Goal: Complete application form: Complete application form

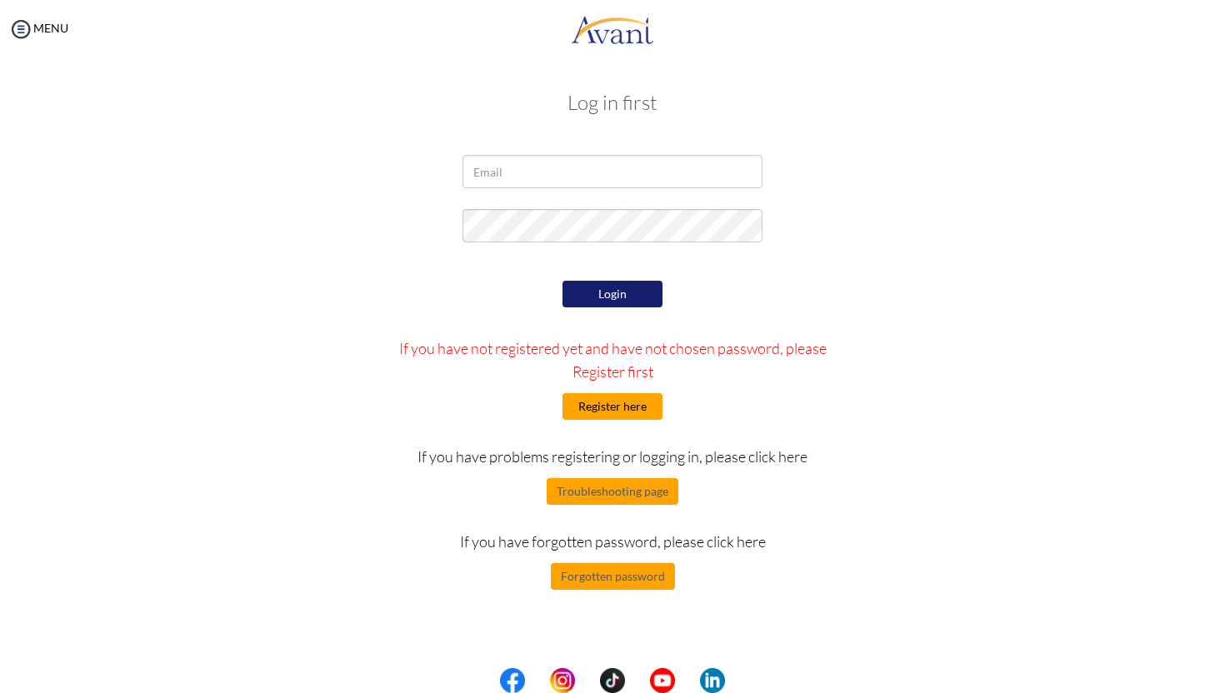
click at [614, 408] on button "Register here" at bounding box center [612, 406] width 100 height 27
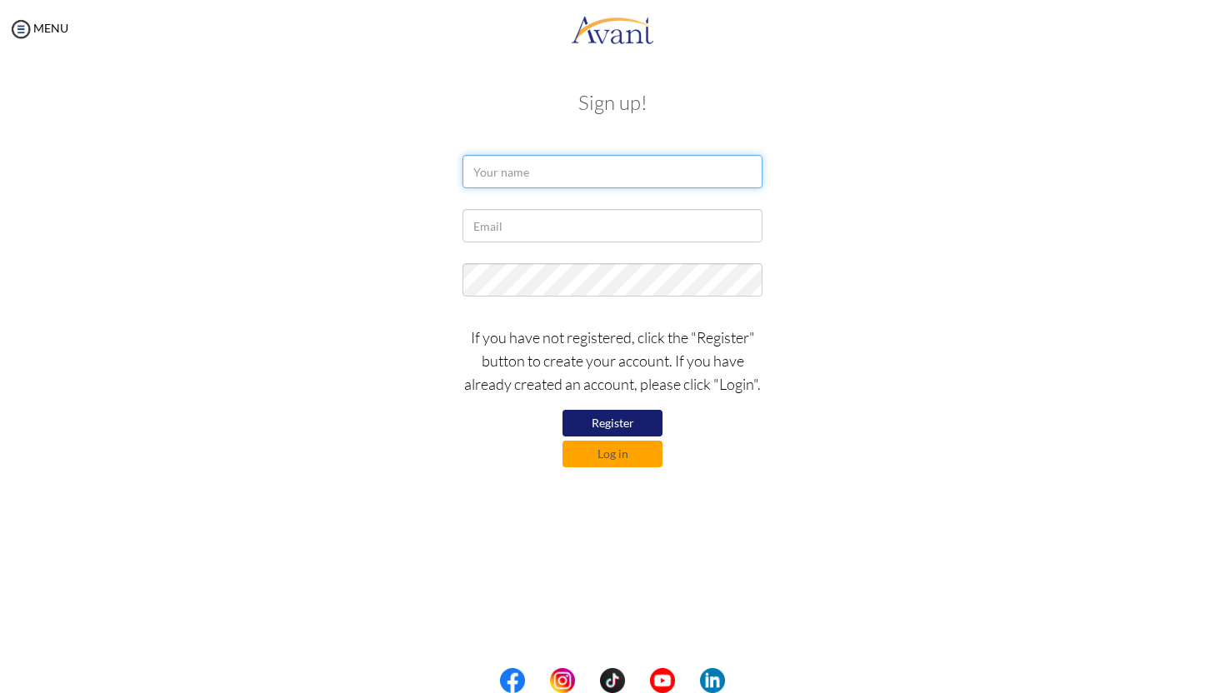
click at [538, 180] on input "text" at bounding box center [612, 171] width 300 height 33
click at [43, 30] on link "MENU" at bounding box center [38, 28] width 60 height 14
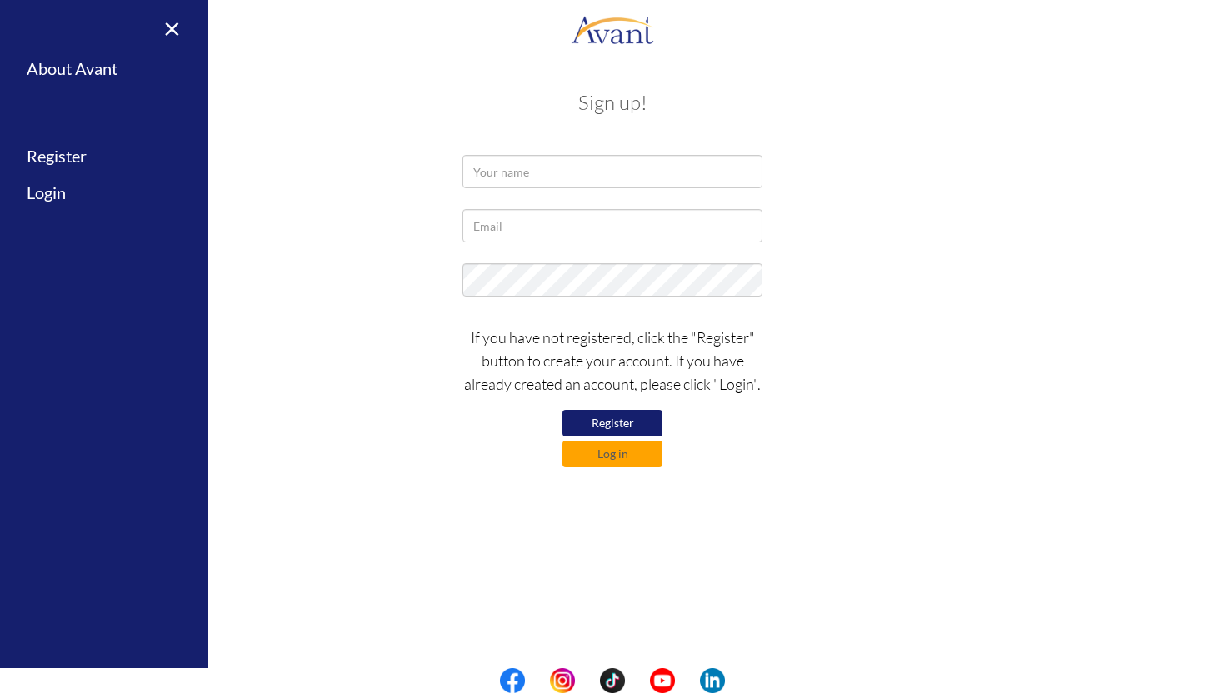
click at [43, 30] on div "× Home Avant Video Library My Process My Resources About Avant Refer a Friend R…" at bounding box center [104, 346] width 208 height 693
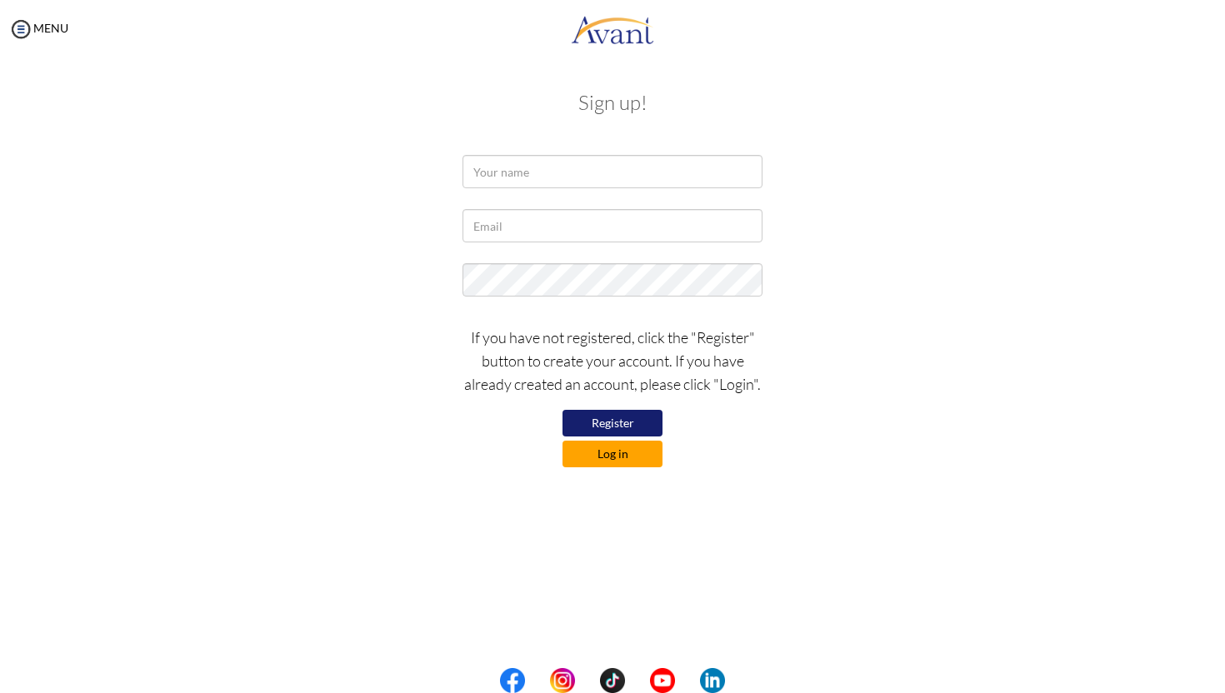
click at [635, 456] on button "Log in" at bounding box center [612, 454] width 100 height 27
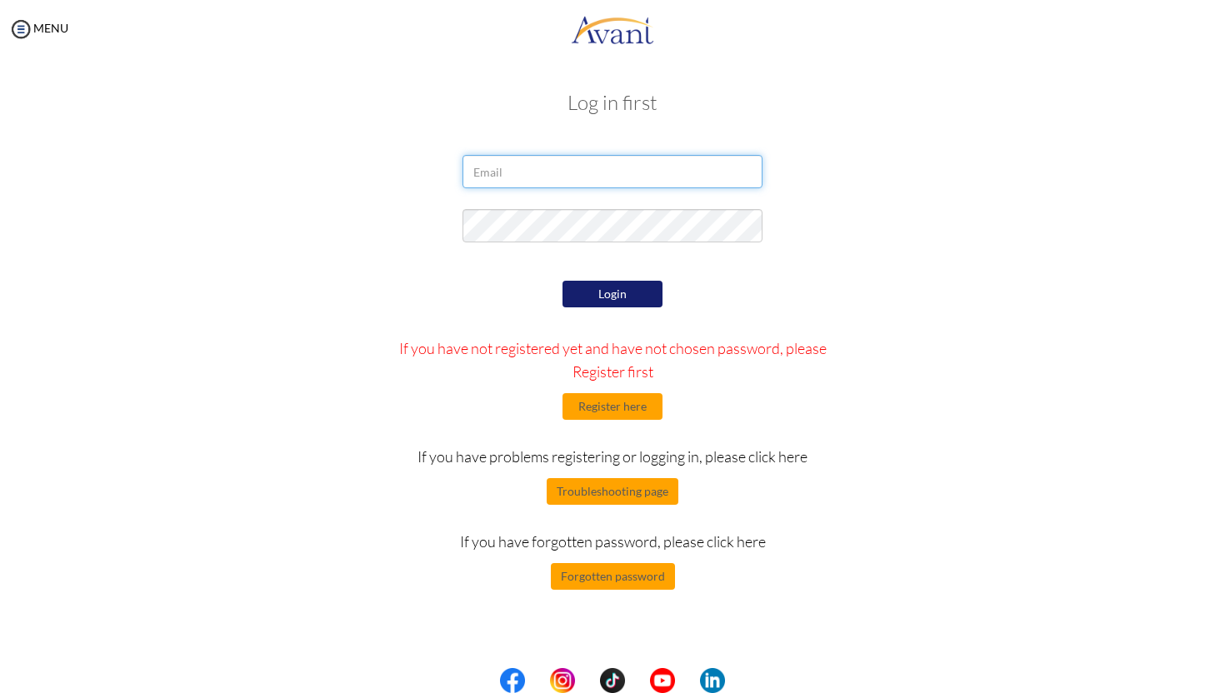
click at [535, 177] on input "email" at bounding box center [612, 171] width 300 height 33
type input "[EMAIL_ADDRESS][DOMAIN_NAME]"
click at [636, 292] on button "Login" at bounding box center [612, 294] width 100 height 27
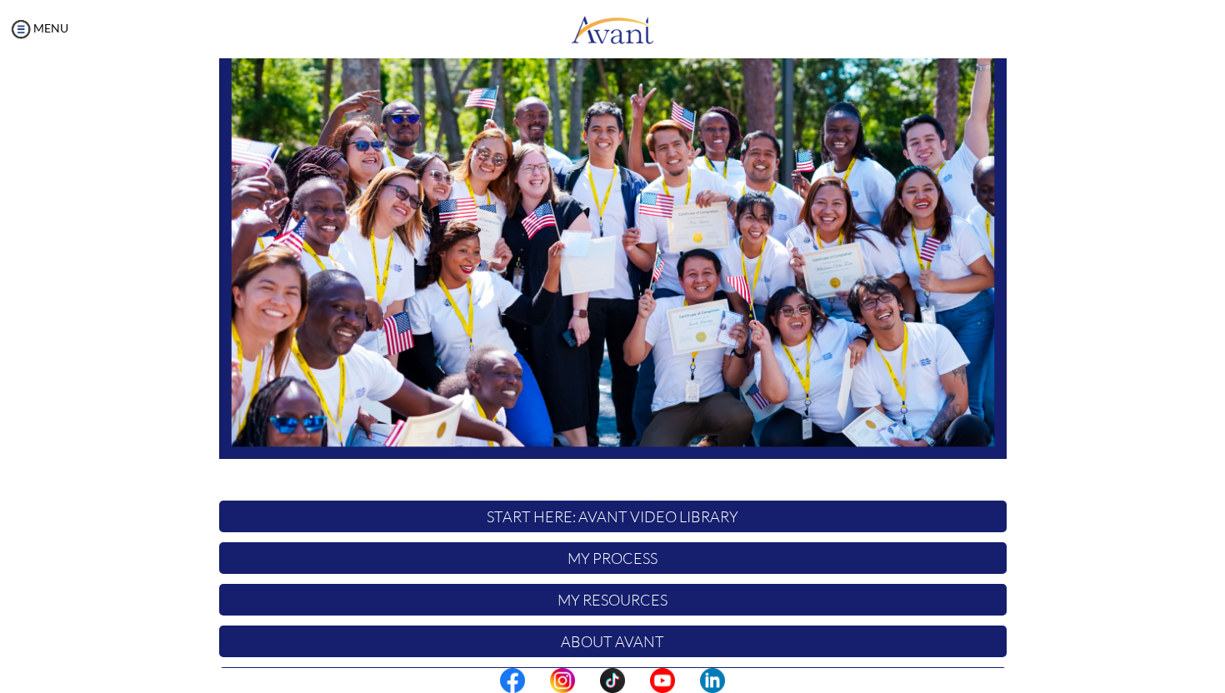
scroll to position [232, 0]
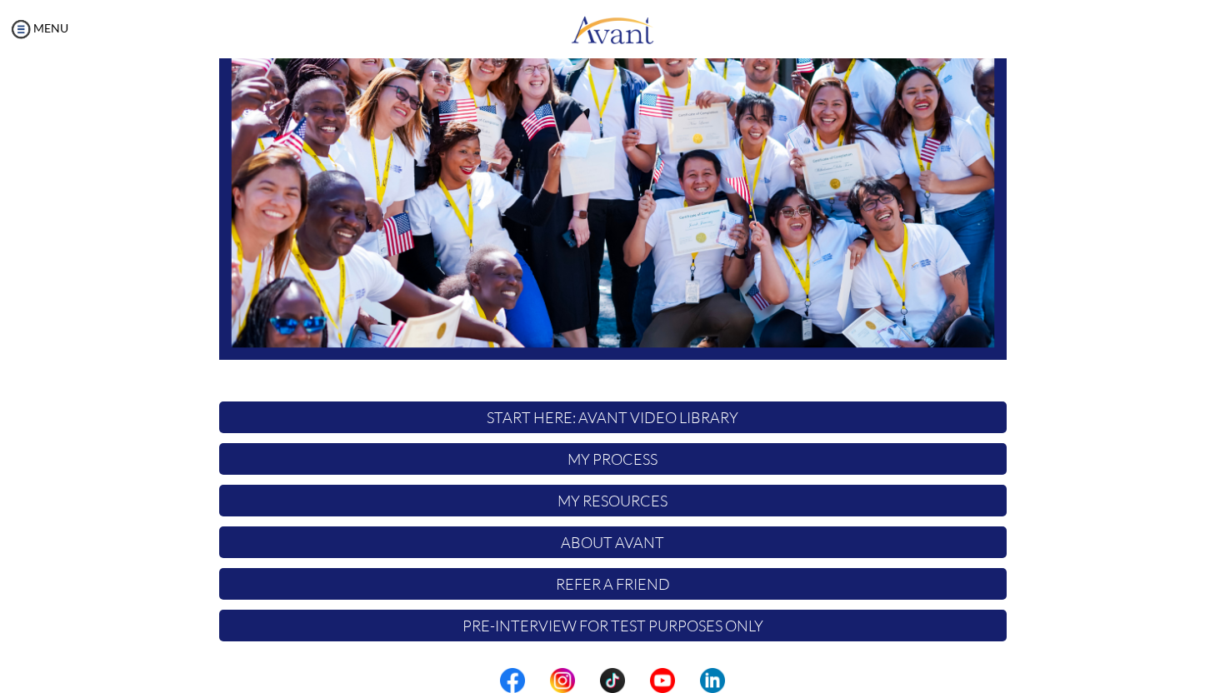
click at [590, 624] on p "Pre-Interview for test purposes only" at bounding box center [612, 626] width 787 height 32
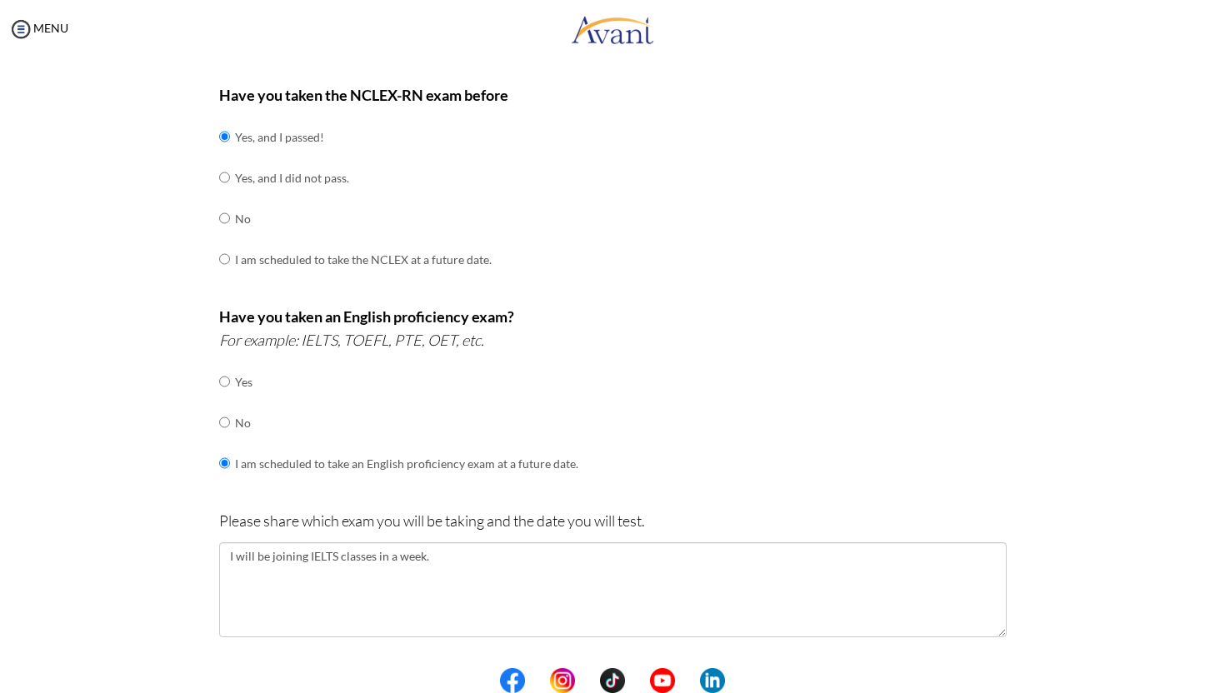
scroll to position [521, 0]
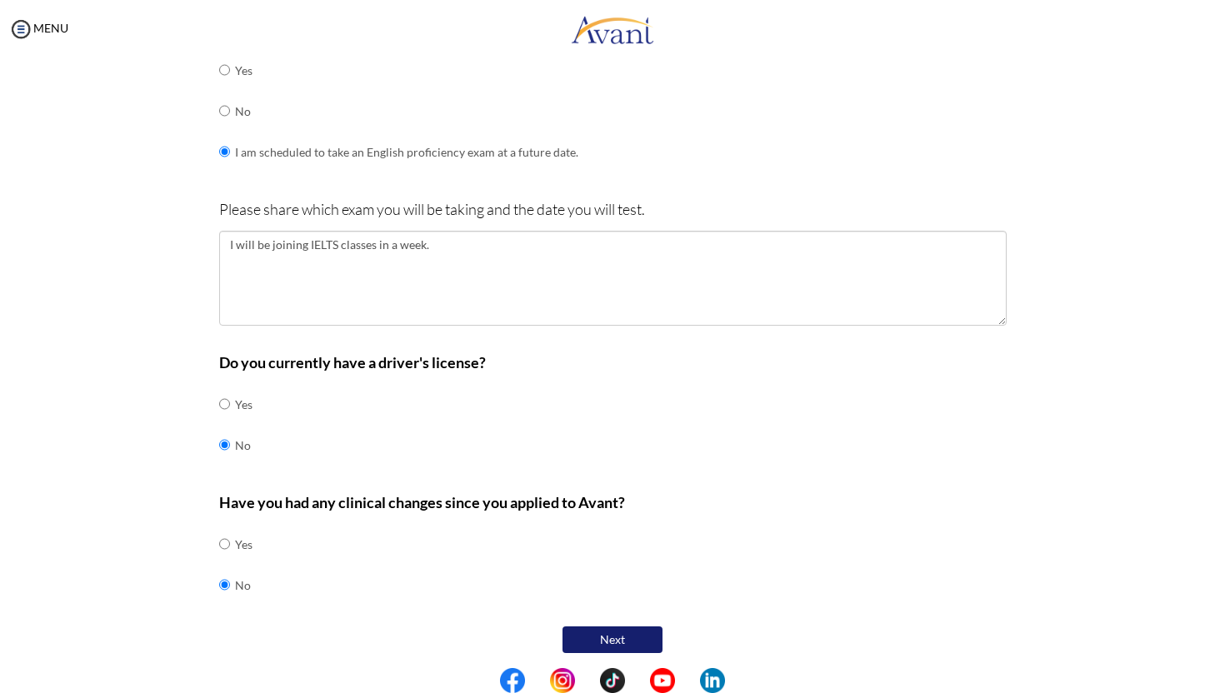
click at [612, 635] on button "Next" at bounding box center [612, 639] width 100 height 27
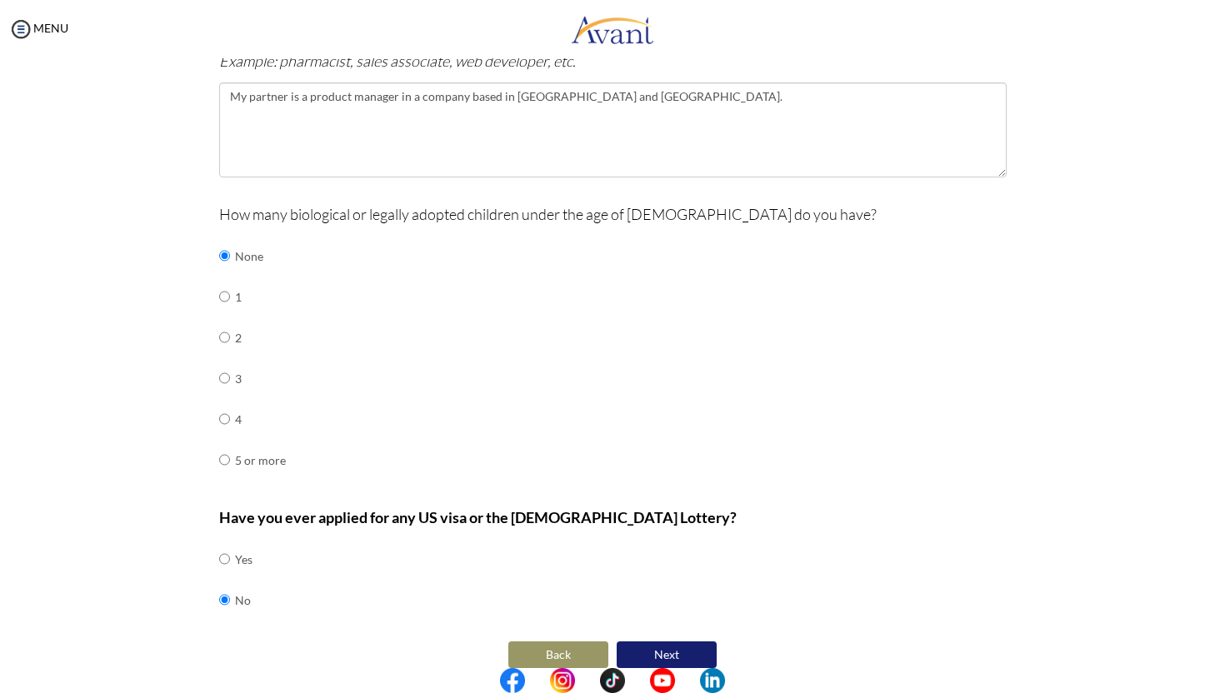
scroll to position [606, 0]
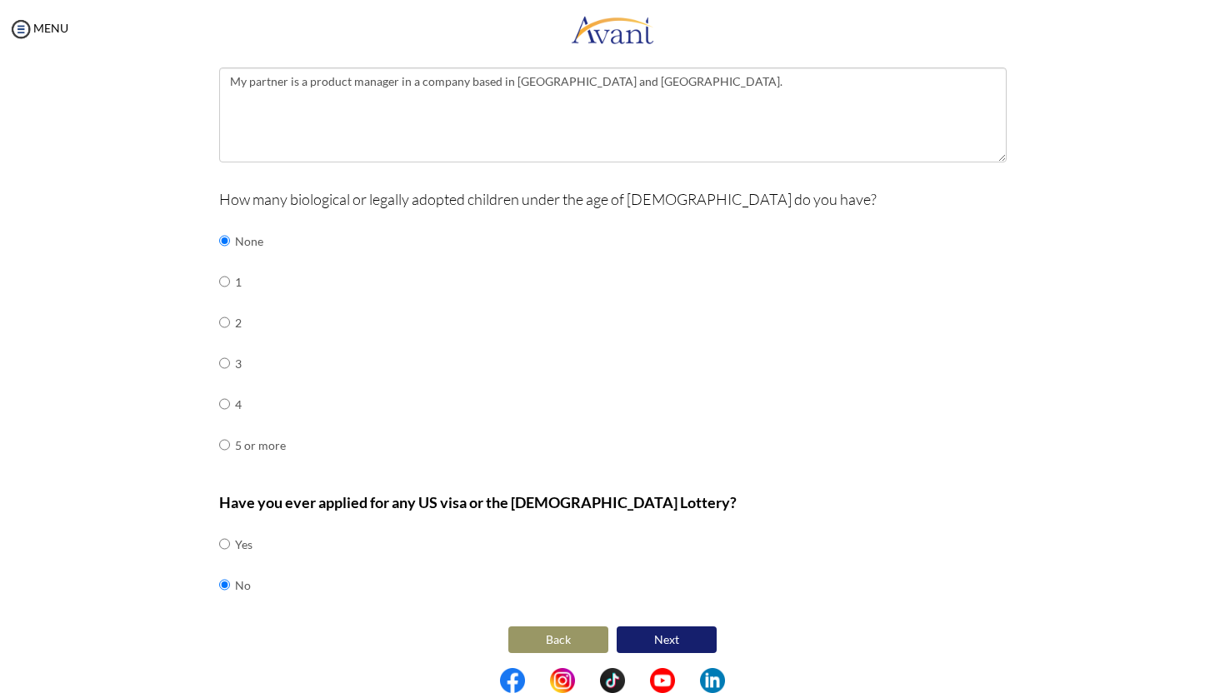
click at [672, 631] on button "Next" at bounding box center [666, 639] width 100 height 27
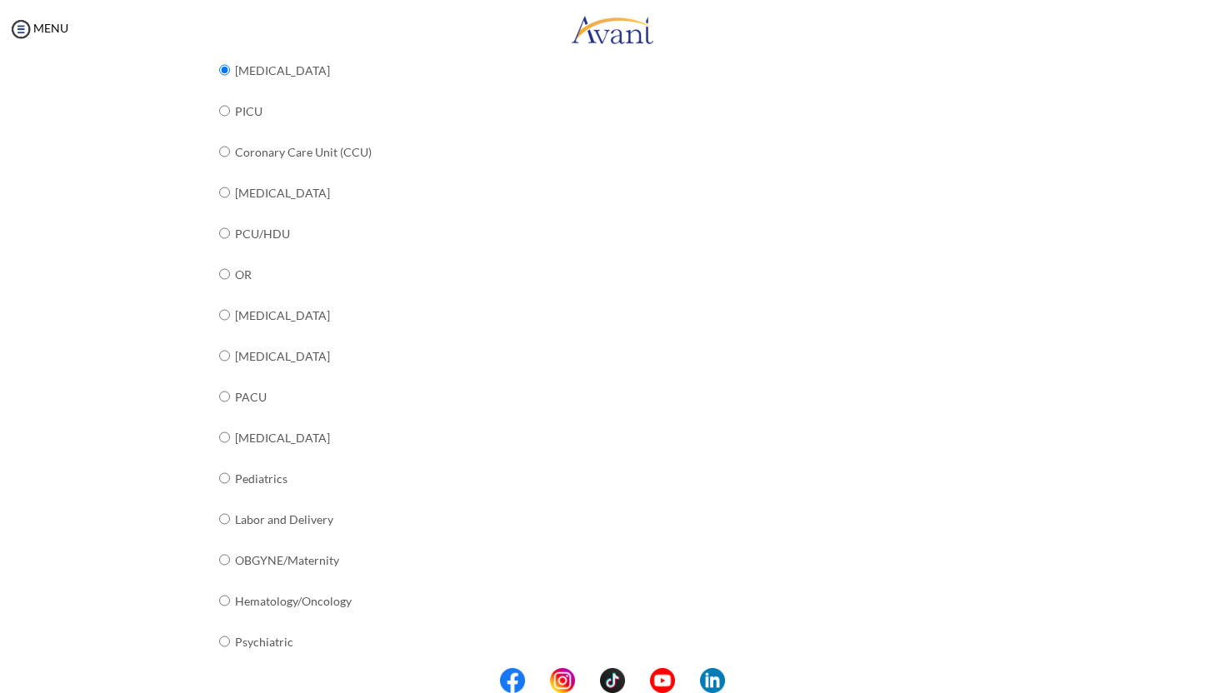
scroll to position [507, 0]
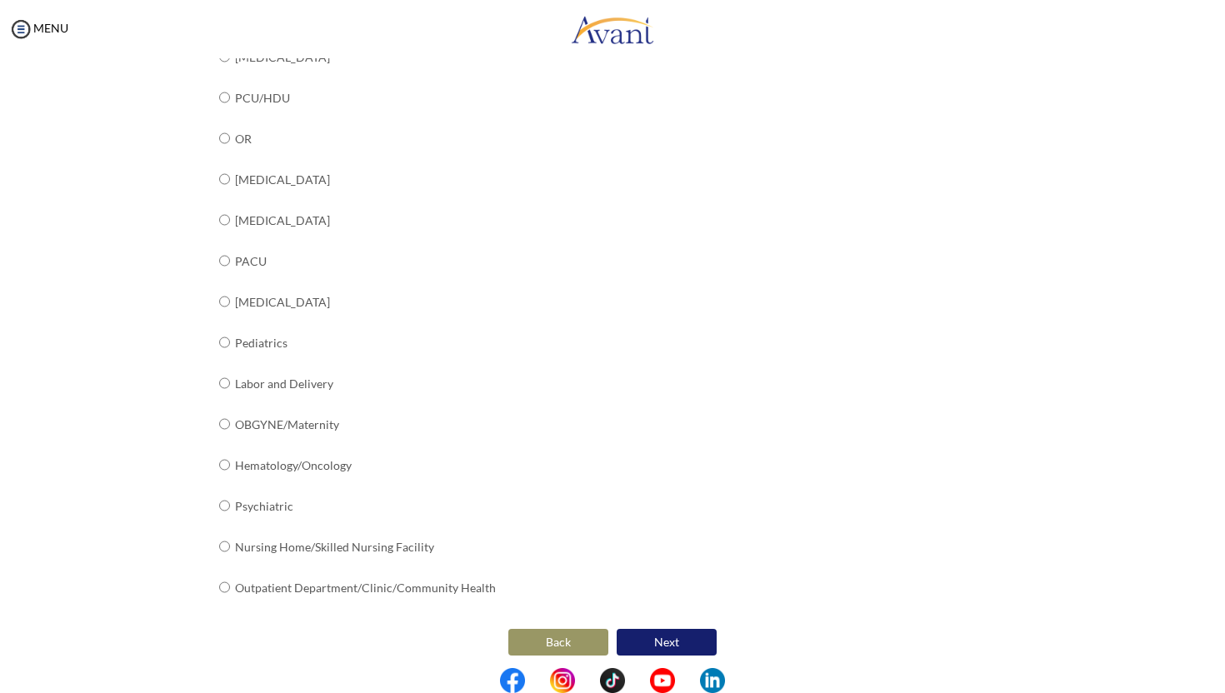
click at [658, 632] on button "Next" at bounding box center [666, 642] width 100 height 27
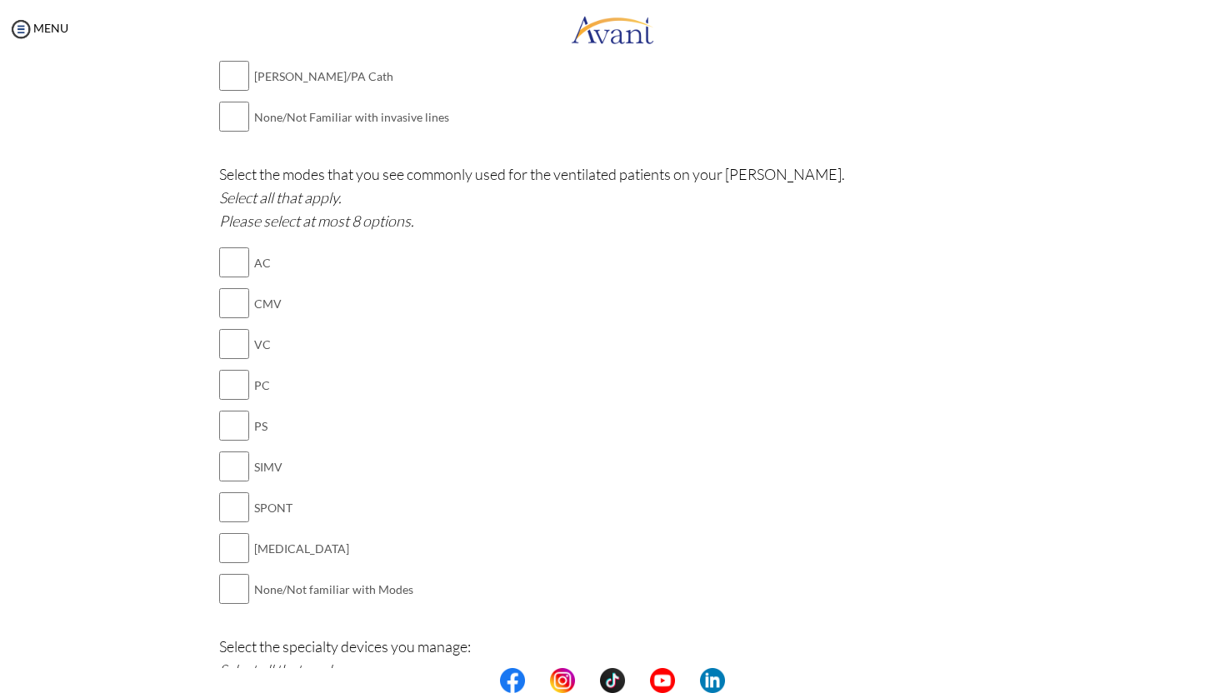
scroll to position [1052, 0]
click at [238, 259] on input "checkbox" at bounding box center [234, 263] width 30 height 33
checkbox input "true"
click at [229, 355] on input "checkbox" at bounding box center [234, 345] width 30 height 33
checkbox input "true"
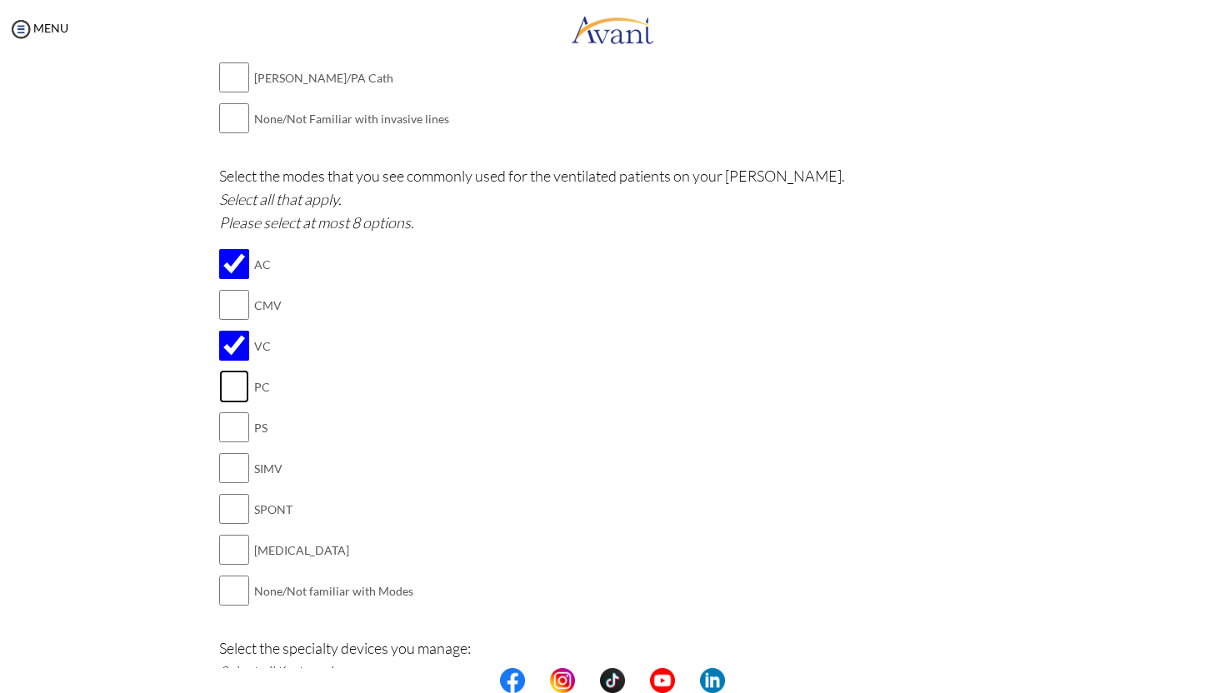
click at [232, 389] on input "checkbox" at bounding box center [234, 386] width 30 height 33
checkbox input "true"
click at [232, 426] on input "checkbox" at bounding box center [234, 427] width 30 height 33
checkbox input "true"
click at [236, 464] on input "checkbox" at bounding box center [234, 467] width 30 height 33
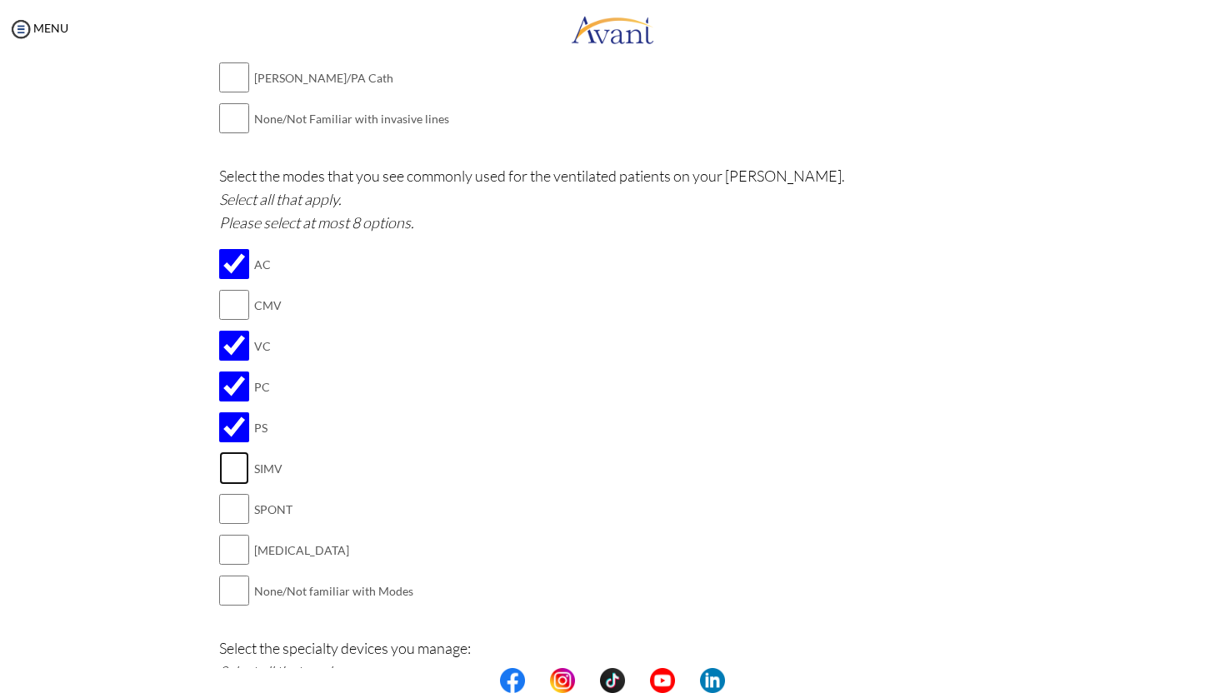
checkbox input "true"
click at [242, 501] on input "checkbox" at bounding box center [234, 508] width 30 height 33
checkbox input "true"
click at [238, 538] on input "checkbox" at bounding box center [234, 549] width 30 height 33
checkbox input "true"
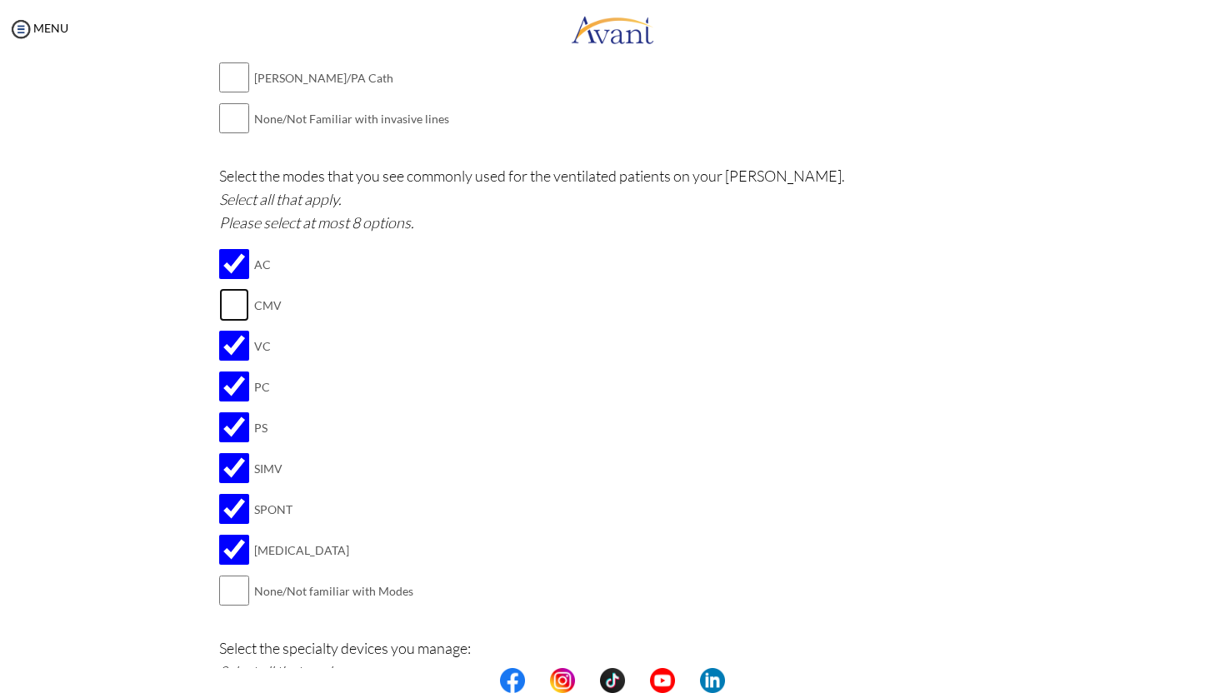
click at [237, 306] on input "checkbox" at bounding box center [234, 304] width 30 height 33
checkbox input "true"
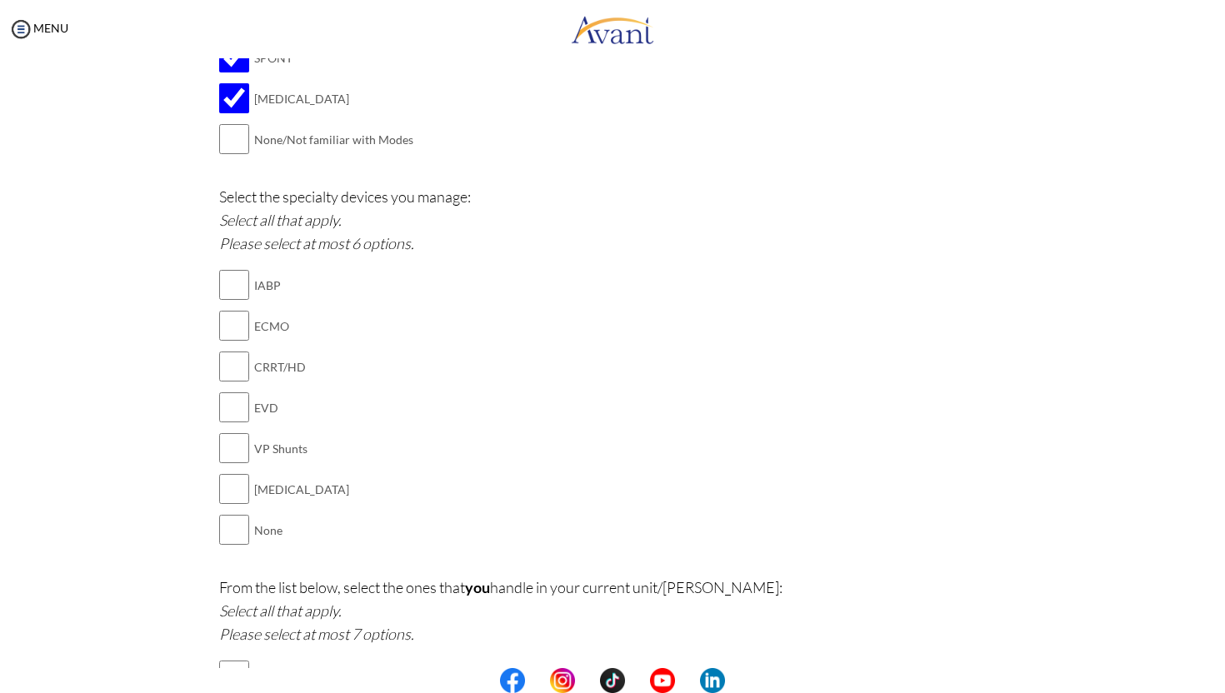
scroll to position [1545, 0]
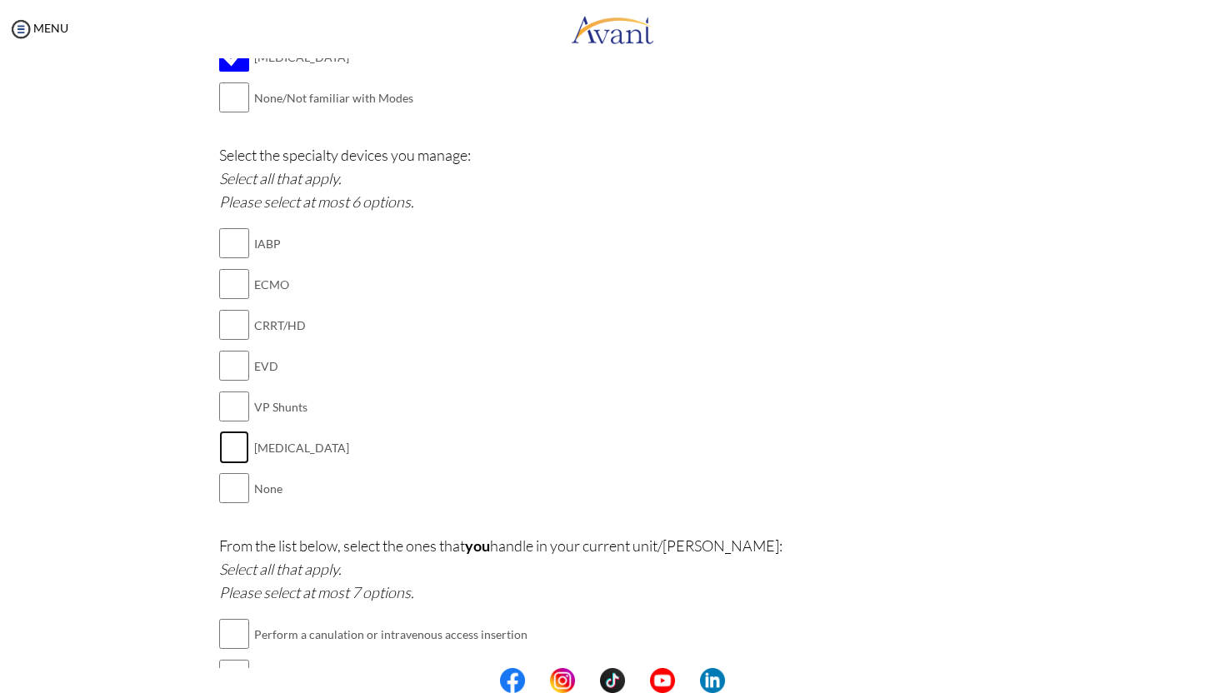
click at [230, 439] on input "checkbox" at bounding box center [234, 447] width 30 height 33
checkbox input "true"
click at [227, 397] on input "checkbox" at bounding box center [234, 406] width 30 height 33
checkbox input "true"
click at [241, 354] on input "checkbox" at bounding box center [234, 365] width 30 height 33
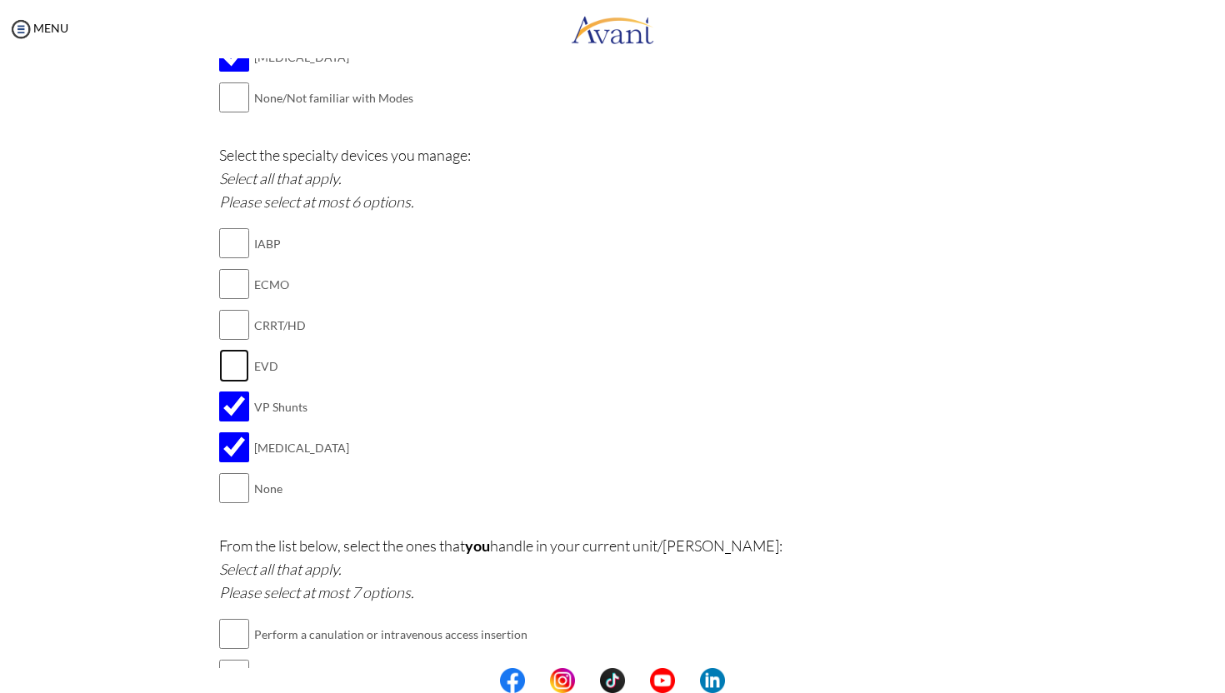
checkbox input "true"
click at [229, 316] on input "checkbox" at bounding box center [234, 324] width 30 height 33
click at [233, 312] on input "checkbox" at bounding box center [234, 324] width 30 height 33
checkbox input "false"
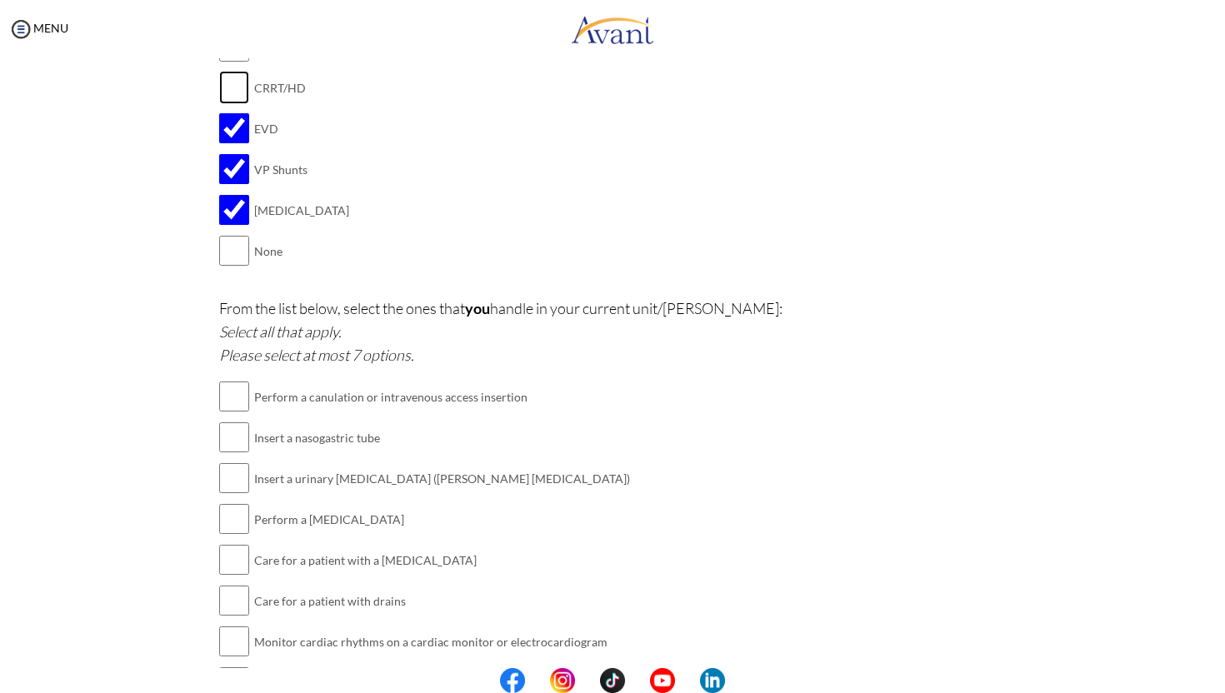
scroll to position [1872, 0]
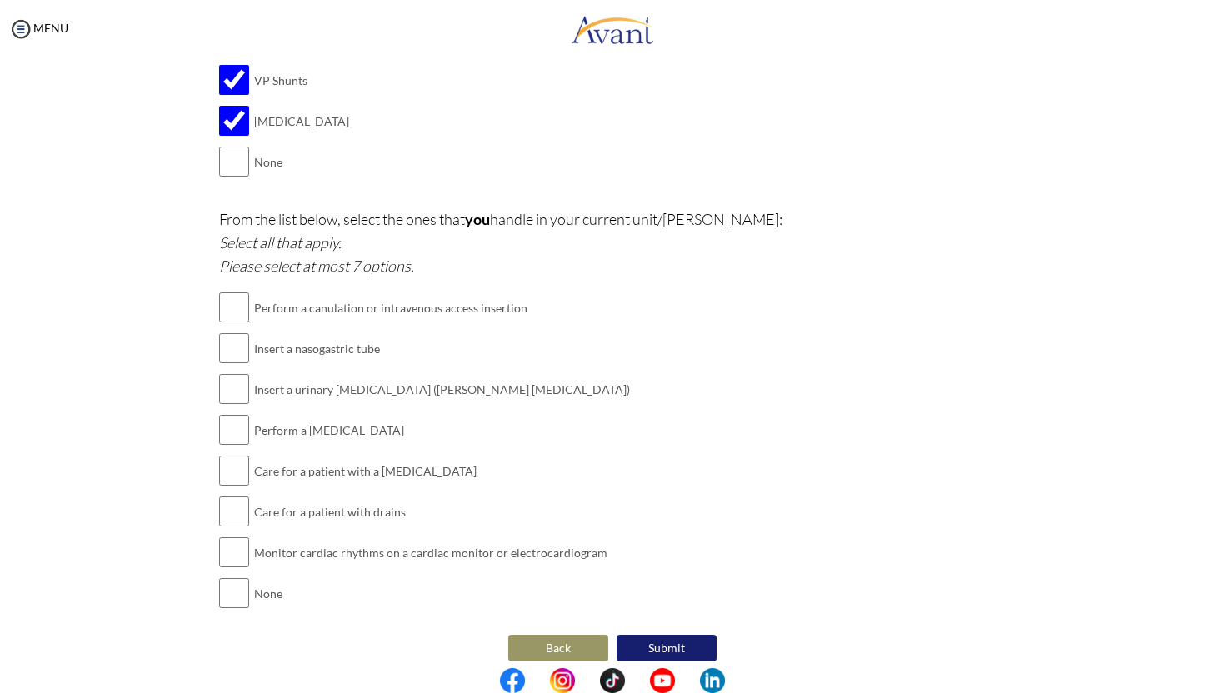
click at [238, 315] on td at bounding box center [234, 307] width 30 height 41
click at [237, 294] on input "checkbox" at bounding box center [234, 307] width 30 height 33
checkbox input "true"
click at [235, 337] on input "checkbox" at bounding box center [234, 348] width 30 height 33
checkbox input "true"
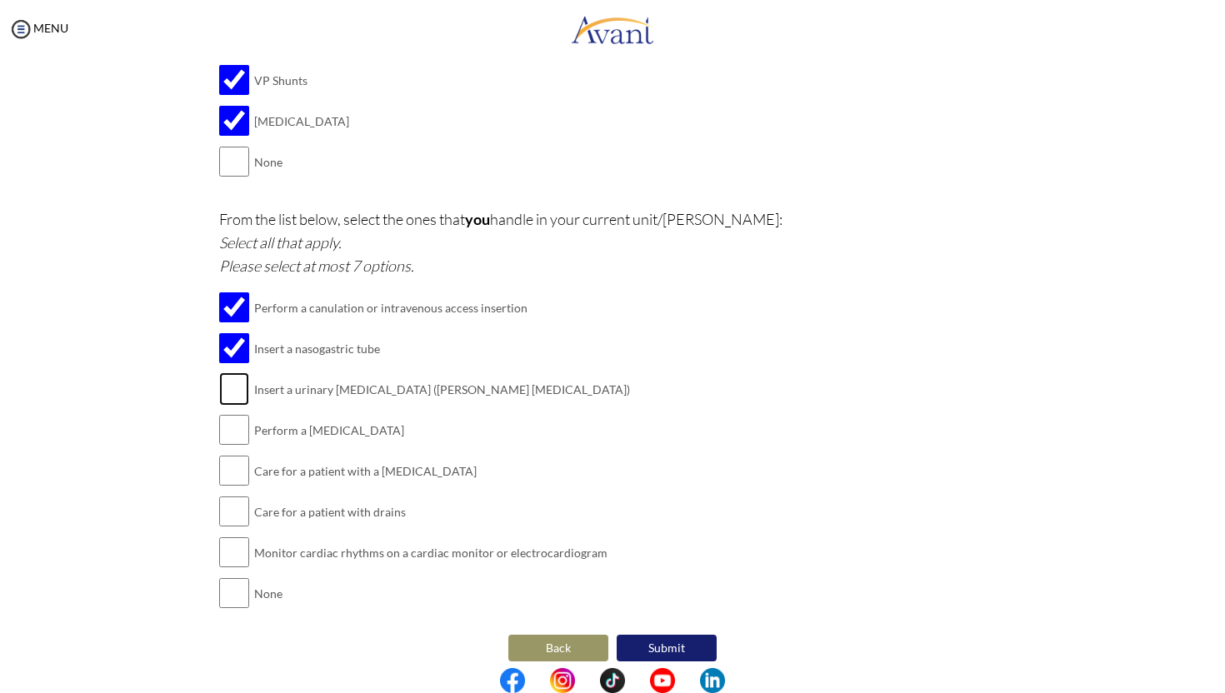
click at [235, 377] on input "checkbox" at bounding box center [234, 388] width 30 height 33
checkbox input "true"
click at [236, 421] on input "checkbox" at bounding box center [234, 429] width 30 height 33
checkbox input "true"
click at [236, 454] on input "checkbox" at bounding box center [234, 470] width 30 height 33
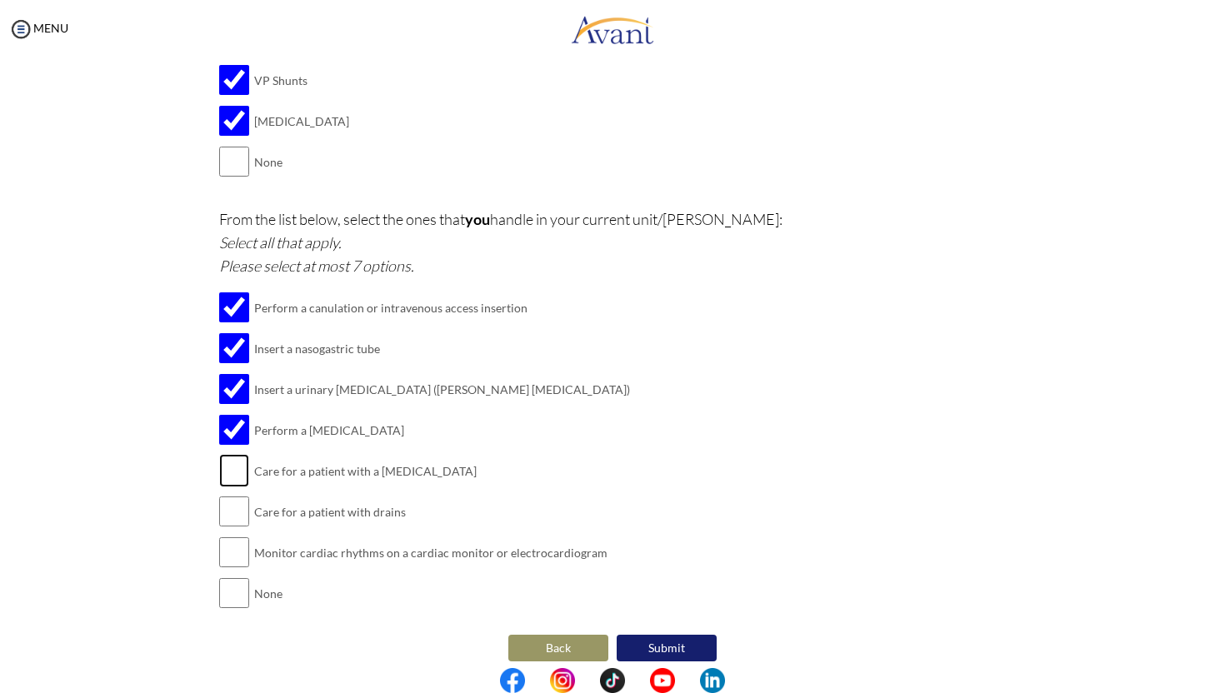
checkbox input "true"
click at [240, 496] on input "checkbox" at bounding box center [234, 511] width 30 height 33
checkbox input "true"
click at [242, 536] on input "checkbox" at bounding box center [234, 552] width 30 height 33
checkbox input "true"
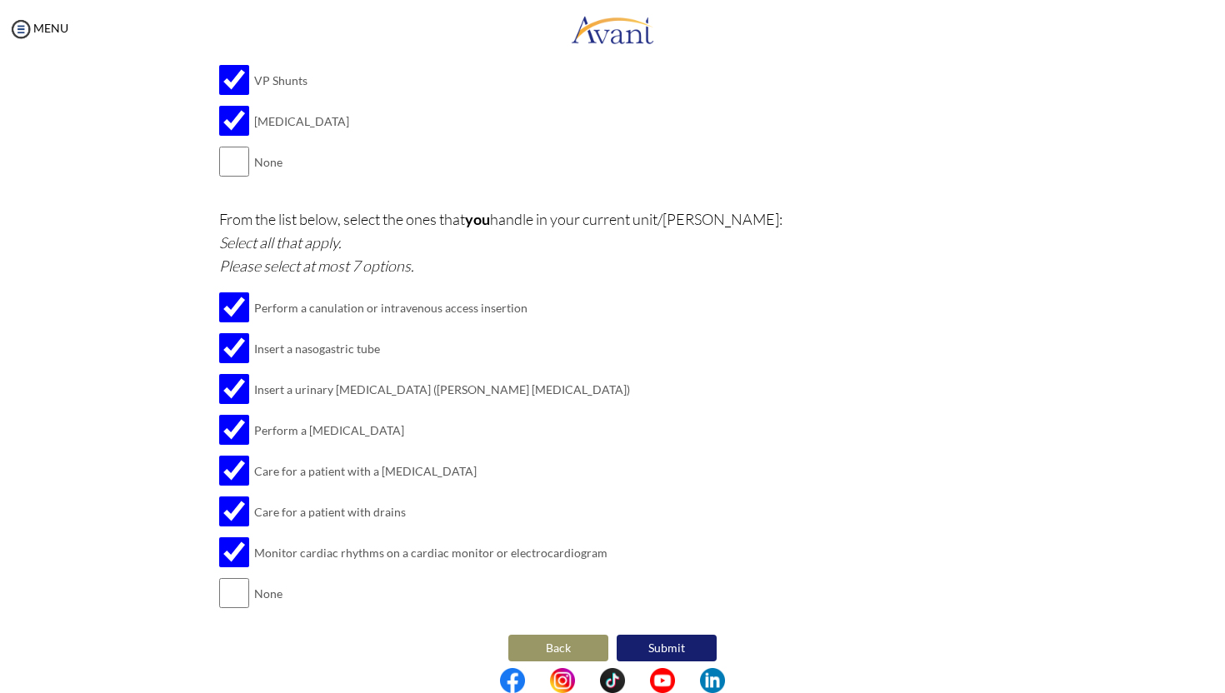
click at [692, 635] on button "Submit" at bounding box center [666, 648] width 100 height 27
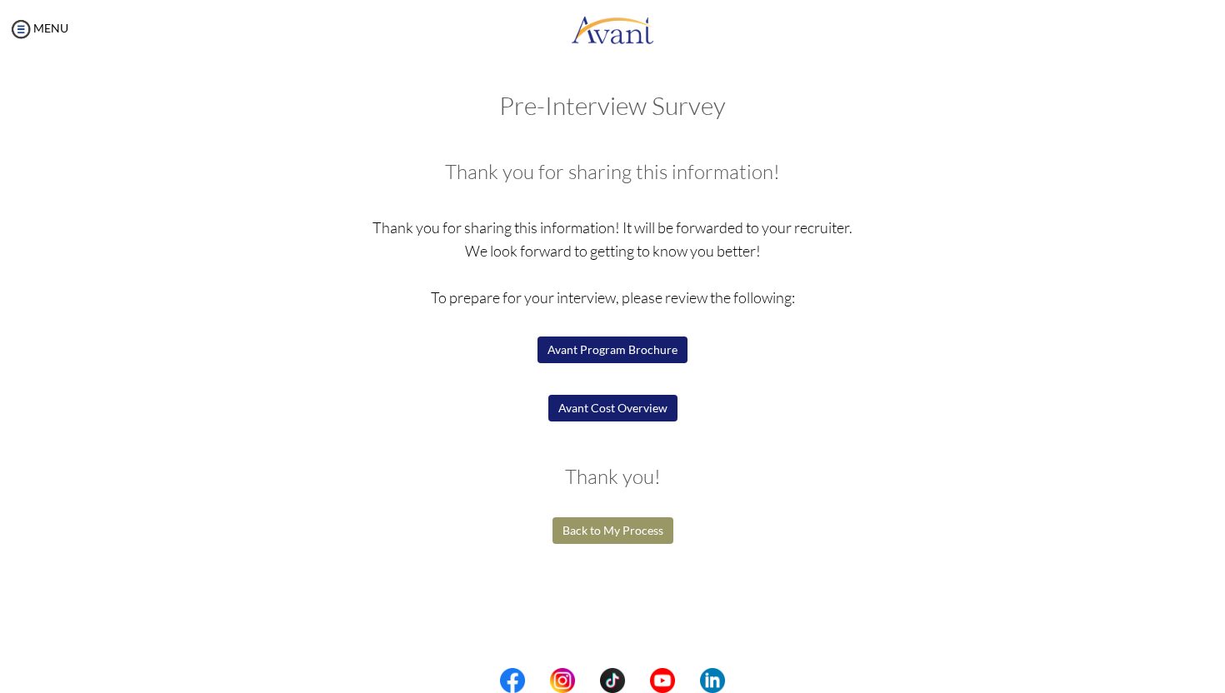
click at [617, 410] on button "Avant Cost Overview" at bounding box center [612, 408] width 129 height 27
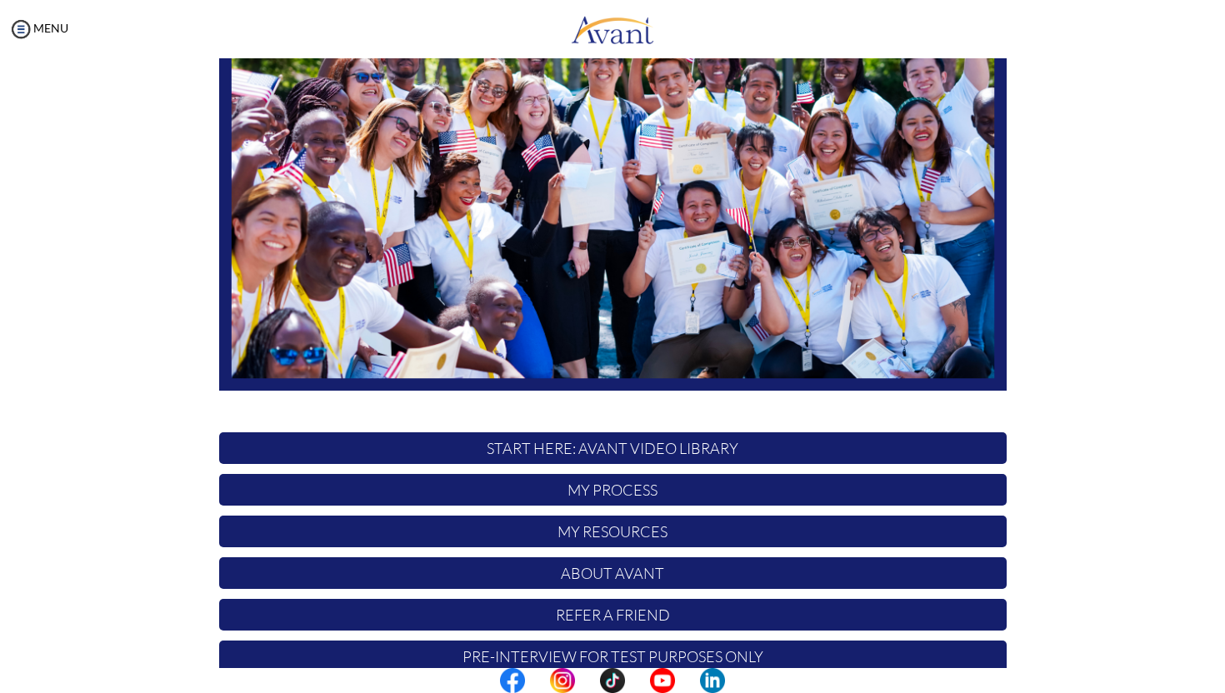
scroll to position [232, 0]
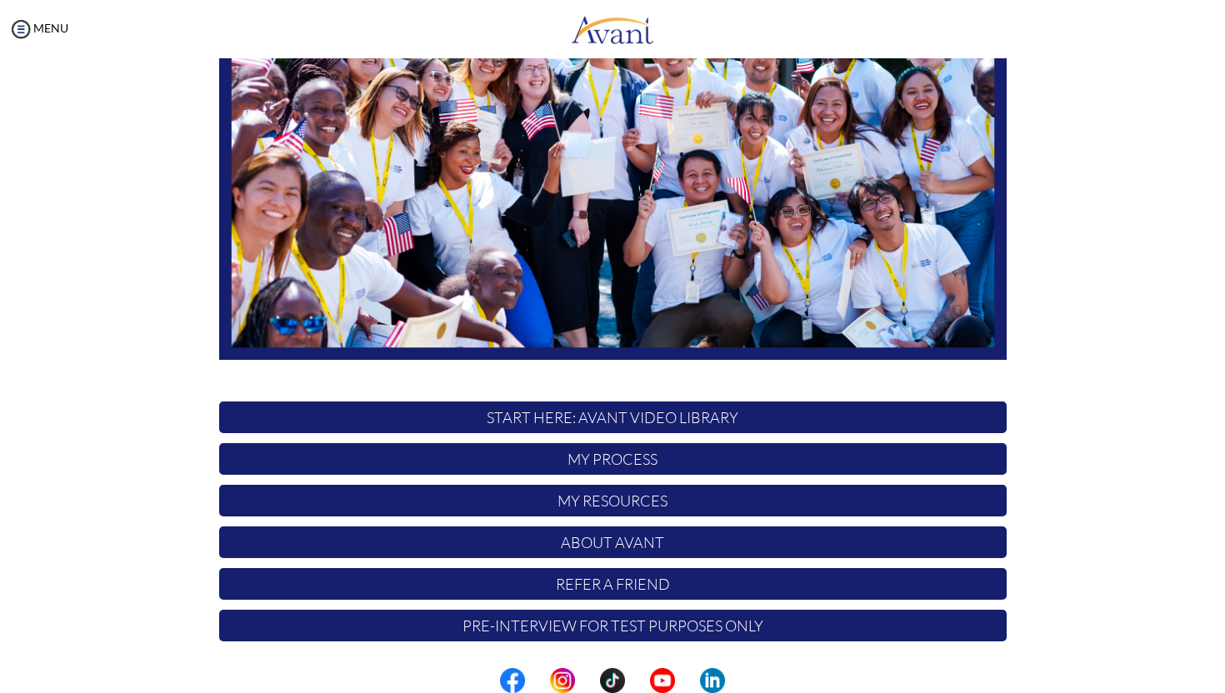
click at [501, 627] on p "Pre-Interview for test purposes only" at bounding box center [612, 626] width 787 height 32
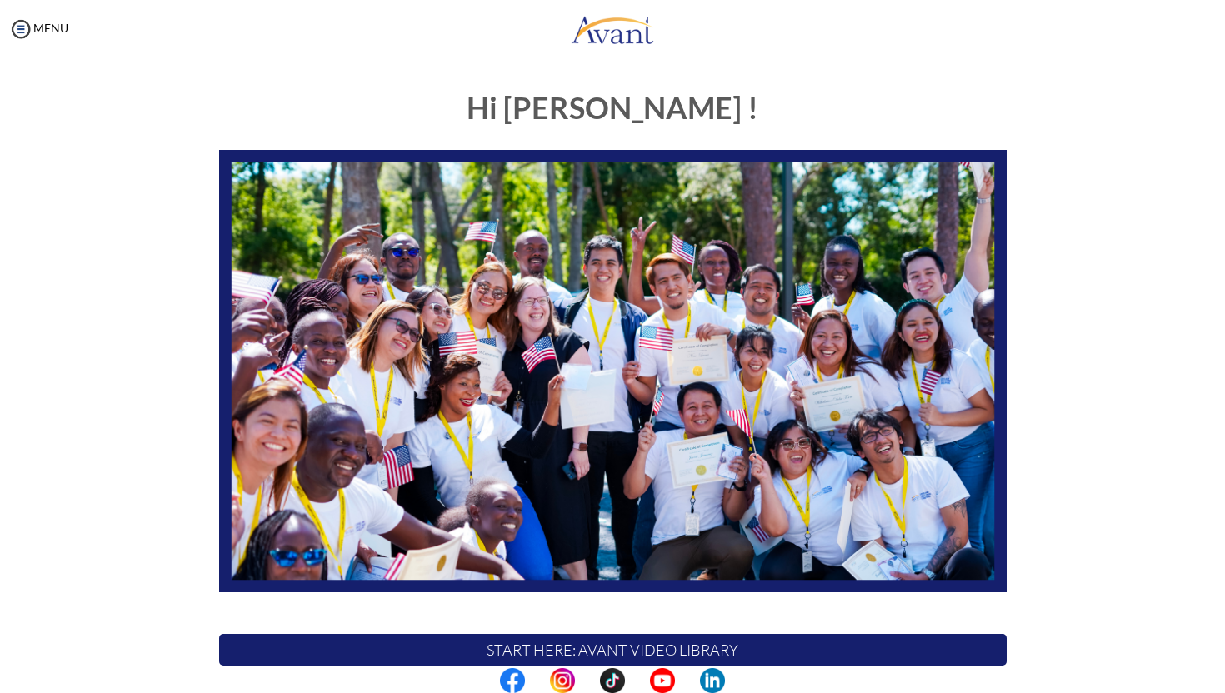
click at [116, 355] on div "Hi Riza ! START HERE: Avant Video Library My Process My Resources About Avant R…" at bounding box center [612, 521] width 1191 height 892
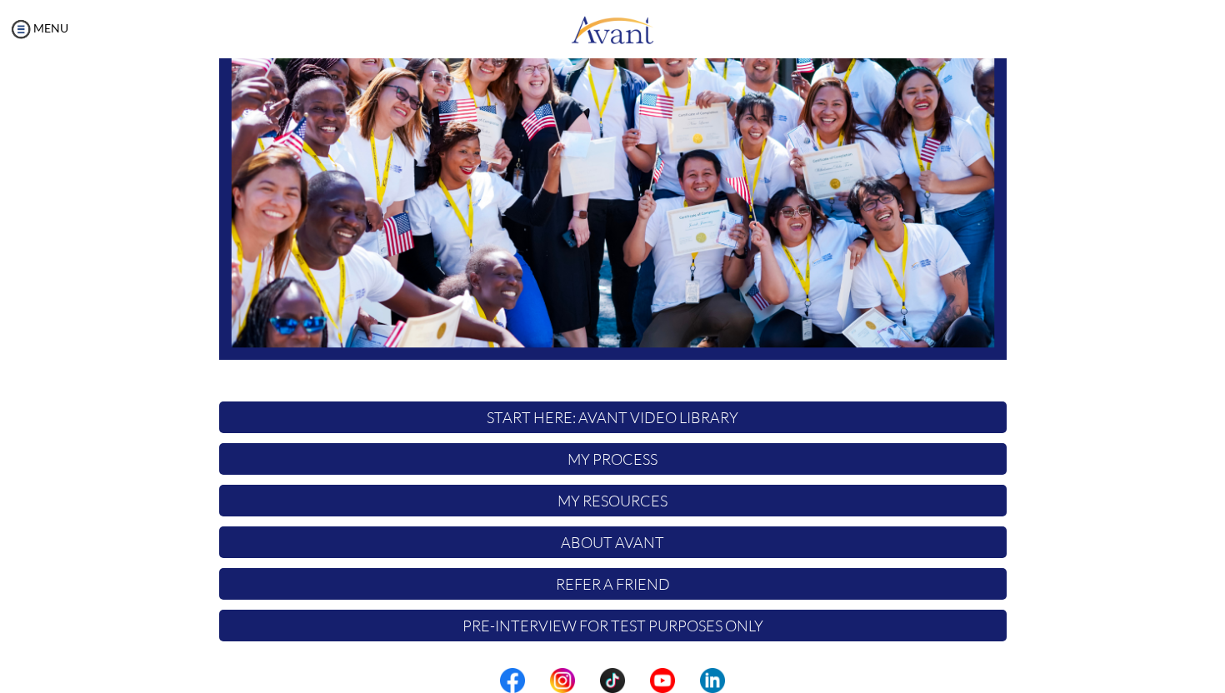
click at [543, 457] on p "My Process" at bounding box center [612, 459] width 787 height 32
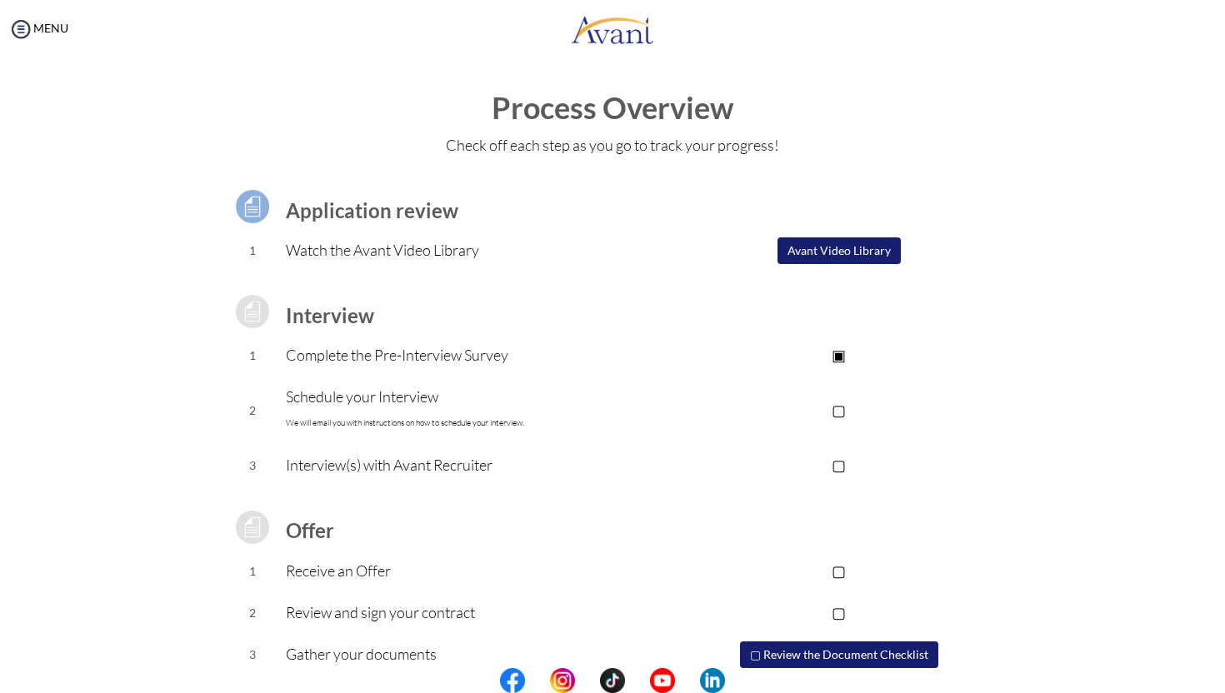
click at [864, 248] on button "Avant Video Library" at bounding box center [838, 250] width 123 height 27
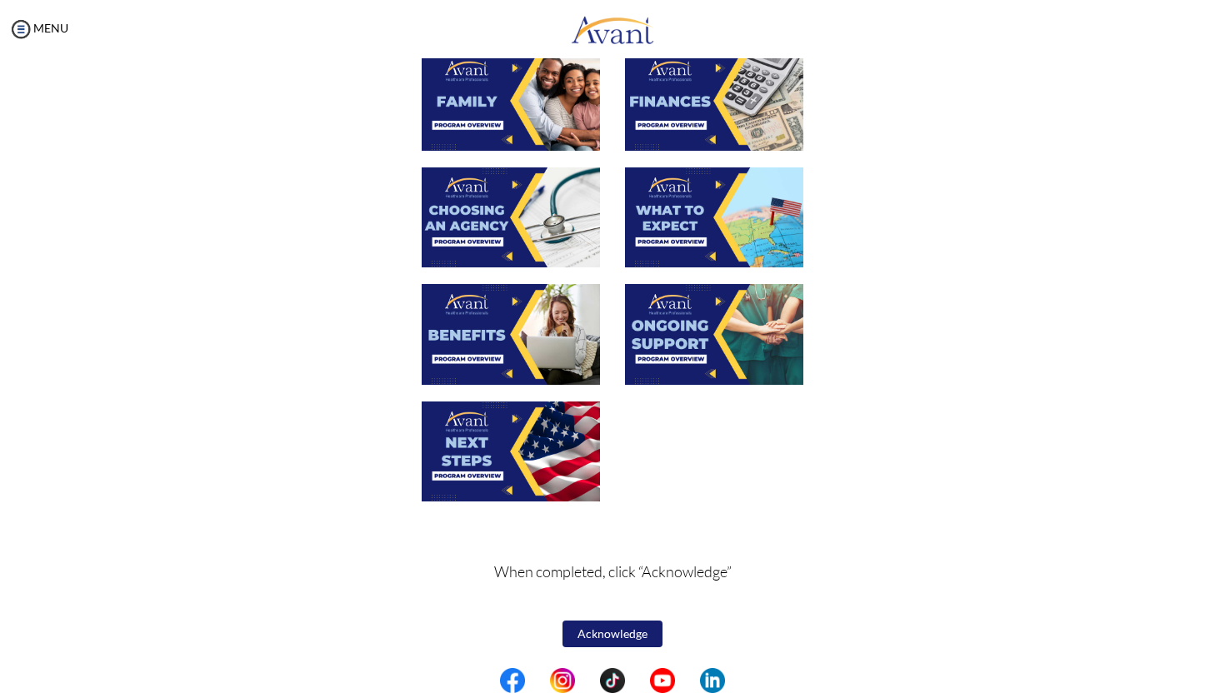
scroll to position [0, 0]
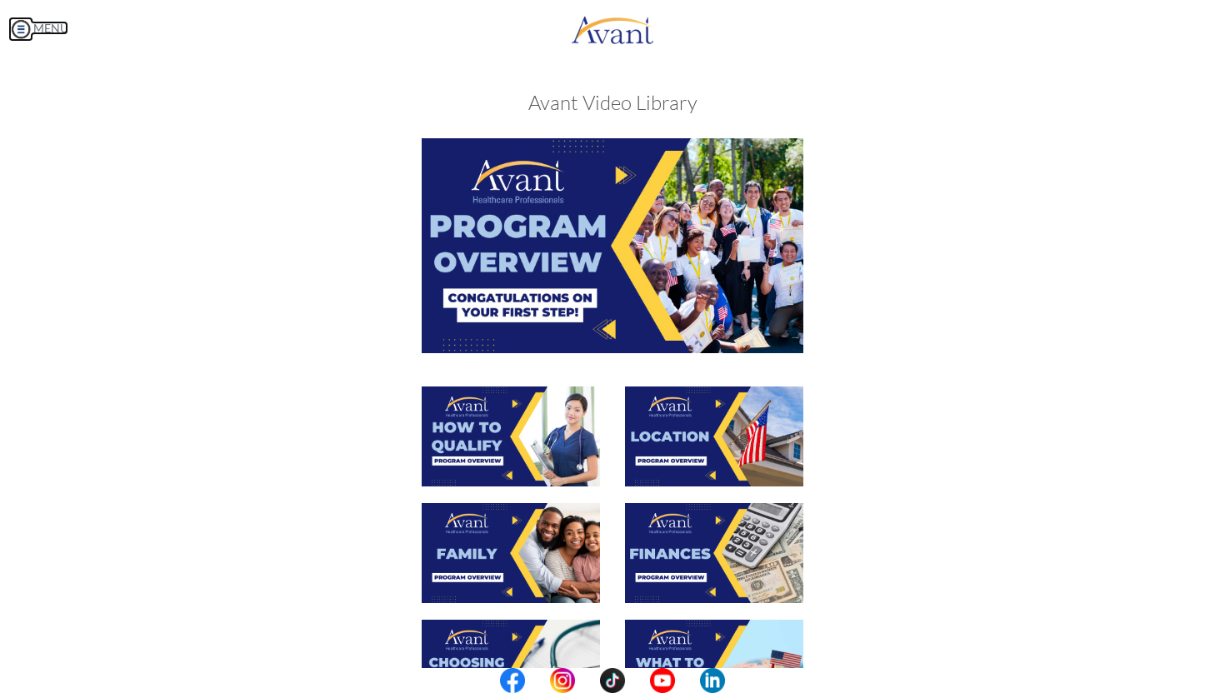
click at [57, 29] on link "MENU" at bounding box center [38, 28] width 60 height 14
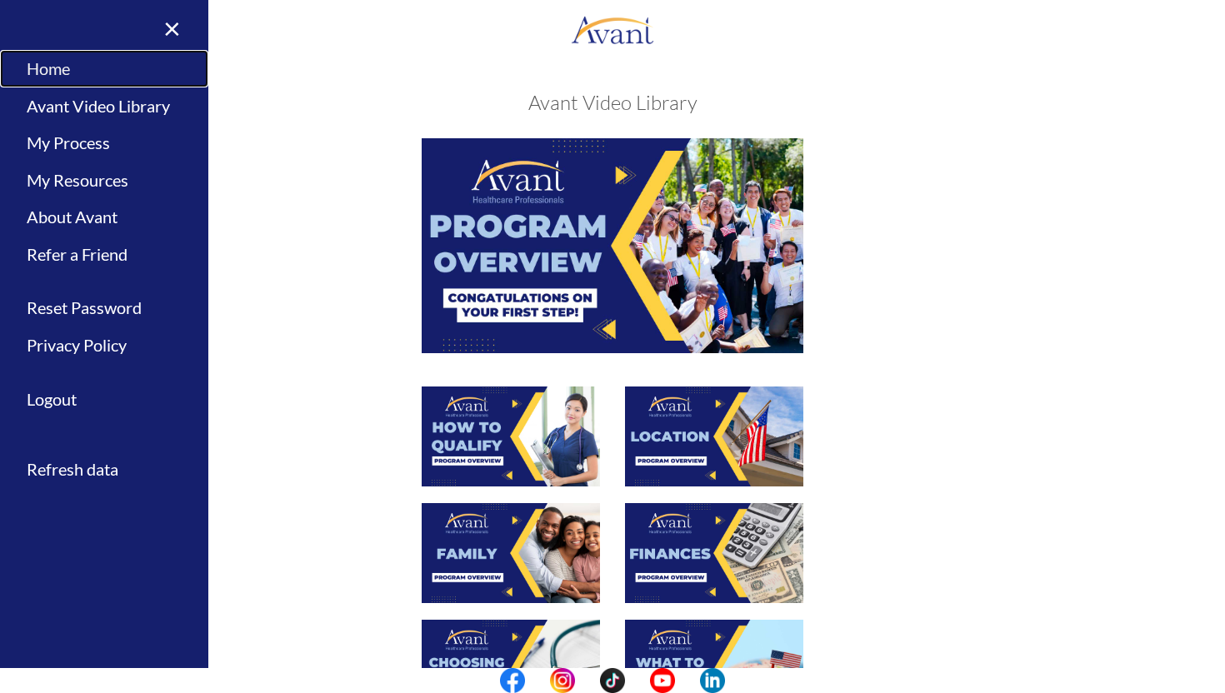
click at [110, 74] on link "Home" at bounding box center [104, 68] width 208 height 37
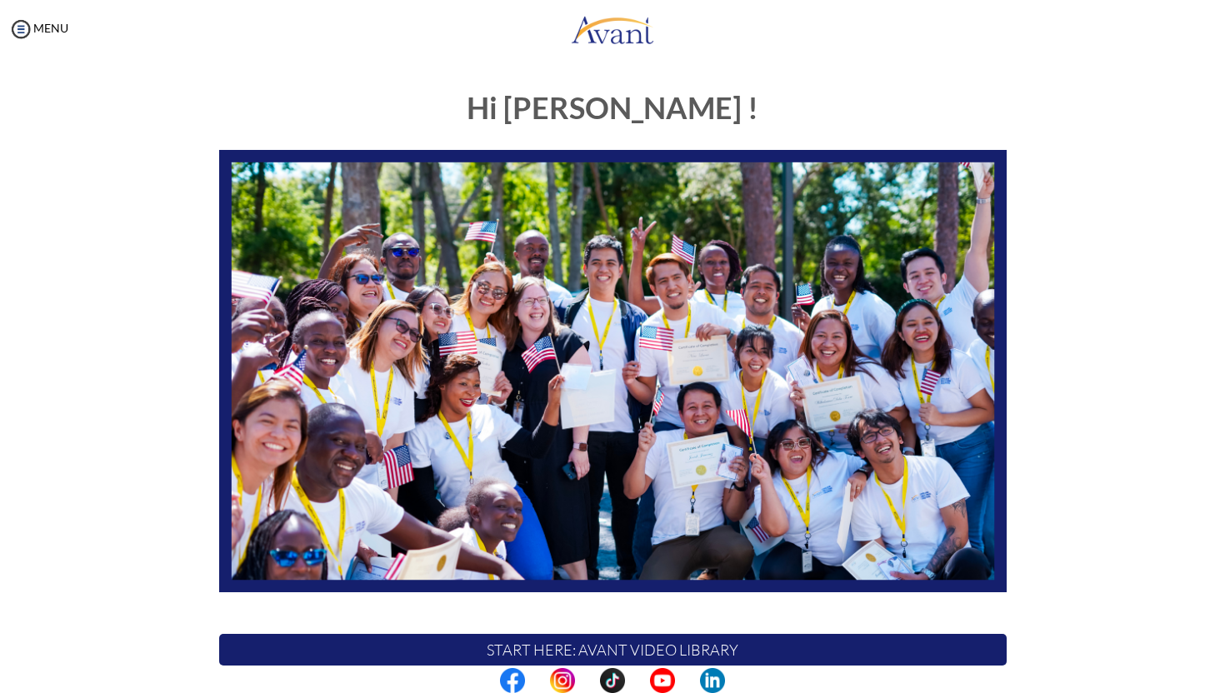
scroll to position [232, 0]
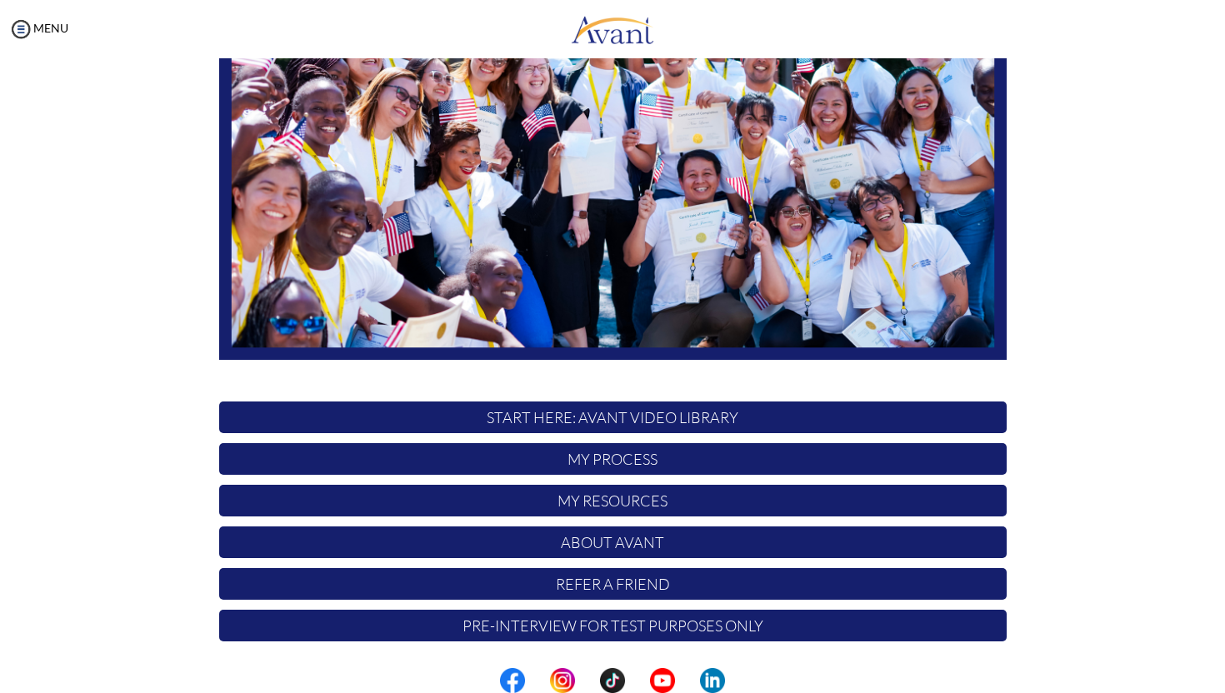
click at [581, 463] on p "My Process" at bounding box center [612, 459] width 787 height 32
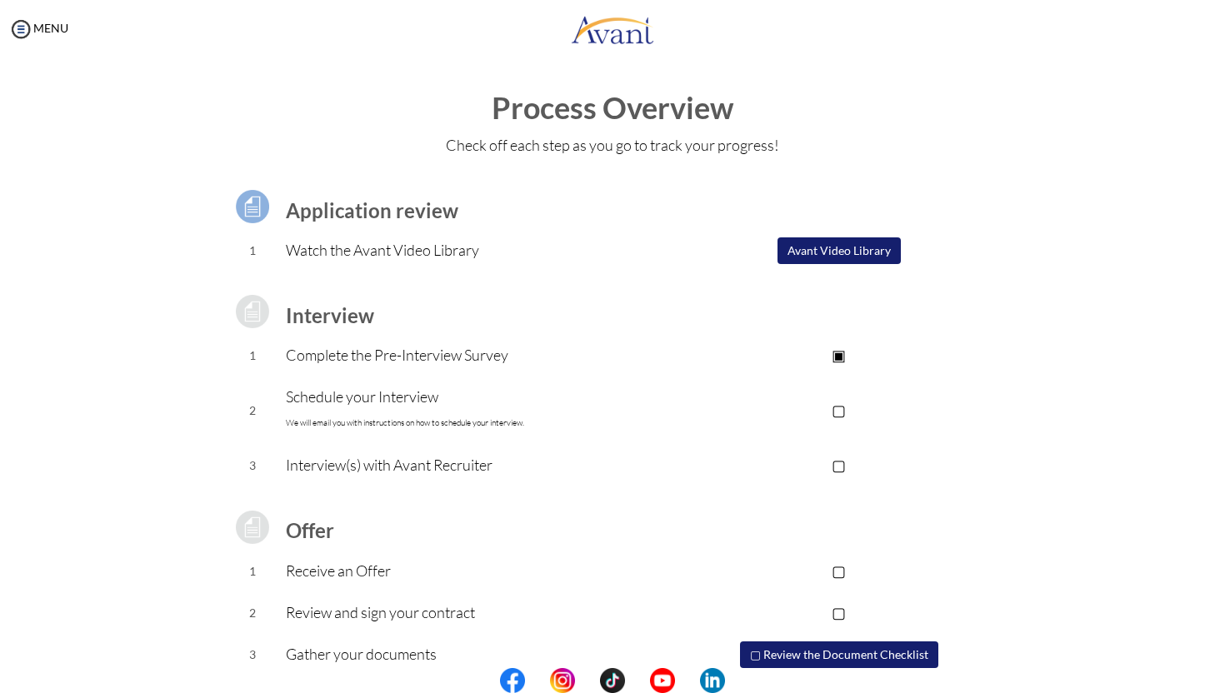
click at [873, 254] on button "Avant Video Library" at bounding box center [838, 250] width 123 height 27
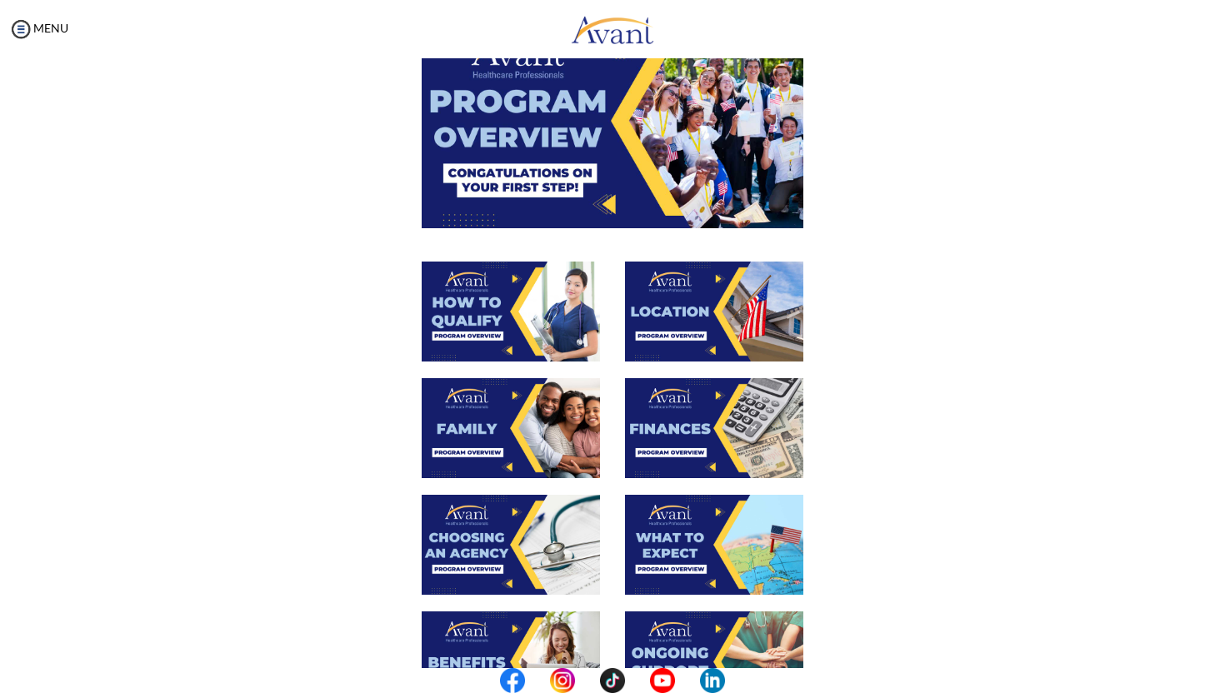
scroll to position [127, 0]
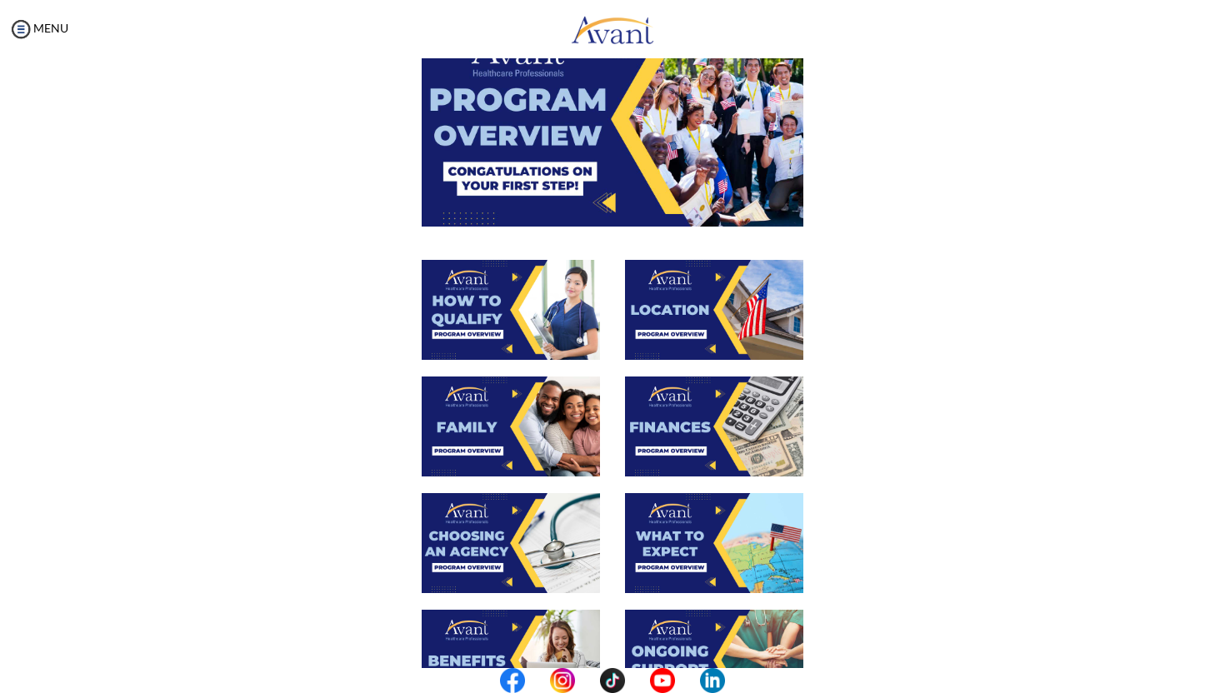
click at [603, 147] on img at bounding box center [613, 119] width 382 height 214
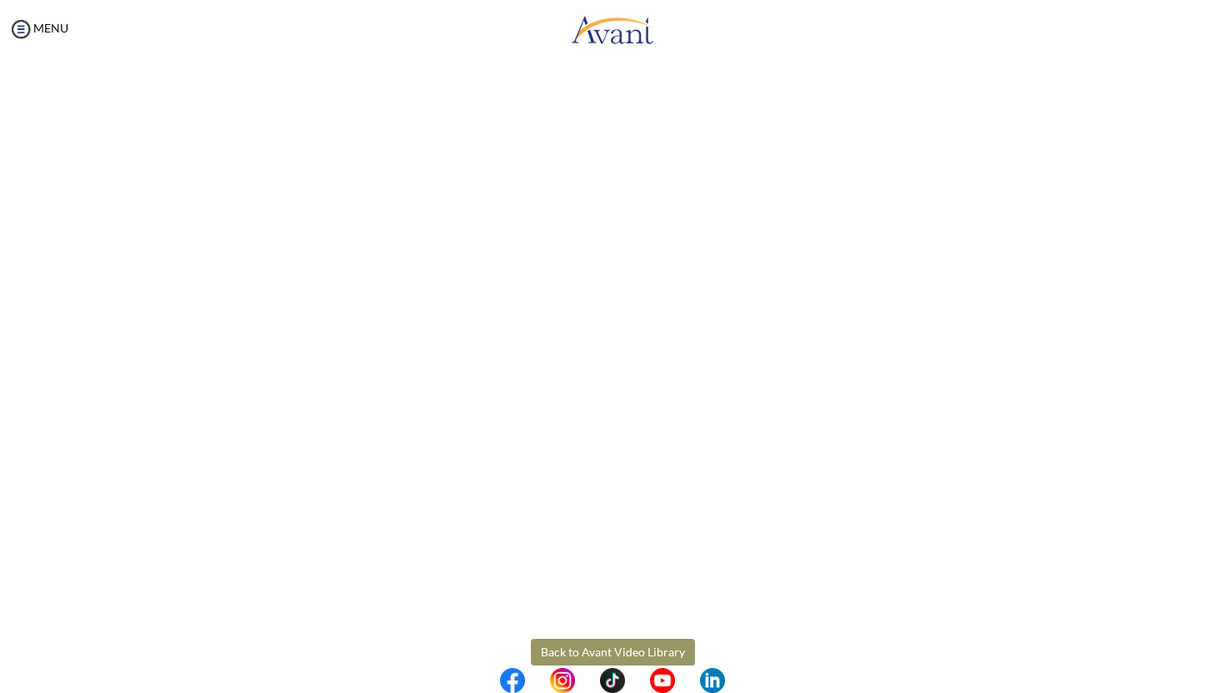
scroll to position [96, 0]
click at [47, 23] on body "Maintenance break. Please come back in 2 hours. MENU My Status What is the next…" at bounding box center [612, 346] width 1225 height 693
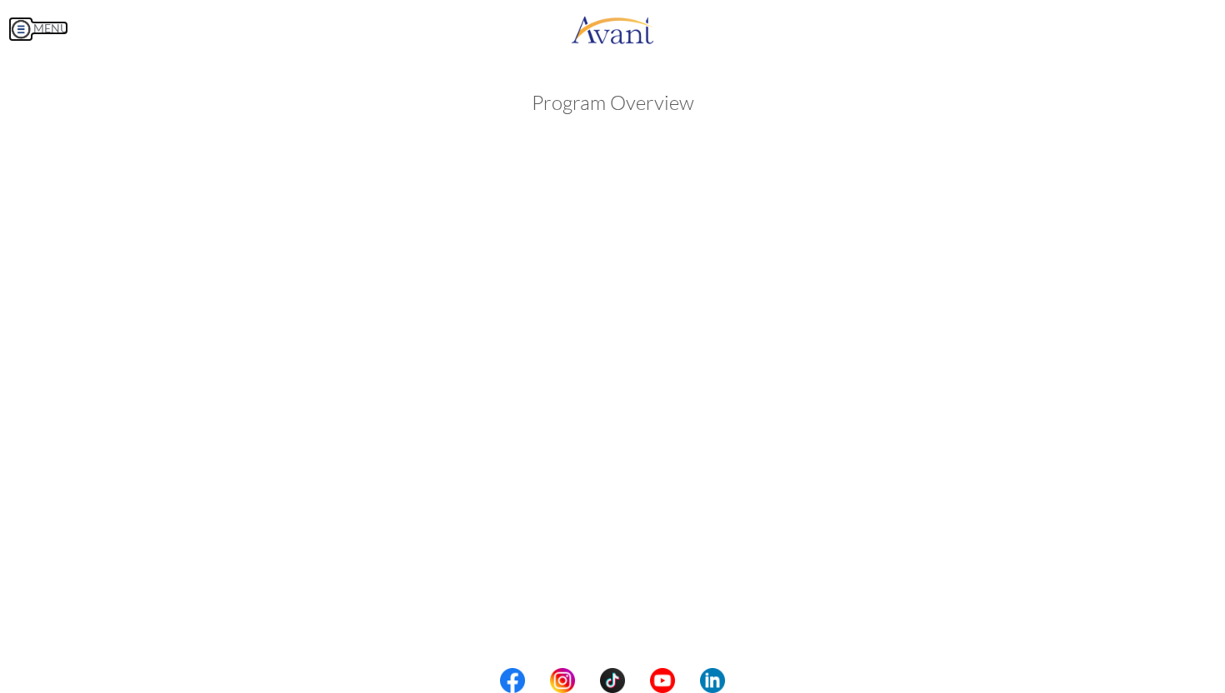
scroll to position [126, 0]
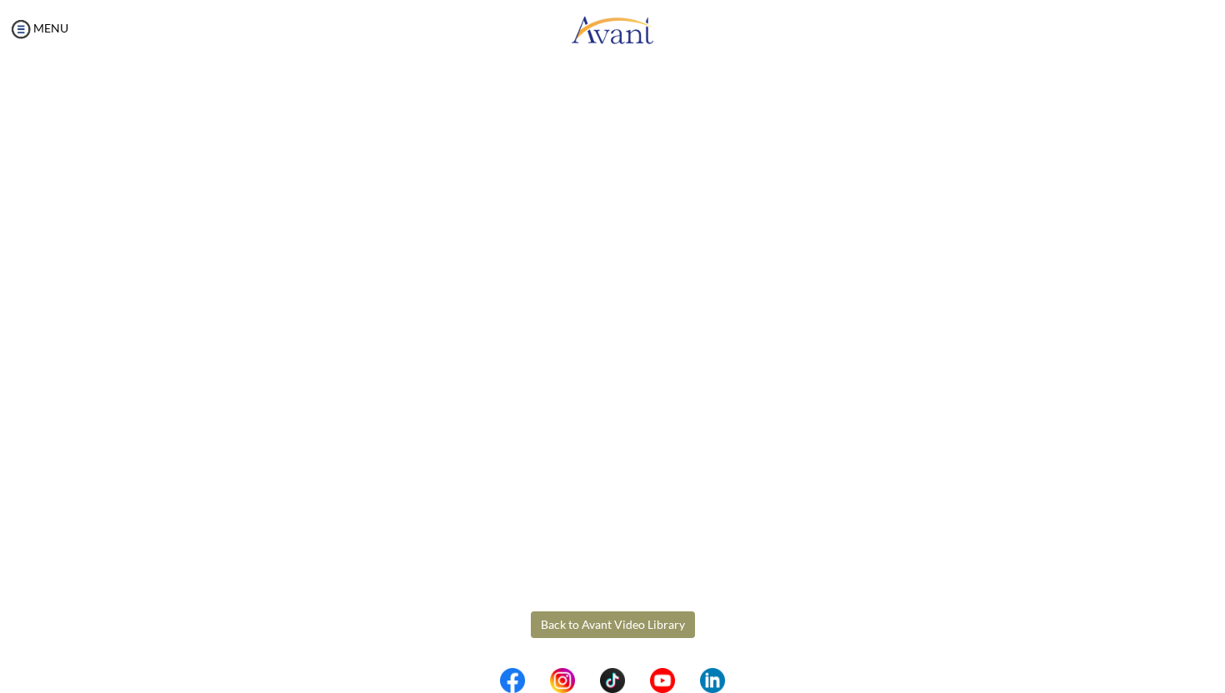
click at [641, 626] on button "Back to Avant Video Library" at bounding box center [613, 624] width 164 height 27
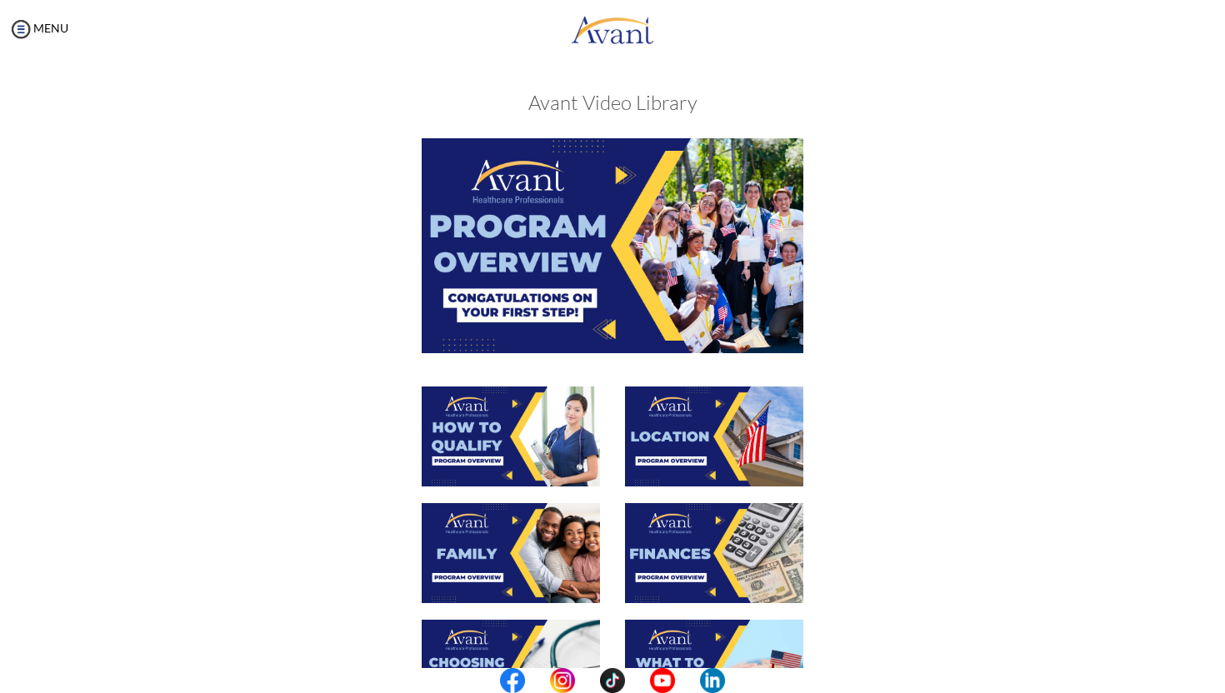
click at [489, 423] on img at bounding box center [511, 437] width 178 height 100
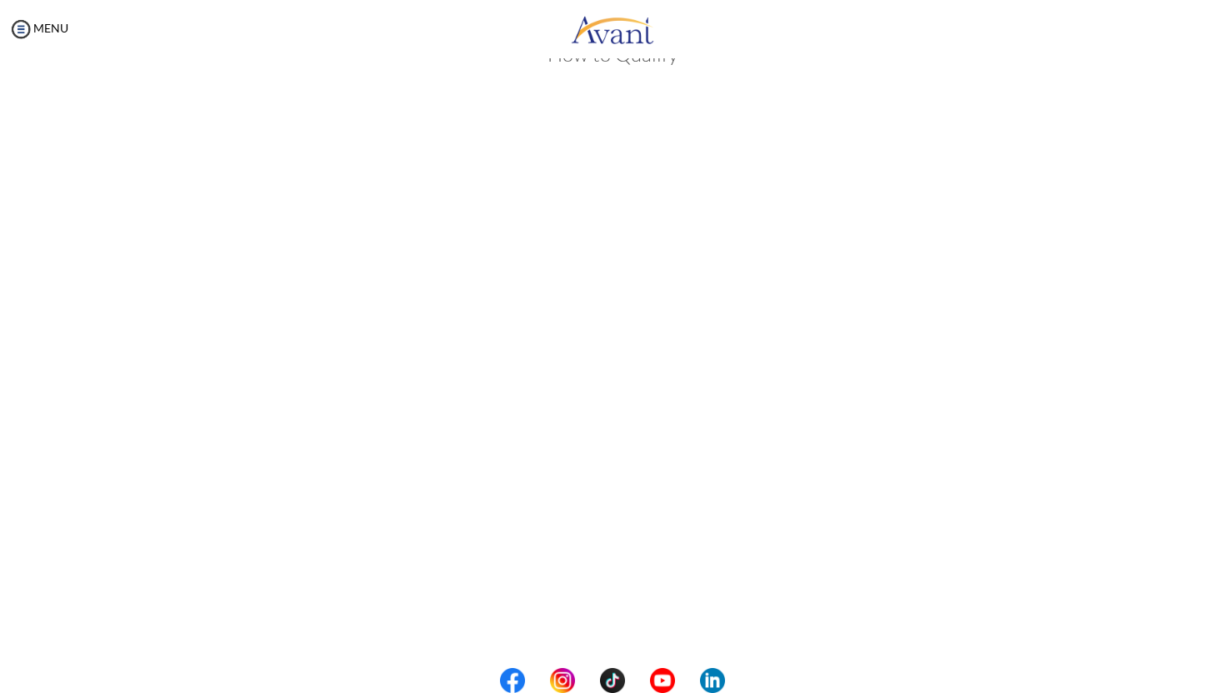
scroll to position [126, 0]
click at [52, 22] on body "Maintenance break. Please come back in 2 hours. MENU My Status What is the next…" at bounding box center [612, 346] width 1225 height 693
click at [20, 25] on img at bounding box center [20, 29] width 25 height 25
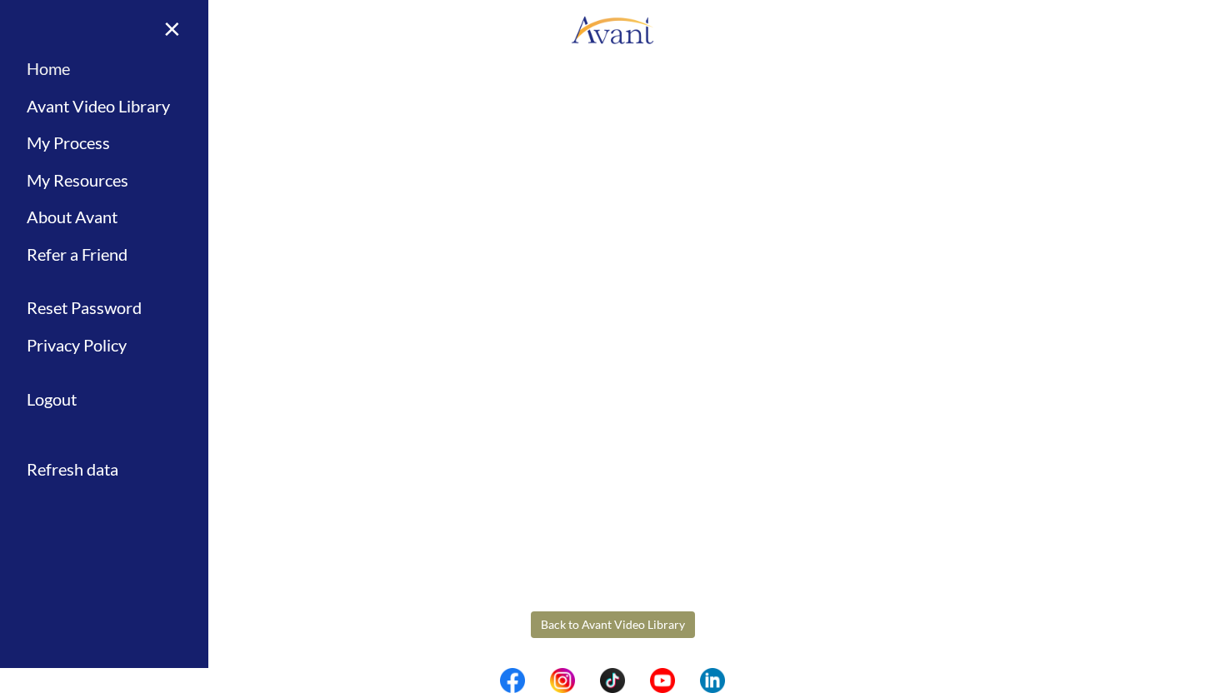
click at [67, 58] on link "Home" at bounding box center [104, 68] width 208 height 37
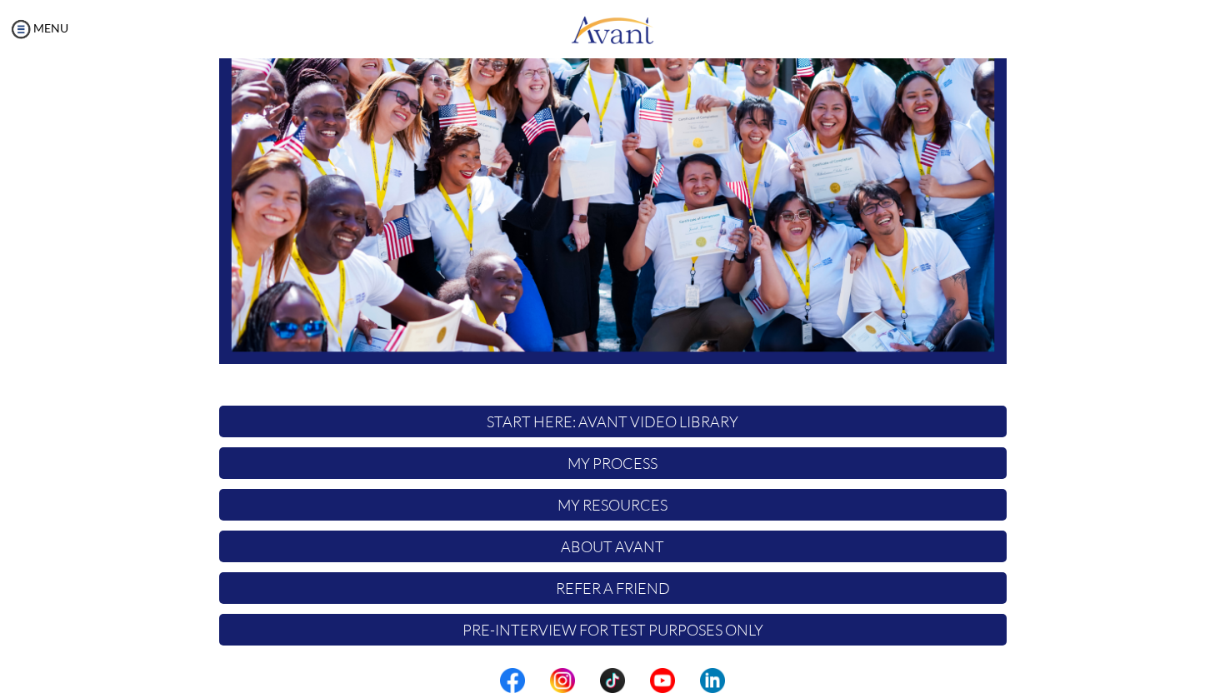
scroll to position [232, 0]
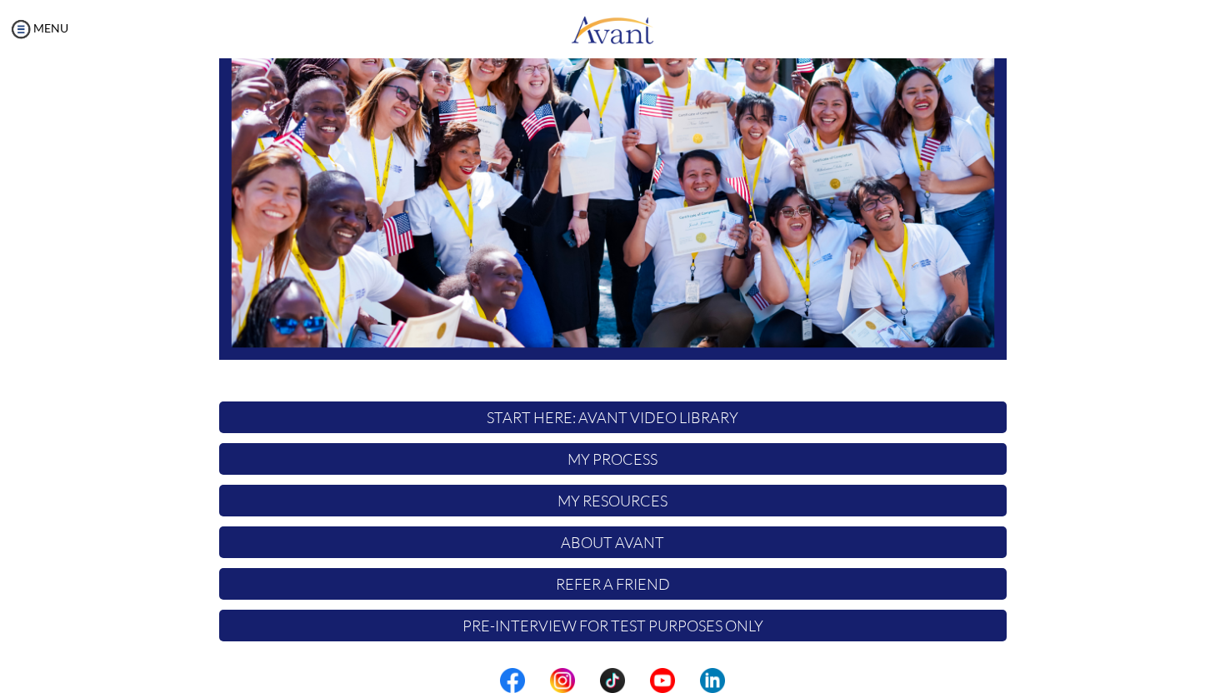
click at [605, 632] on p "Pre-Interview for test purposes only" at bounding box center [612, 626] width 787 height 32
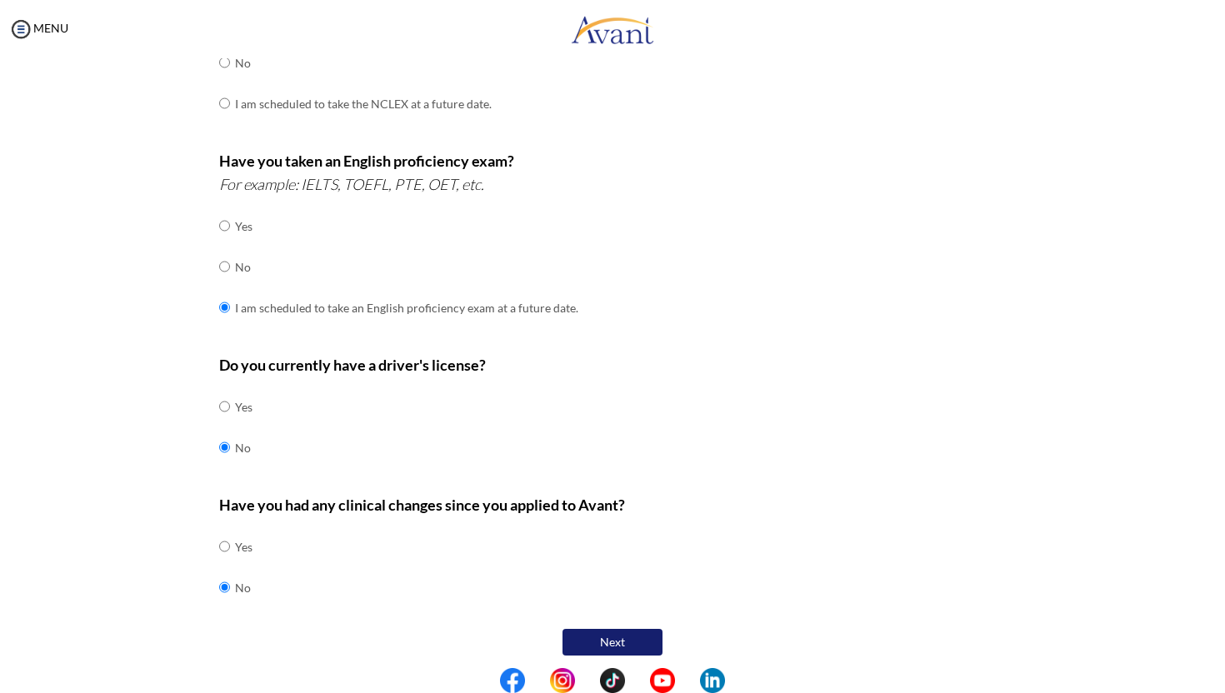
scroll to position [367, 0]
click at [621, 639] on button "Next" at bounding box center [612, 639] width 100 height 27
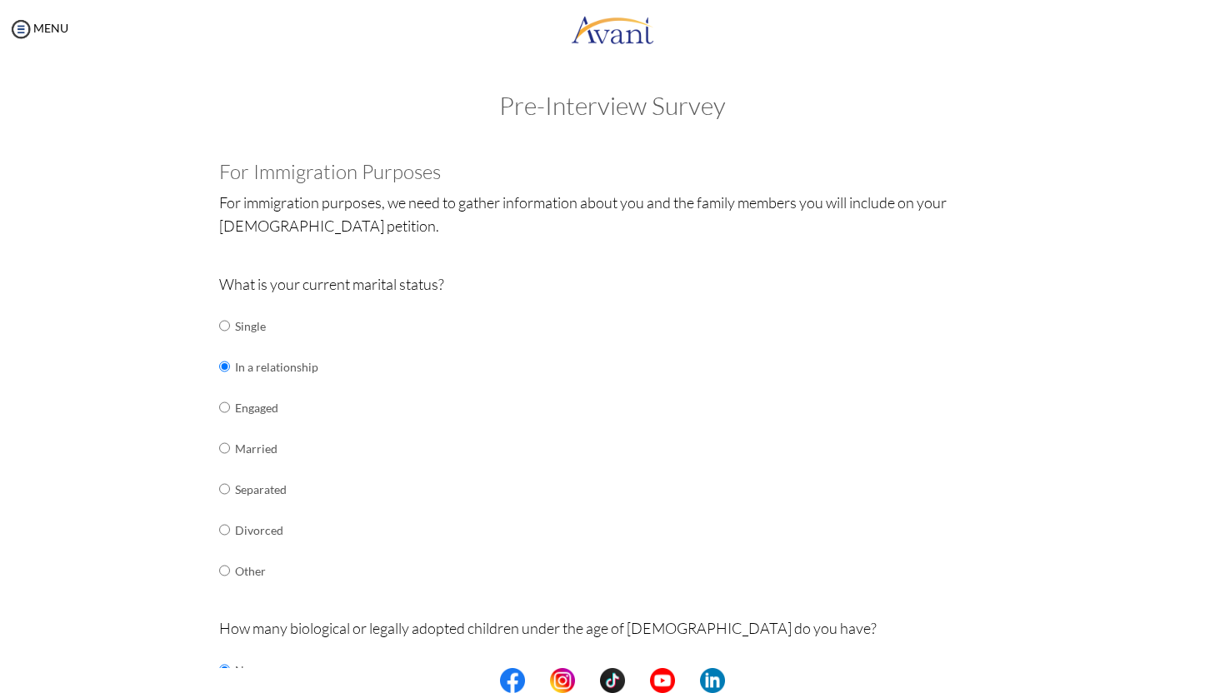
scroll to position [429, 0]
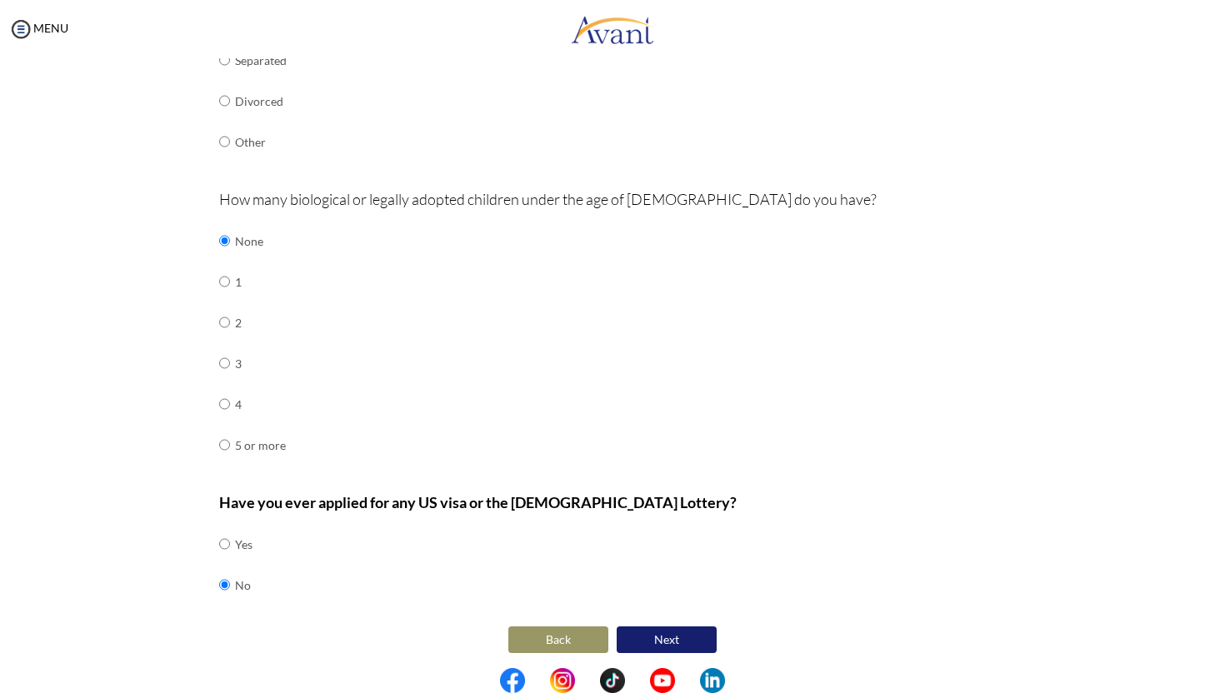
click at [548, 630] on button "Back" at bounding box center [558, 639] width 100 height 27
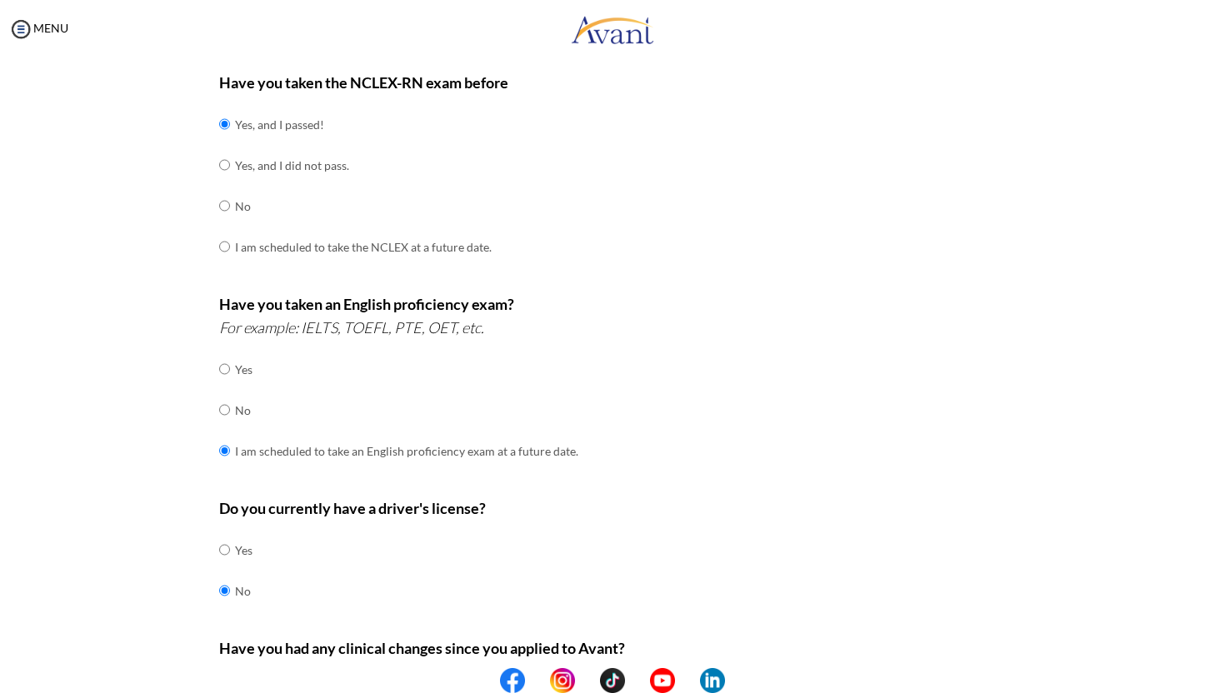
scroll to position [367, 0]
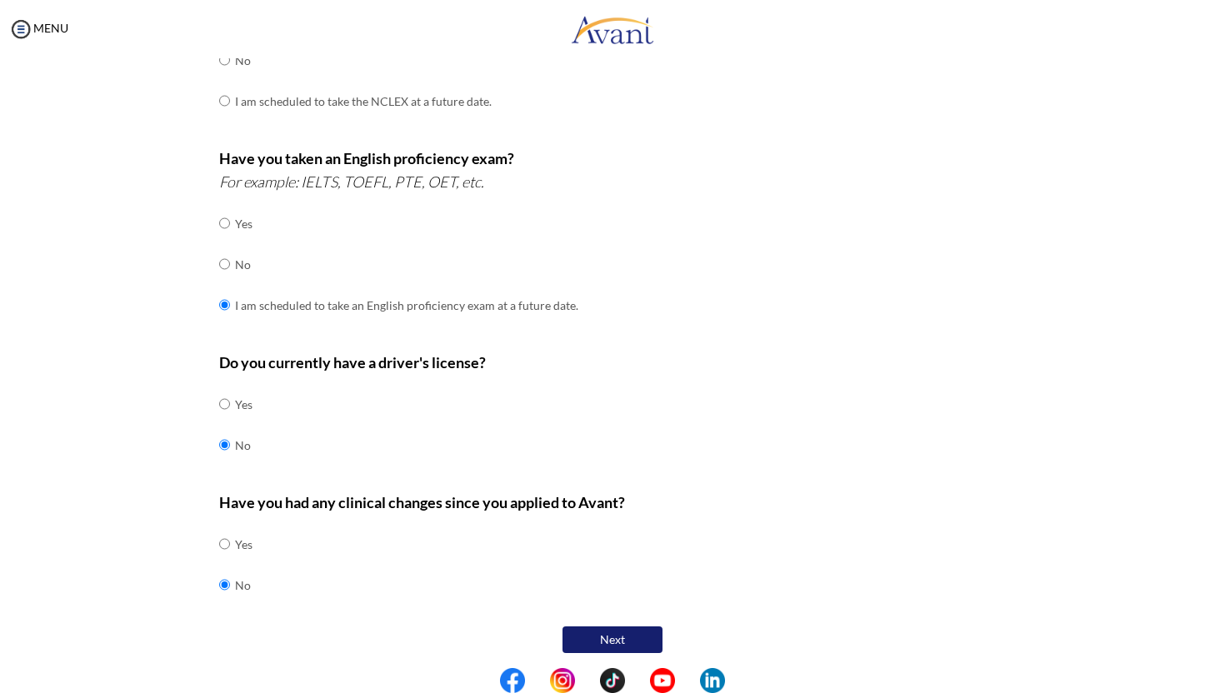
click at [604, 629] on button "Next" at bounding box center [612, 639] width 100 height 27
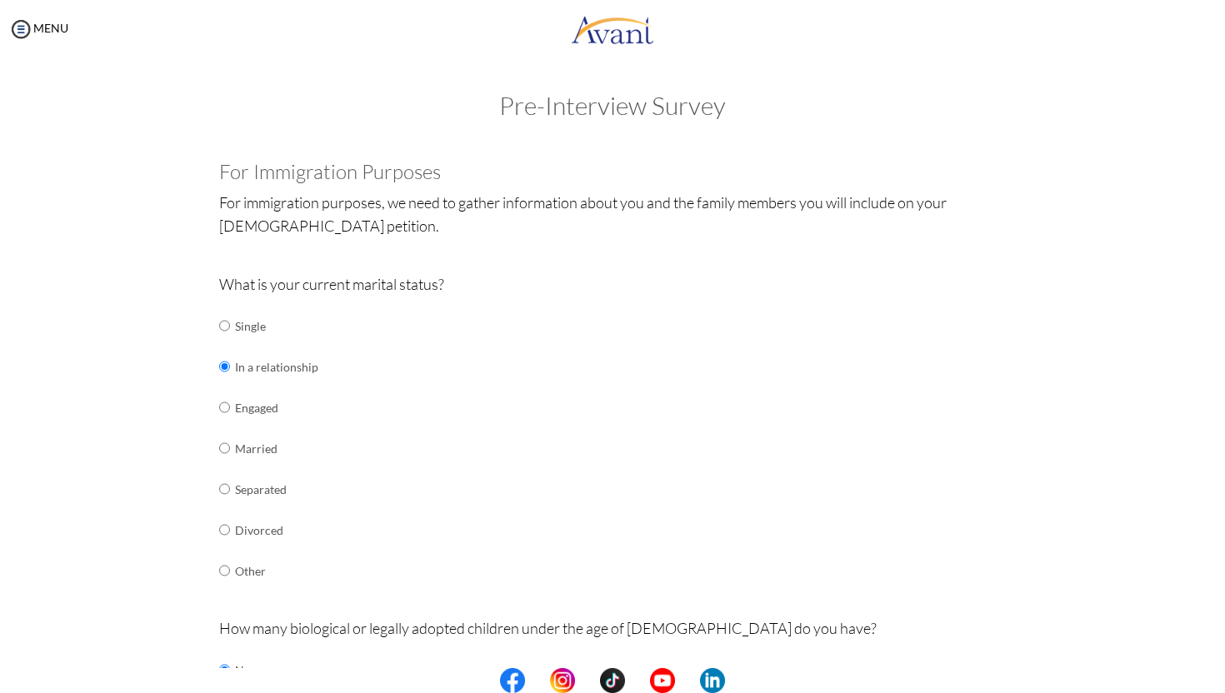
scroll to position [429, 0]
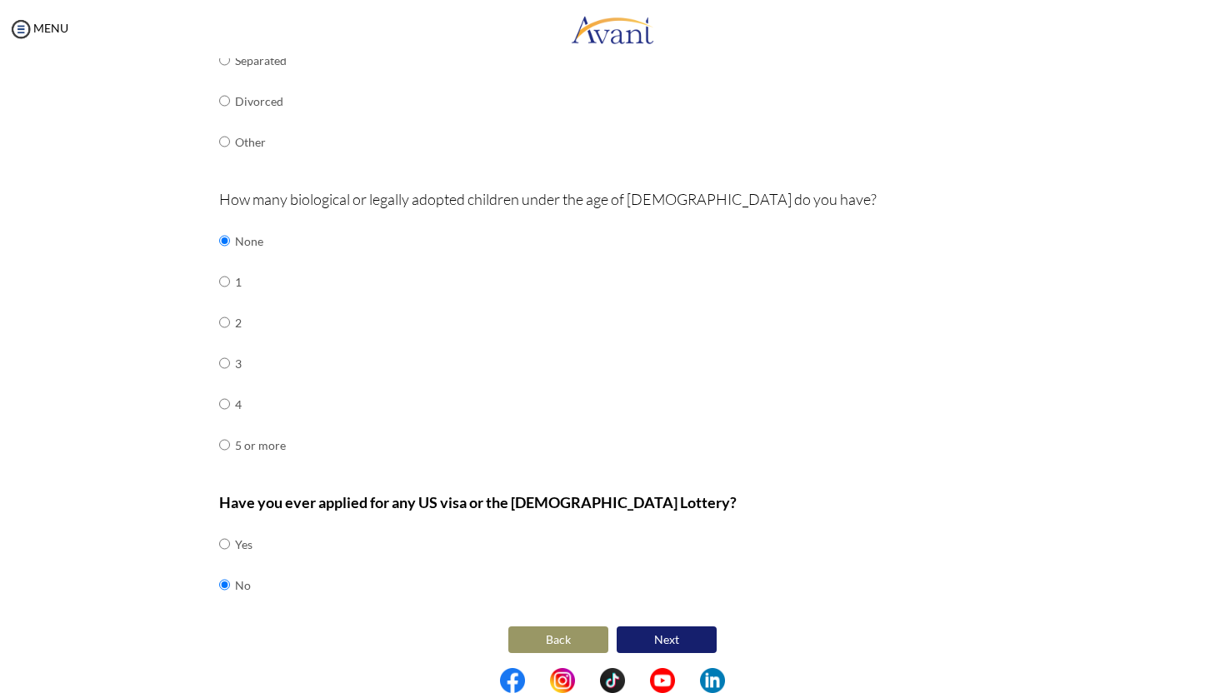
click at [676, 626] on button "Next" at bounding box center [666, 639] width 100 height 27
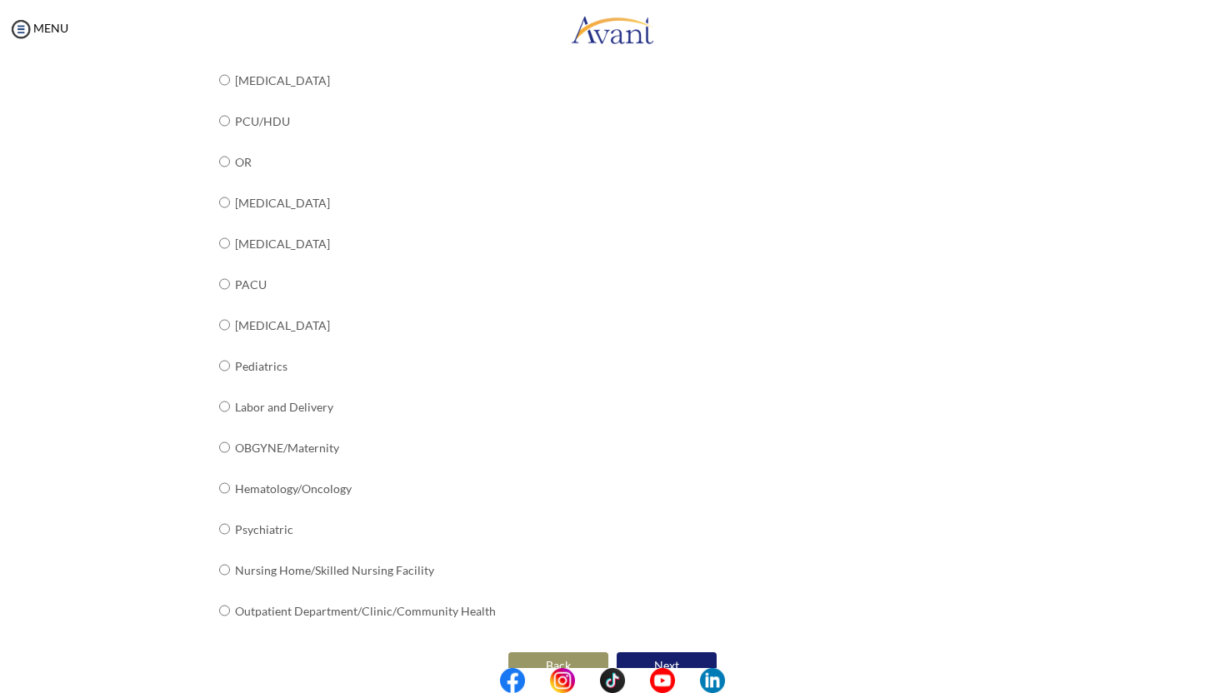
scroll to position [507, 0]
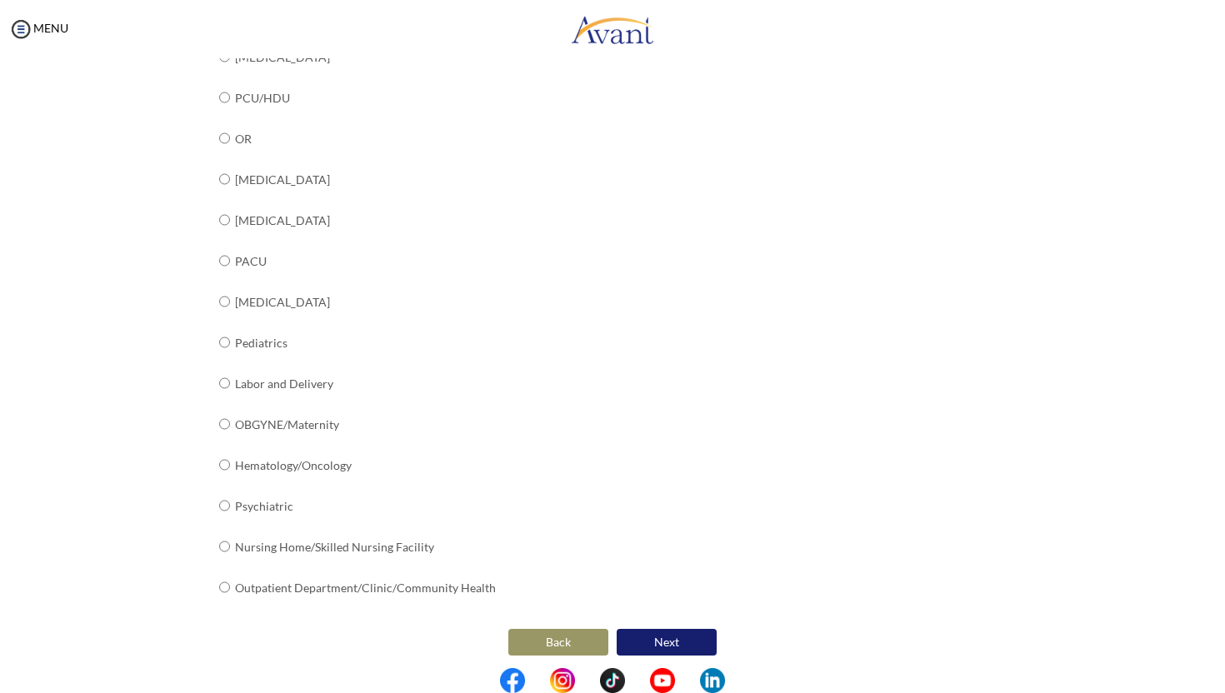
click at [678, 636] on button "Next" at bounding box center [666, 642] width 100 height 27
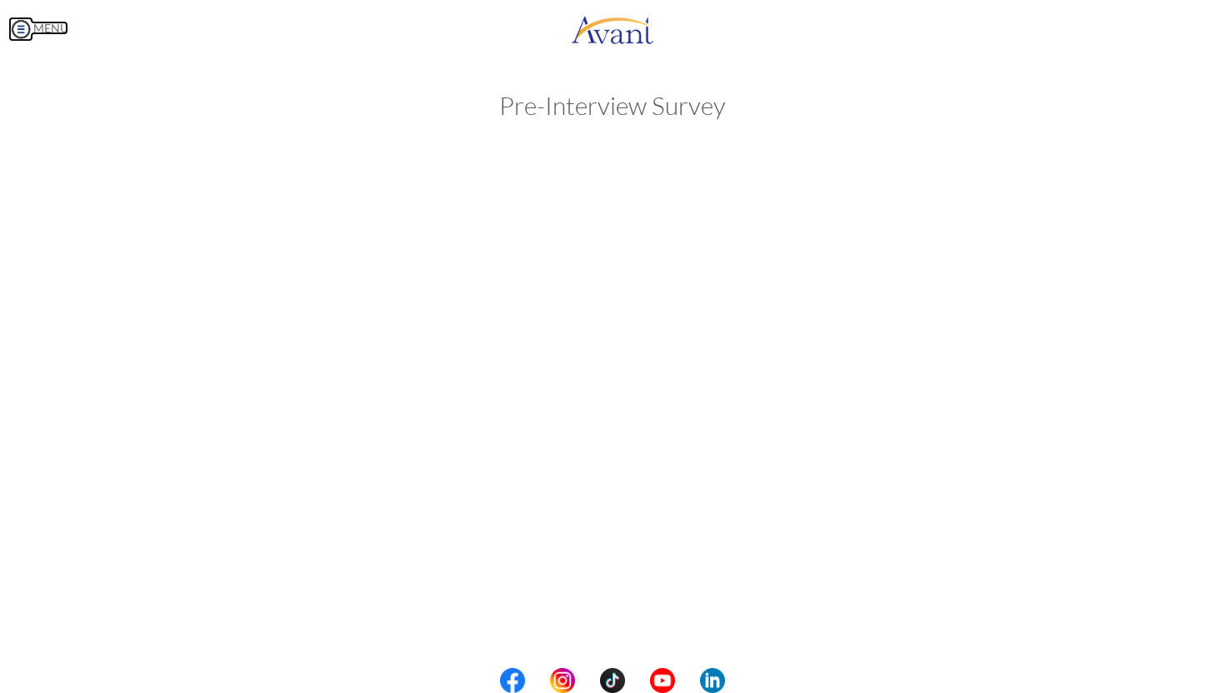
click at [20, 24] on img at bounding box center [20, 29] width 25 height 25
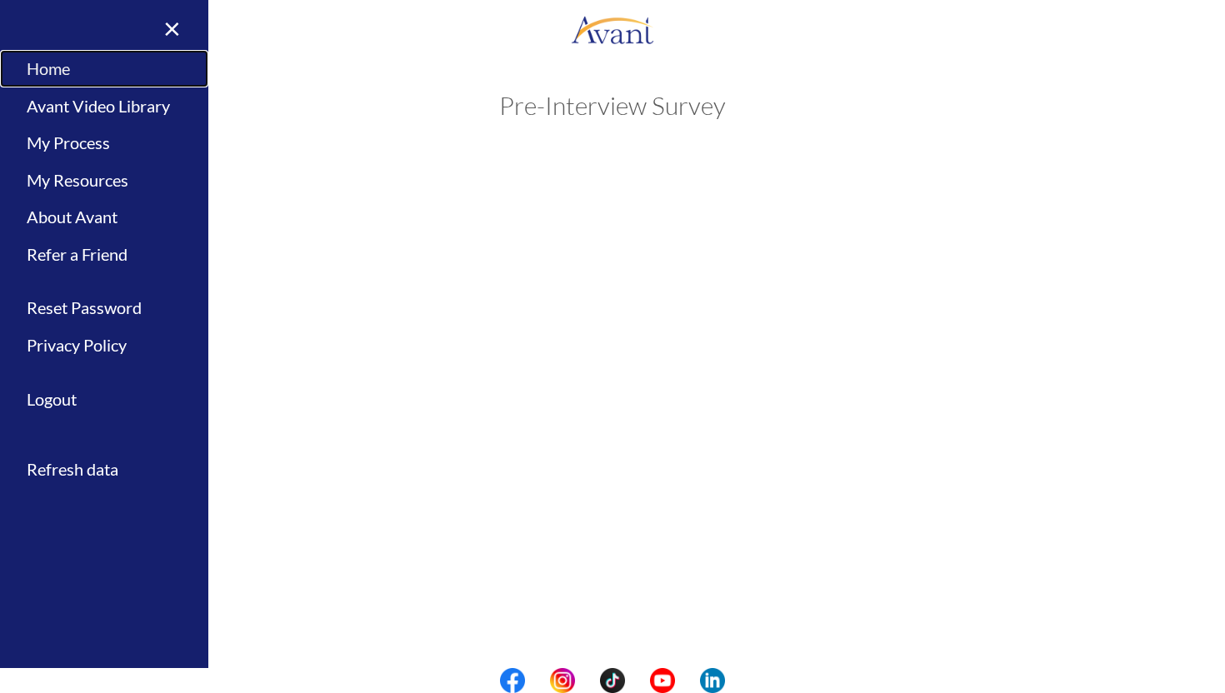
click at [76, 69] on link "Home" at bounding box center [104, 68] width 208 height 37
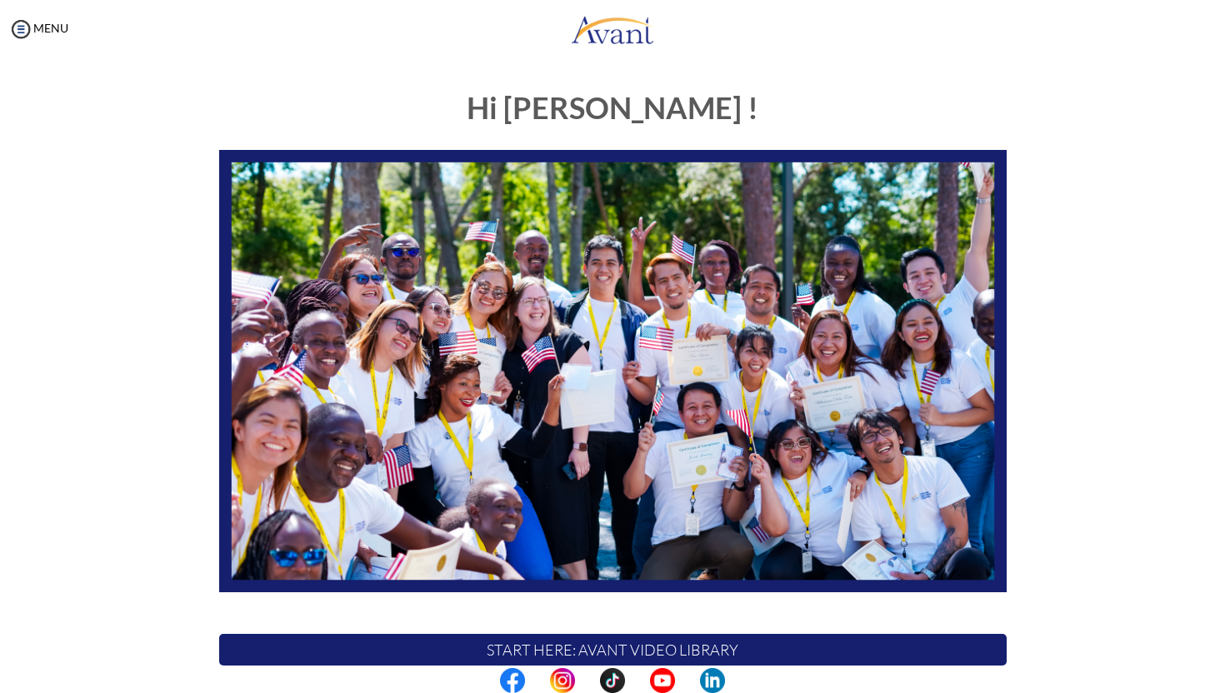
scroll to position [232, 0]
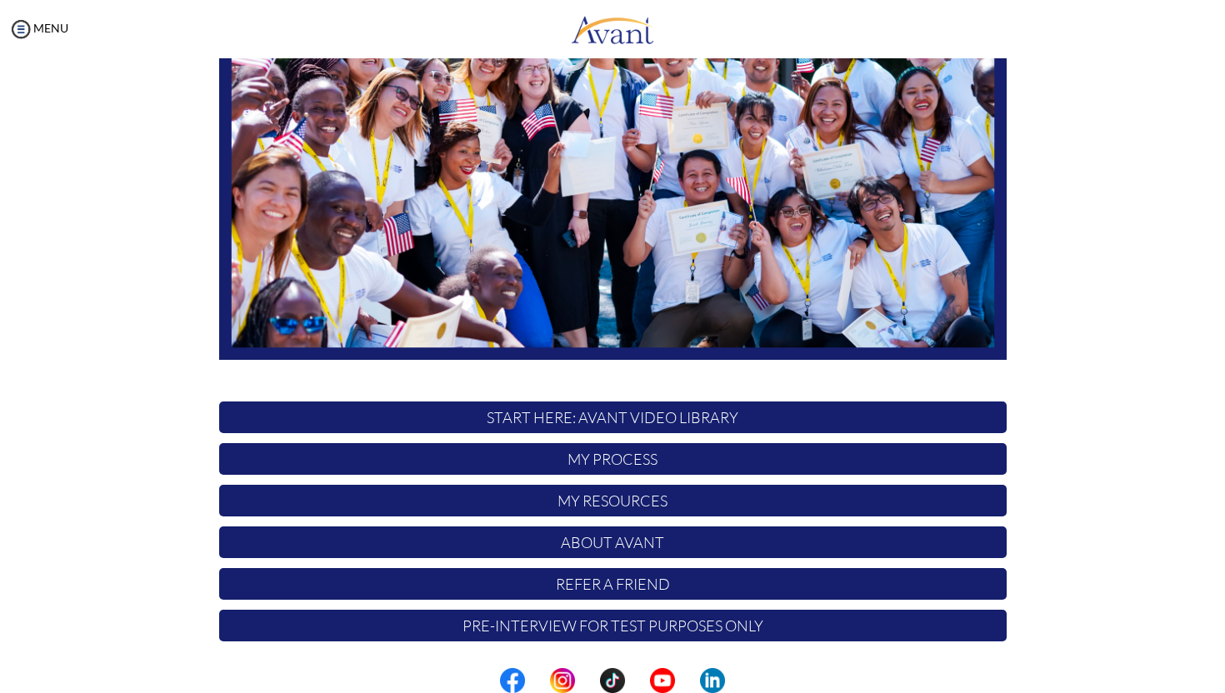
click at [582, 621] on p "Pre-Interview for test purposes only" at bounding box center [612, 626] width 787 height 32
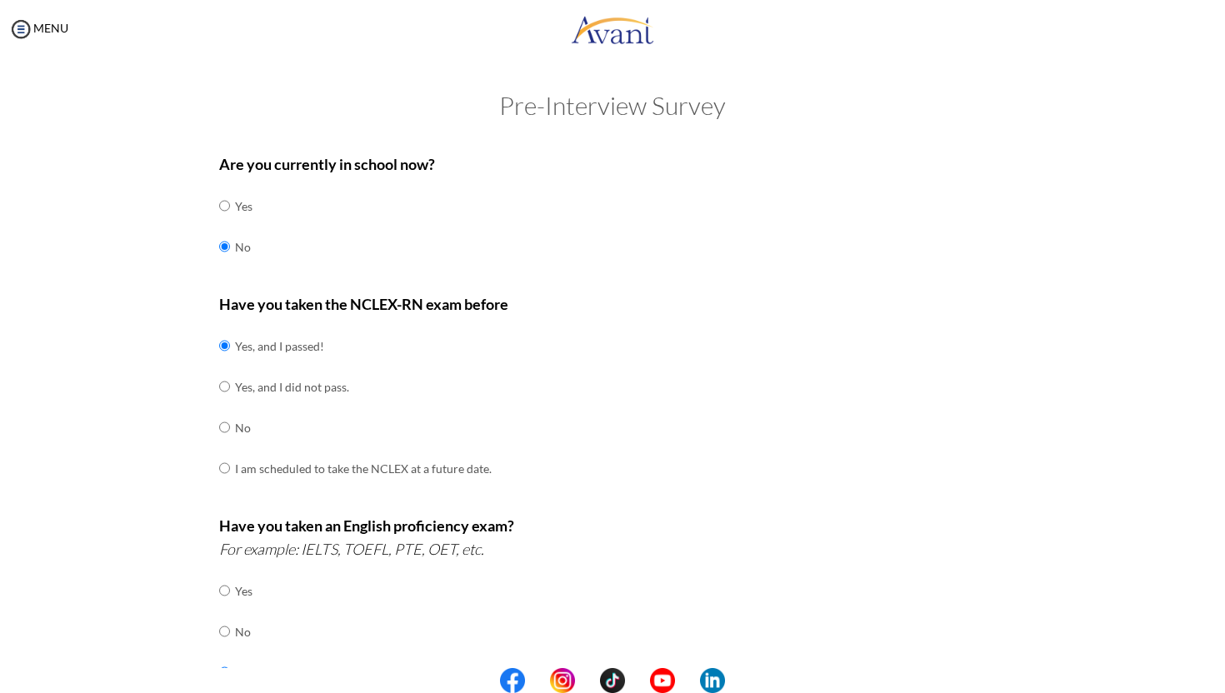
scroll to position [367, 0]
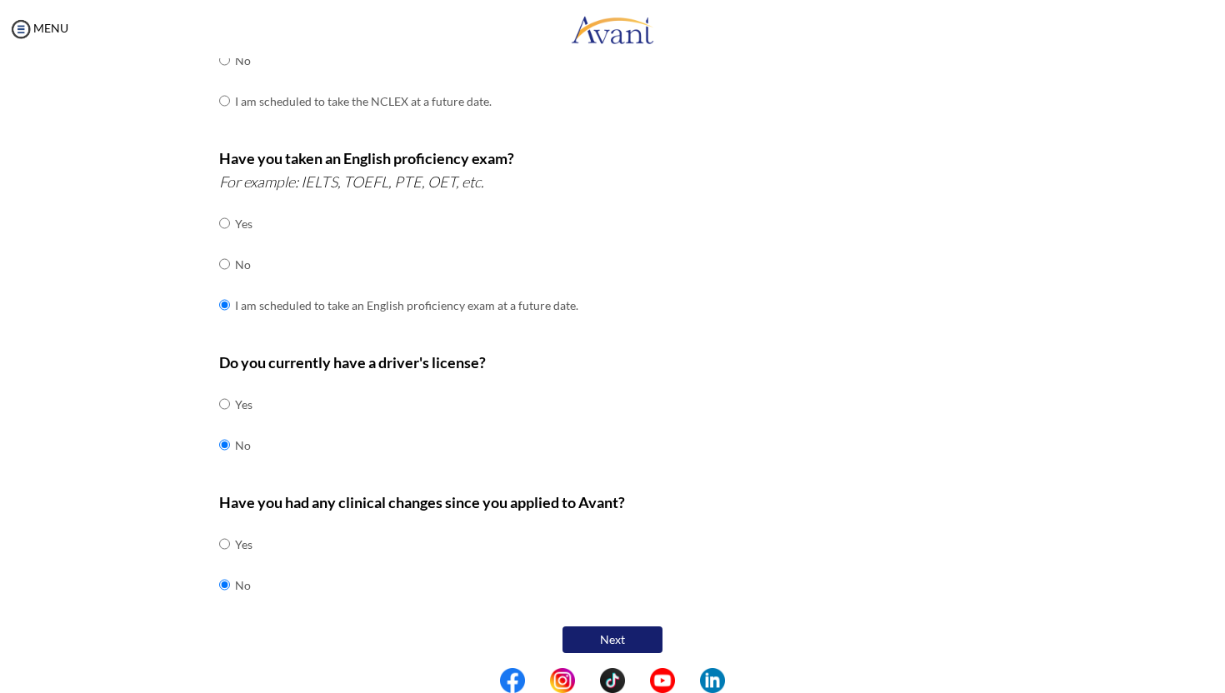
click at [615, 631] on button "Next" at bounding box center [612, 639] width 100 height 27
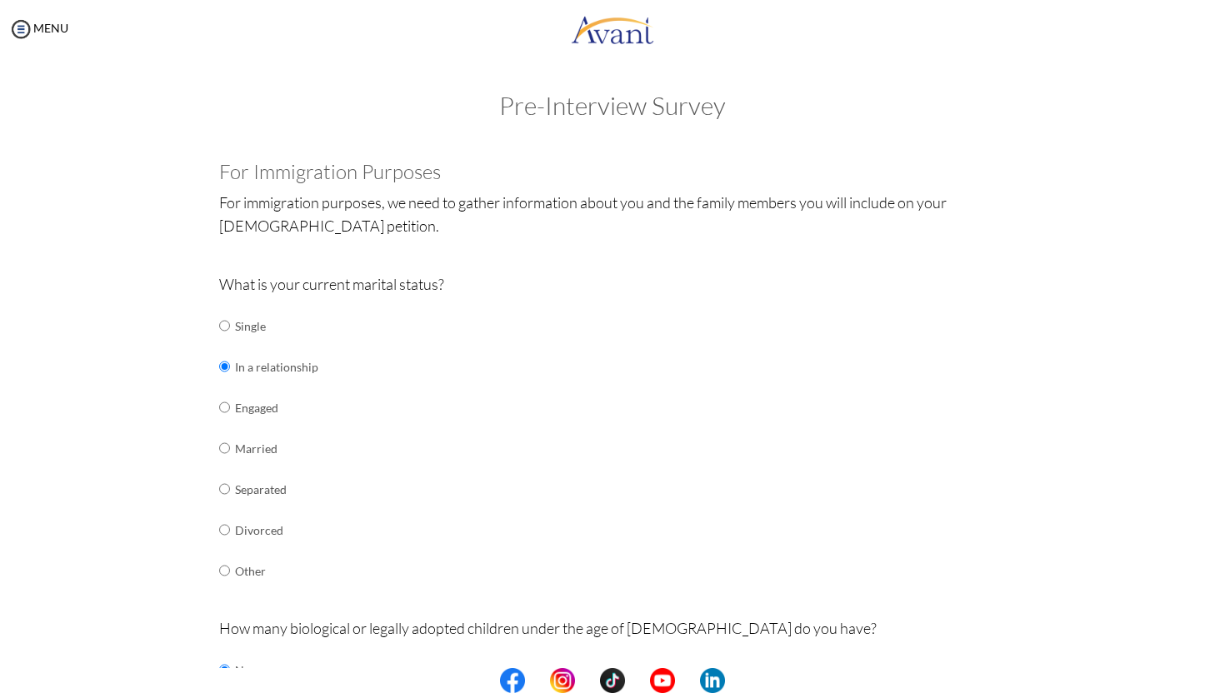
scroll to position [429, 0]
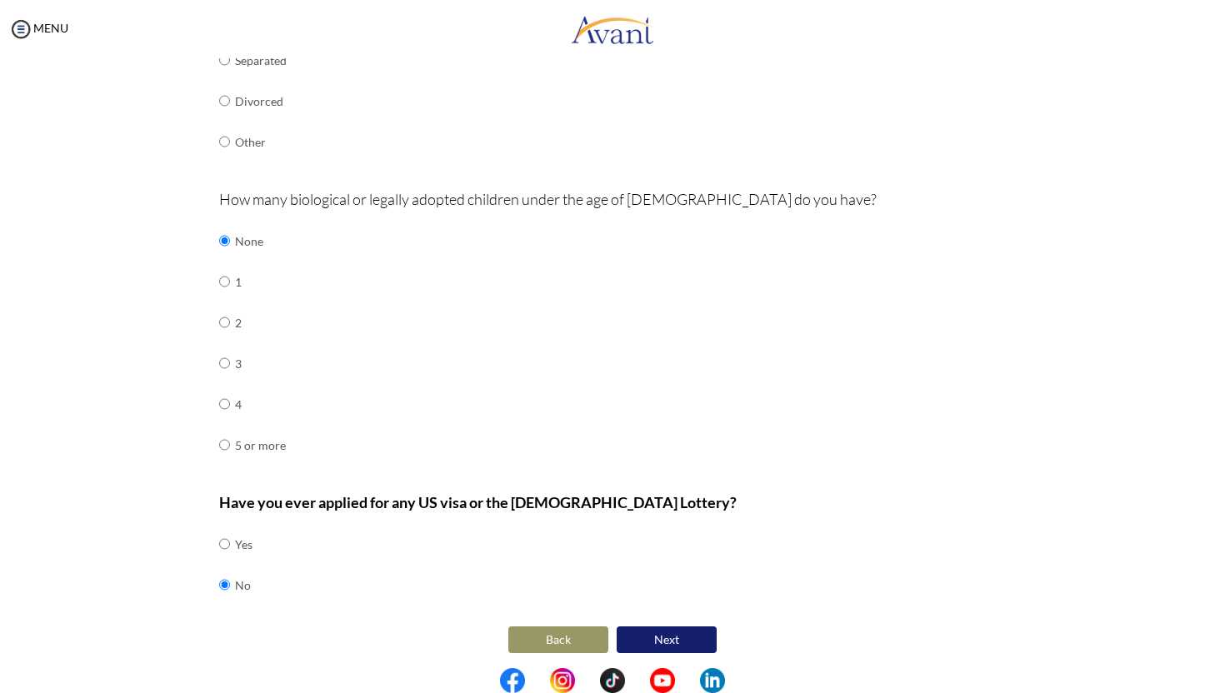
click at [666, 630] on button "Next" at bounding box center [666, 639] width 100 height 27
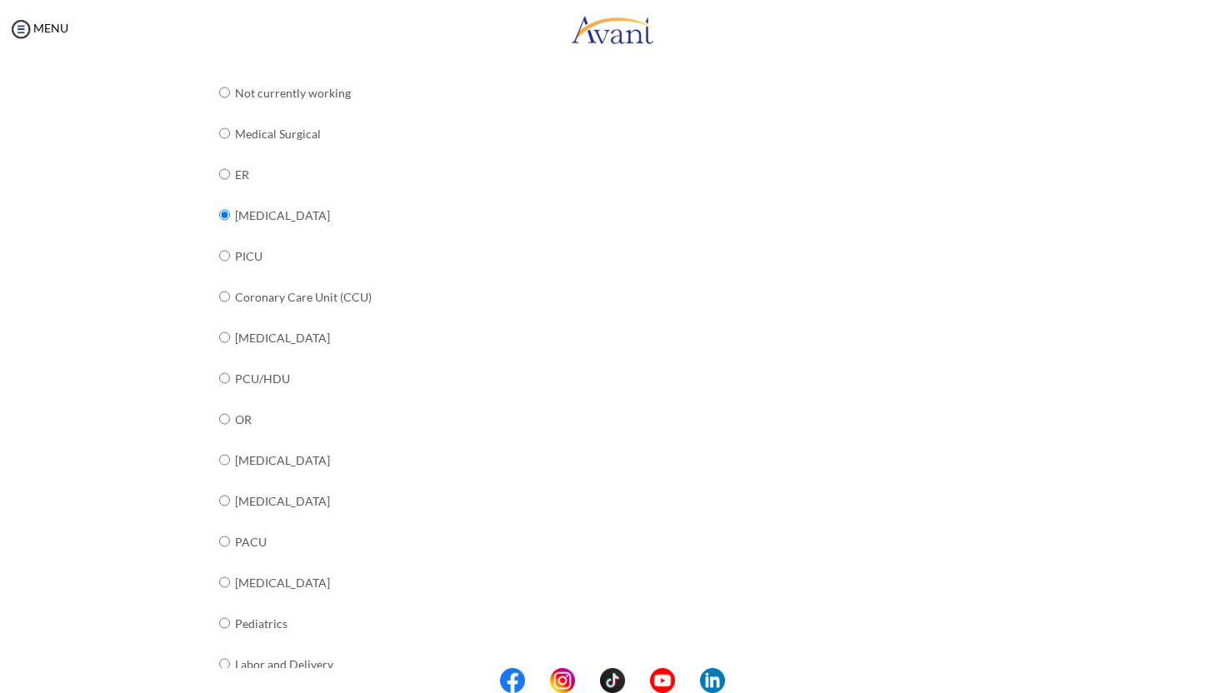
scroll to position [507, 0]
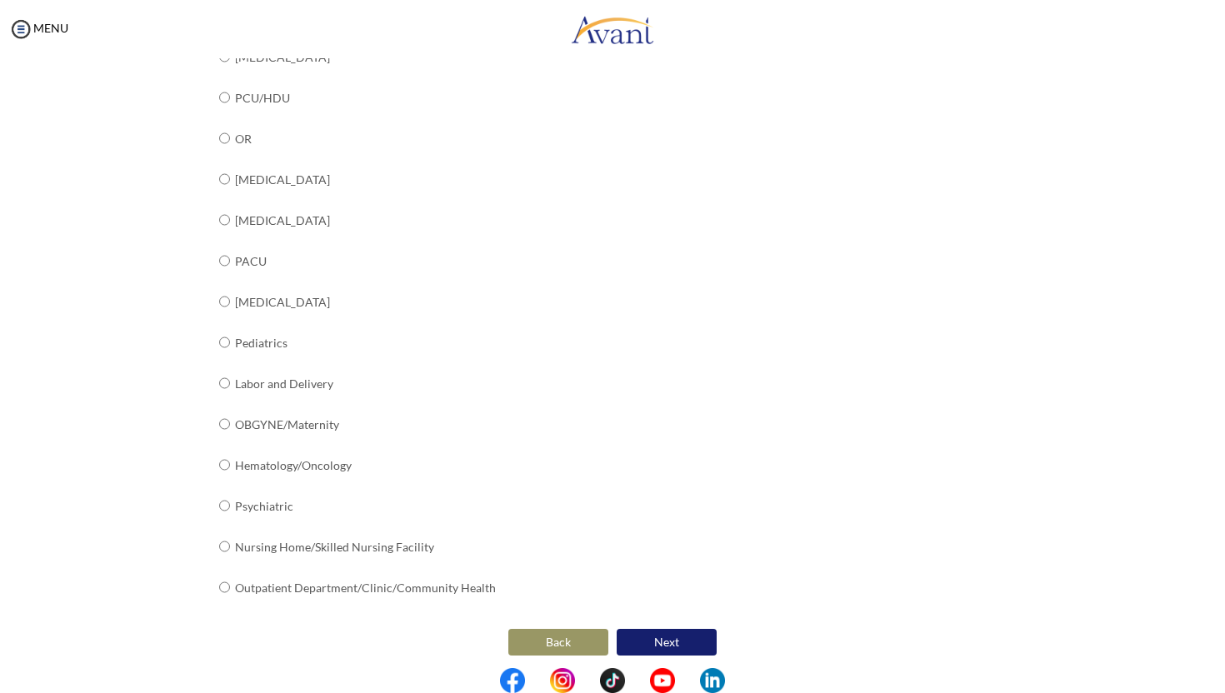
click at [680, 637] on button "Next" at bounding box center [666, 642] width 100 height 27
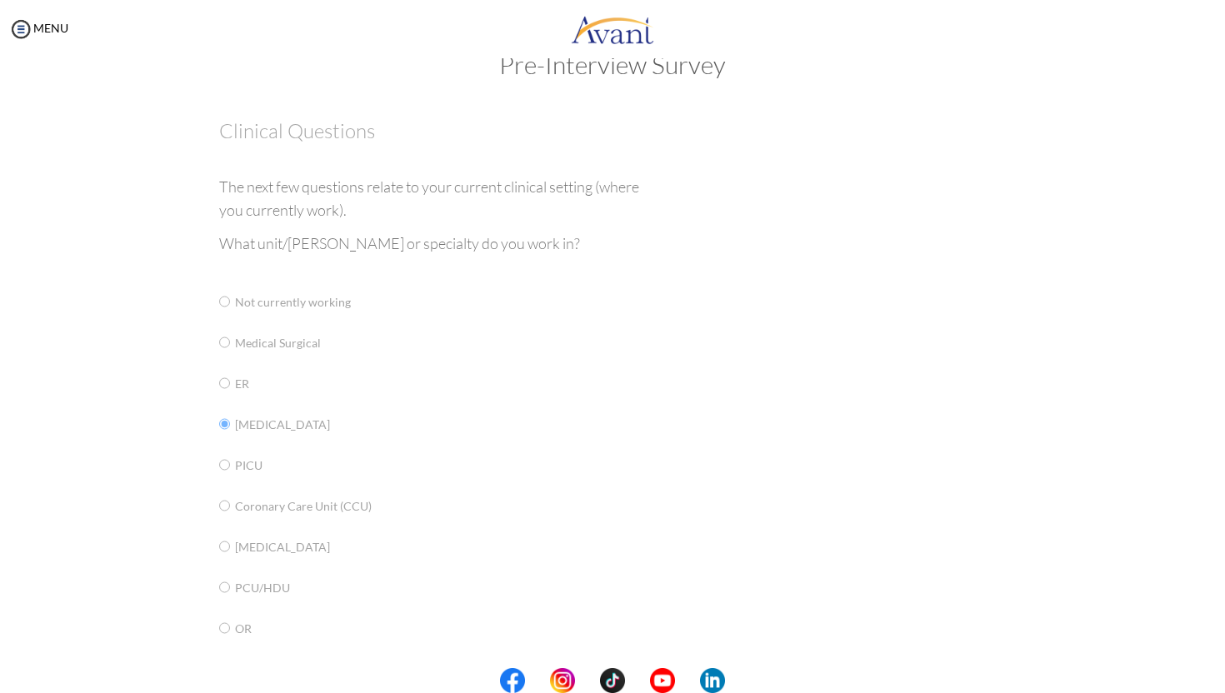
scroll to position [0, 0]
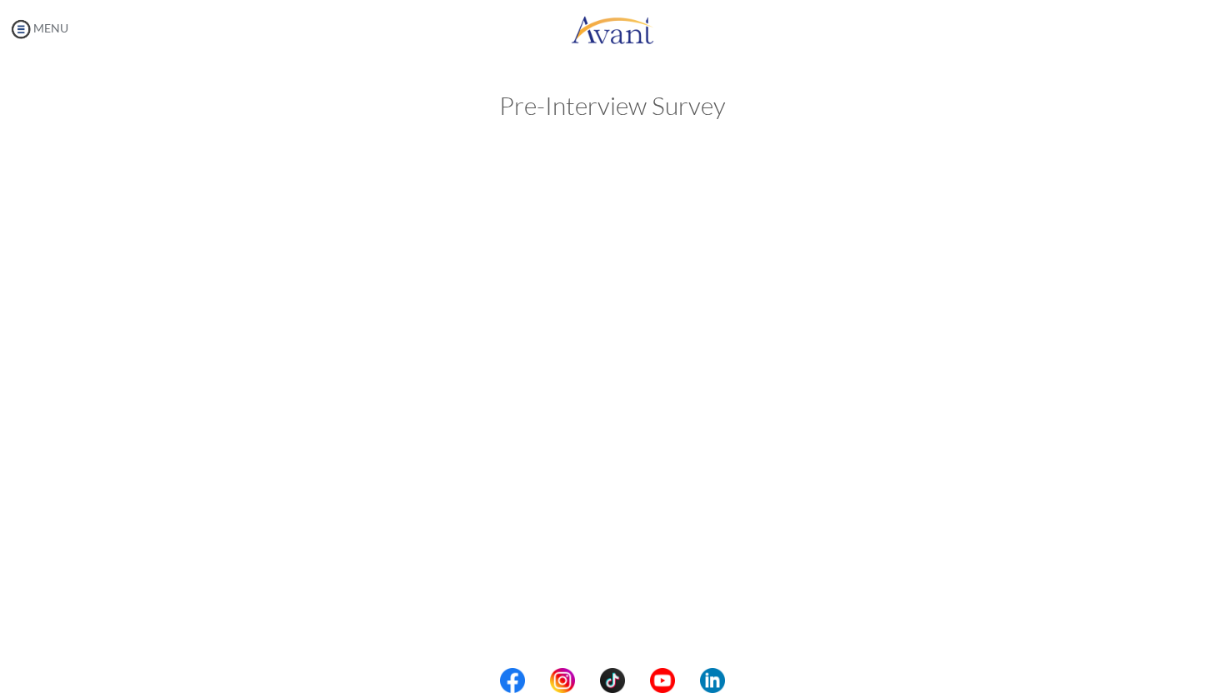
click at [22, 30] on img at bounding box center [20, 29] width 25 height 25
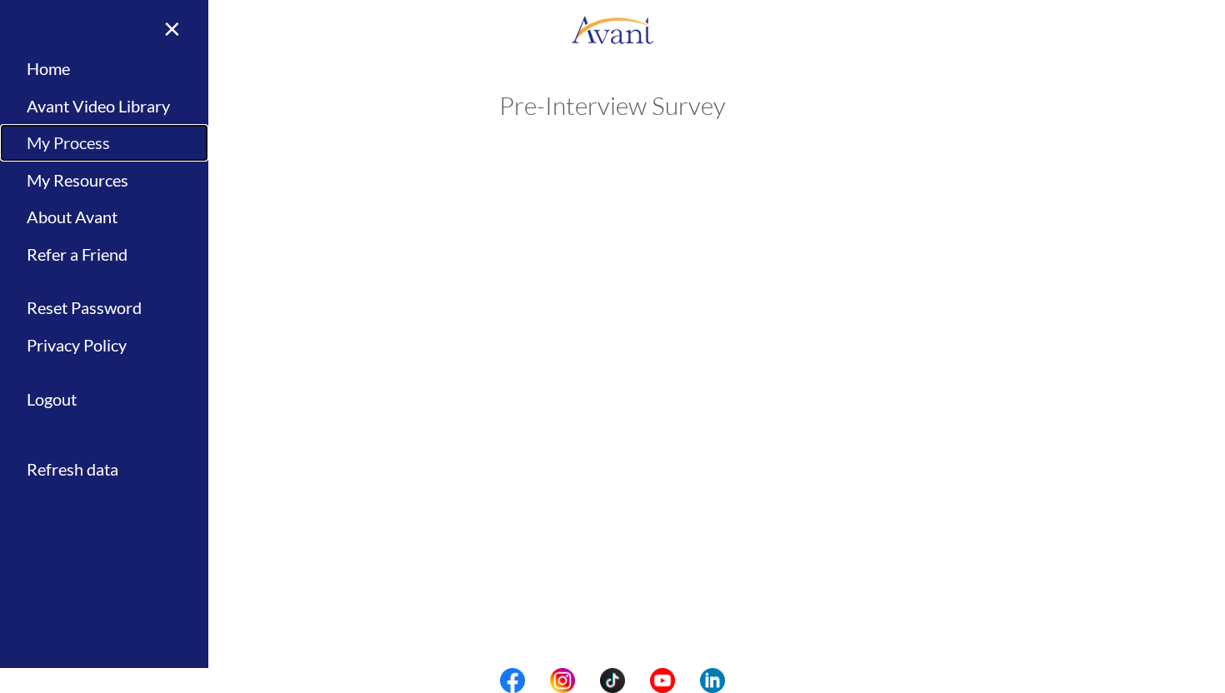
click at [67, 142] on link "My Process" at bounding box center [104, 142] width 208 height 37
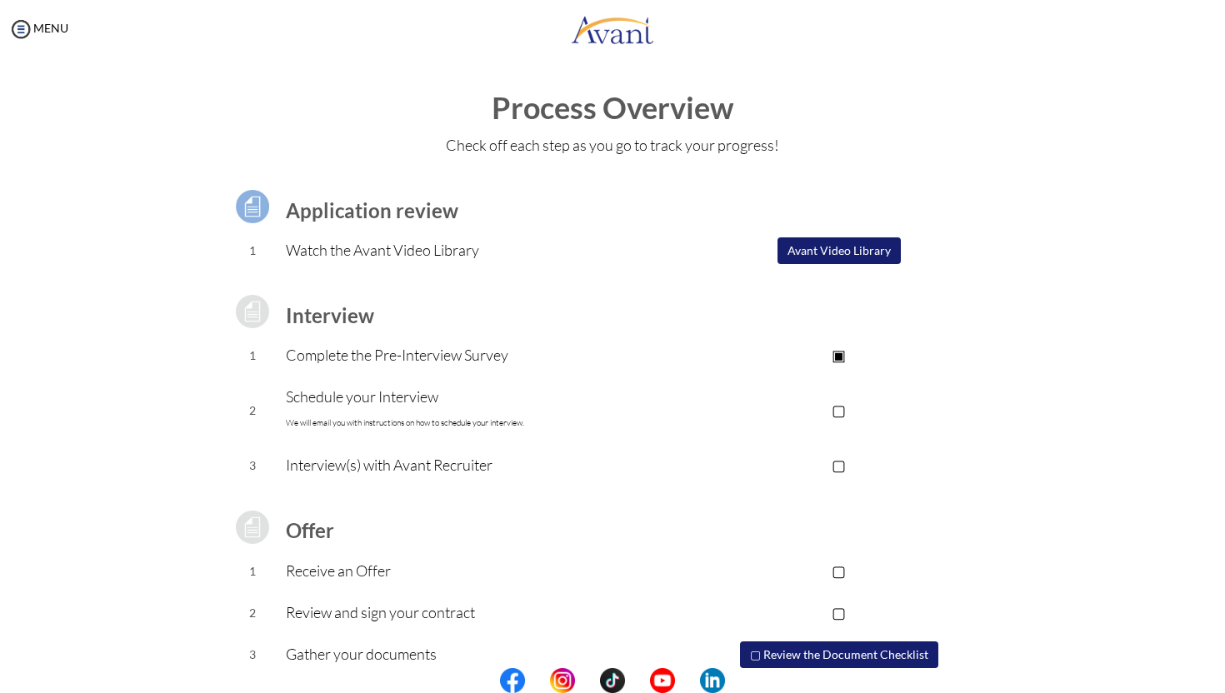
click at [826, 249] on button "Avant Video Library" at bounding box center [838, 250] width 123 height 27
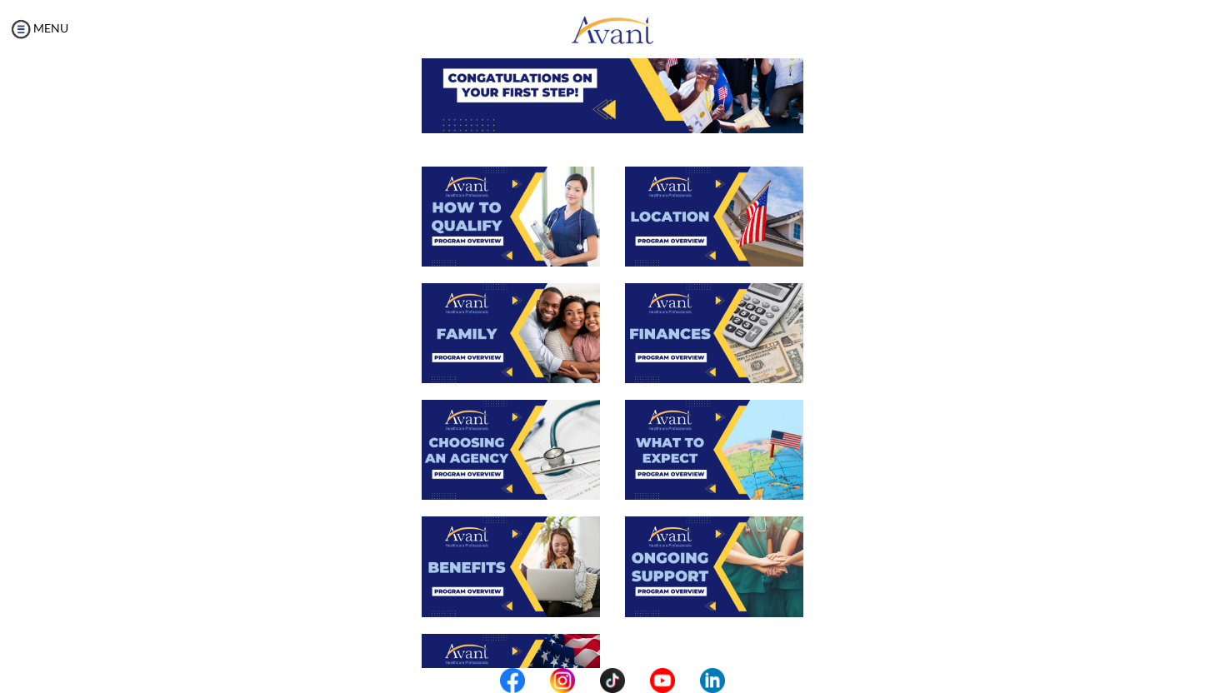
scroll to position [259, 0]
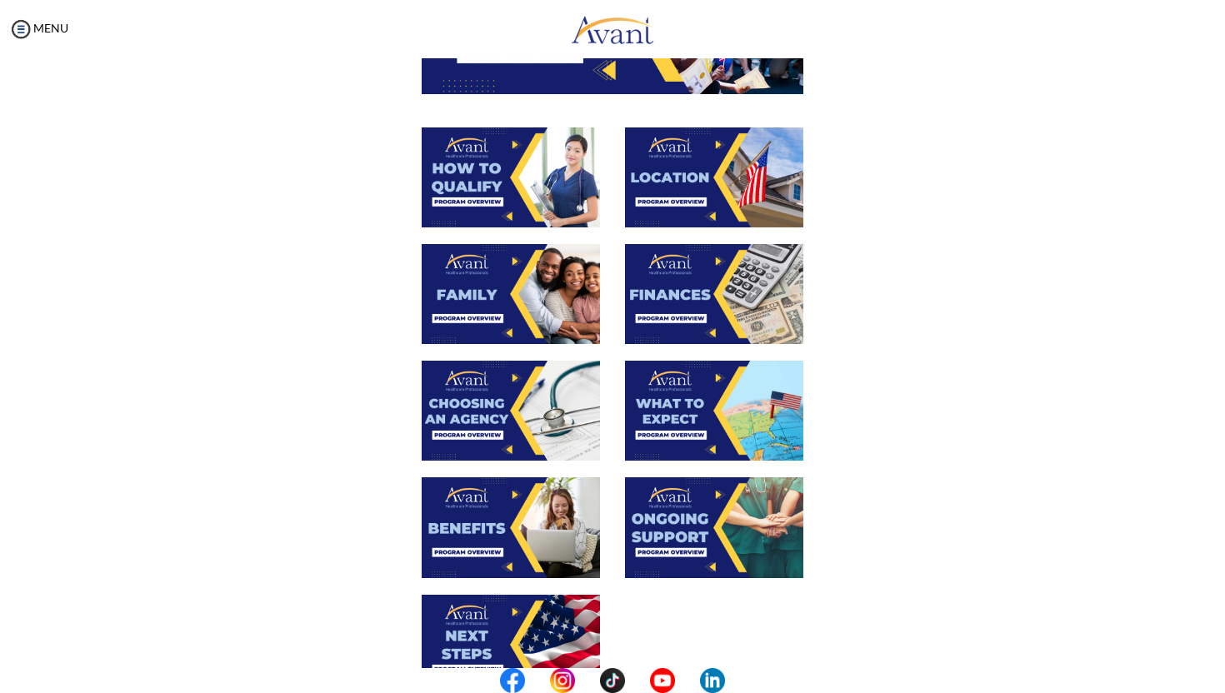
click at [485, 157] on img at bounding box center [511, 177] width 178 height 100
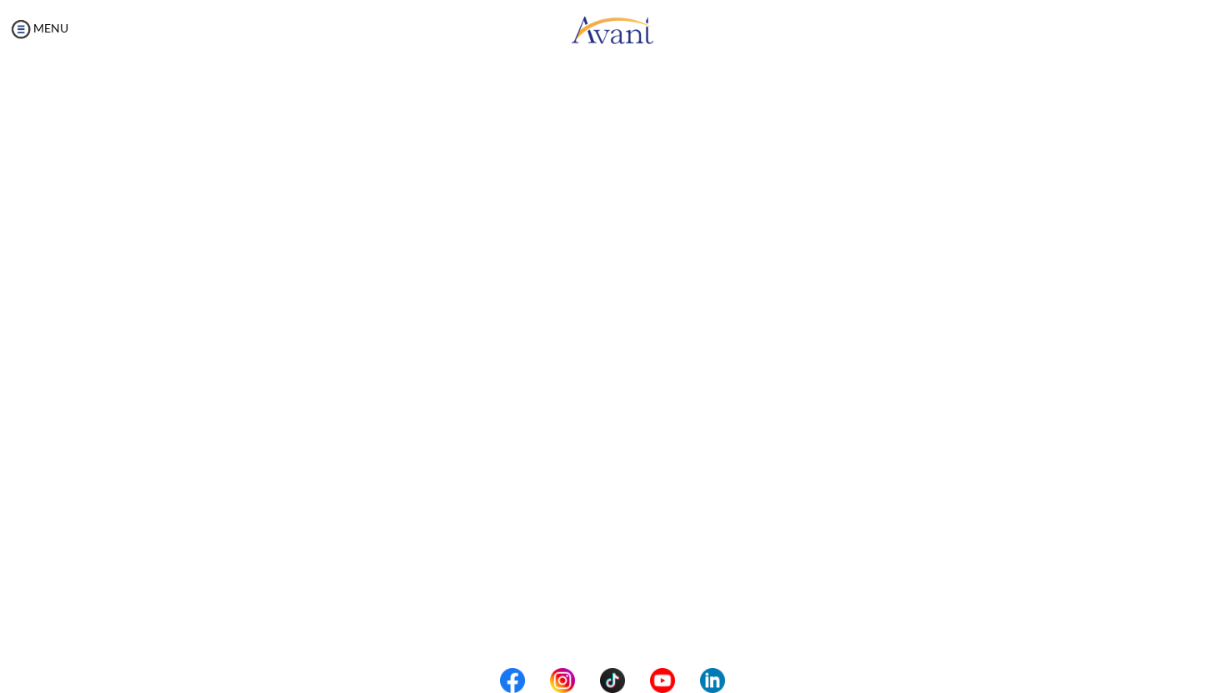
scroll to position [126, 0]
click at [613, 619] on body "Maintenance break. Please come back in 2 hours. MENU My Status What is the next…" at bounding box center [612, 346] width 1225 height 693
click at [613, 619] on button "Back to Avant Video Library" at bounding box center [613, 624] width 164 height 27
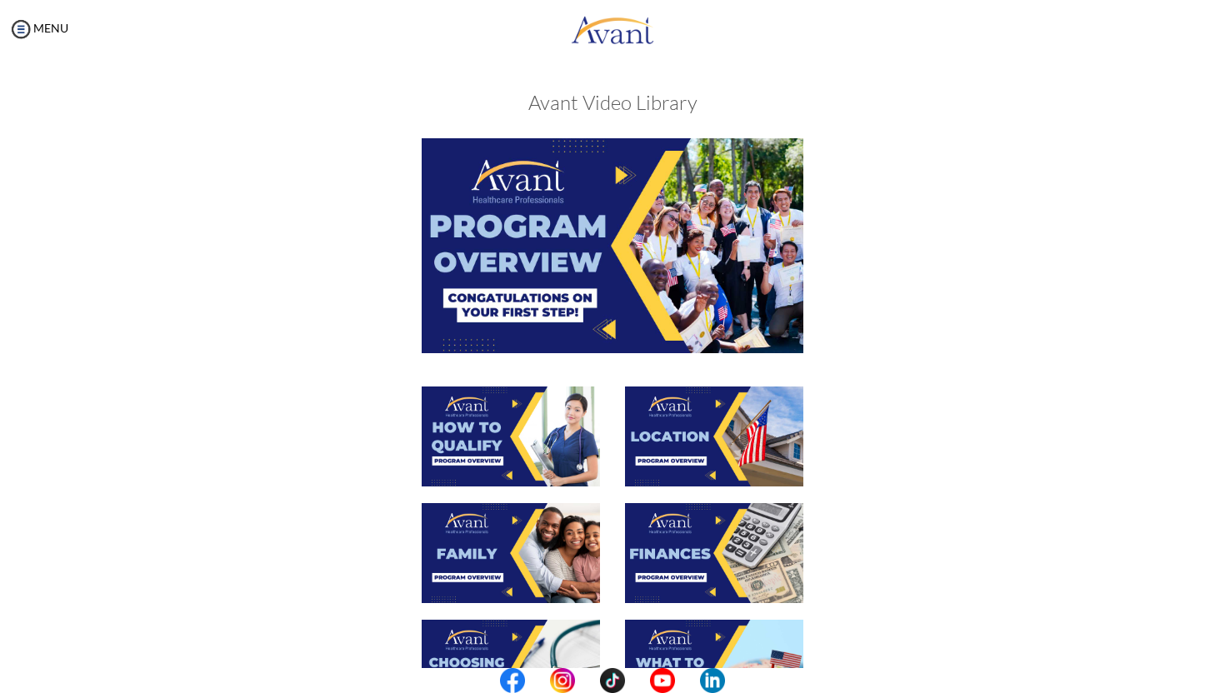
click at [754, 438] on img at bounding box center [714, 437] width 178 height 100
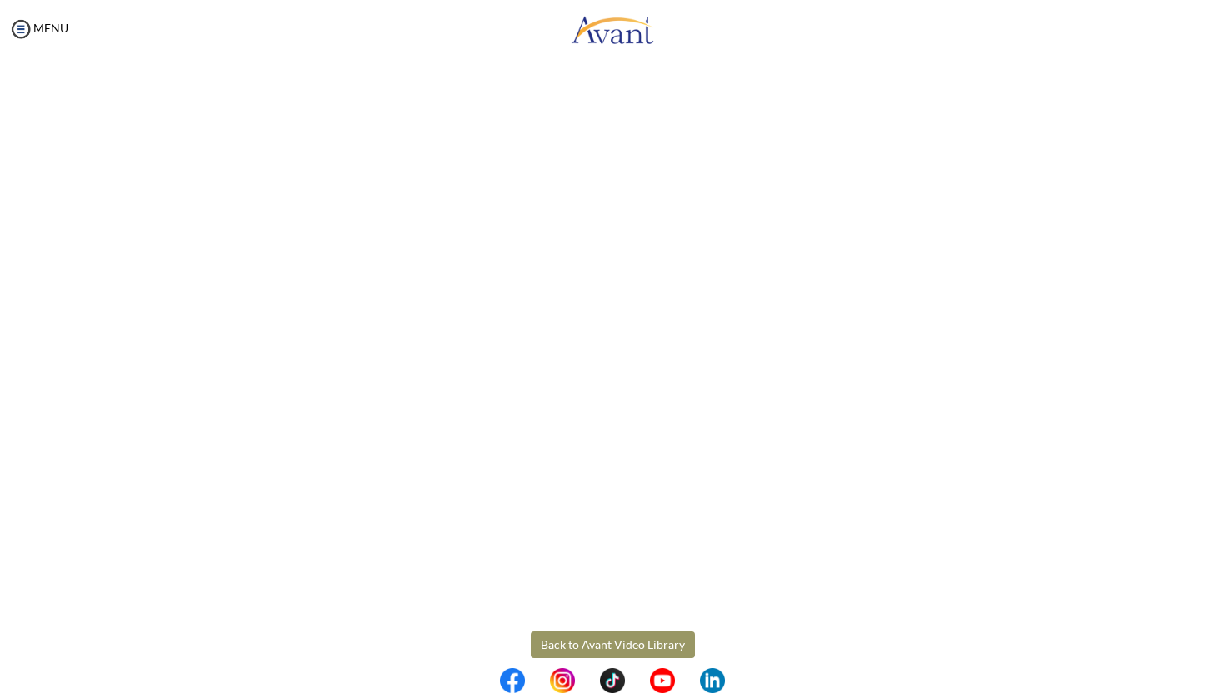
scroll to position [117, 0]
click at [615, 636] on body "Maintenance break. Please come back in 2 hours. MENU My Status What is the next…" at bounding box center [612, 346] width 1225 height 693
click at [618, 632] on button "Back to Avant Video Library" at bounding box center [613, 633] width 164 height 27
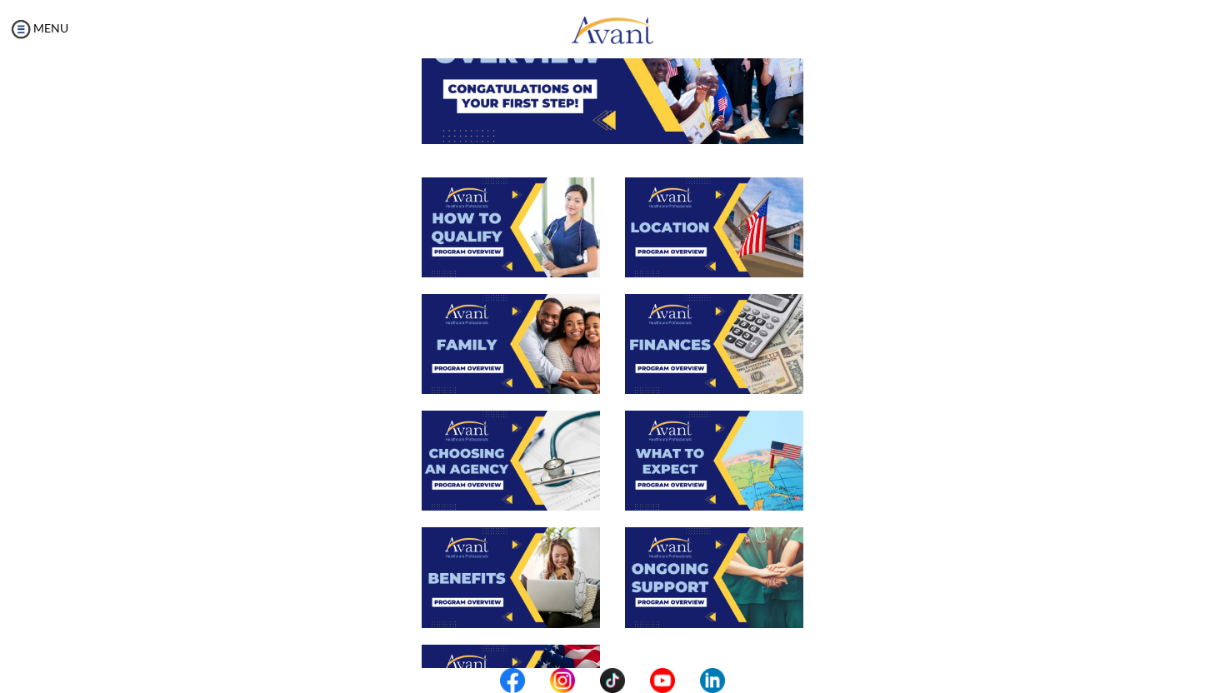
scroll to position [229, 0]
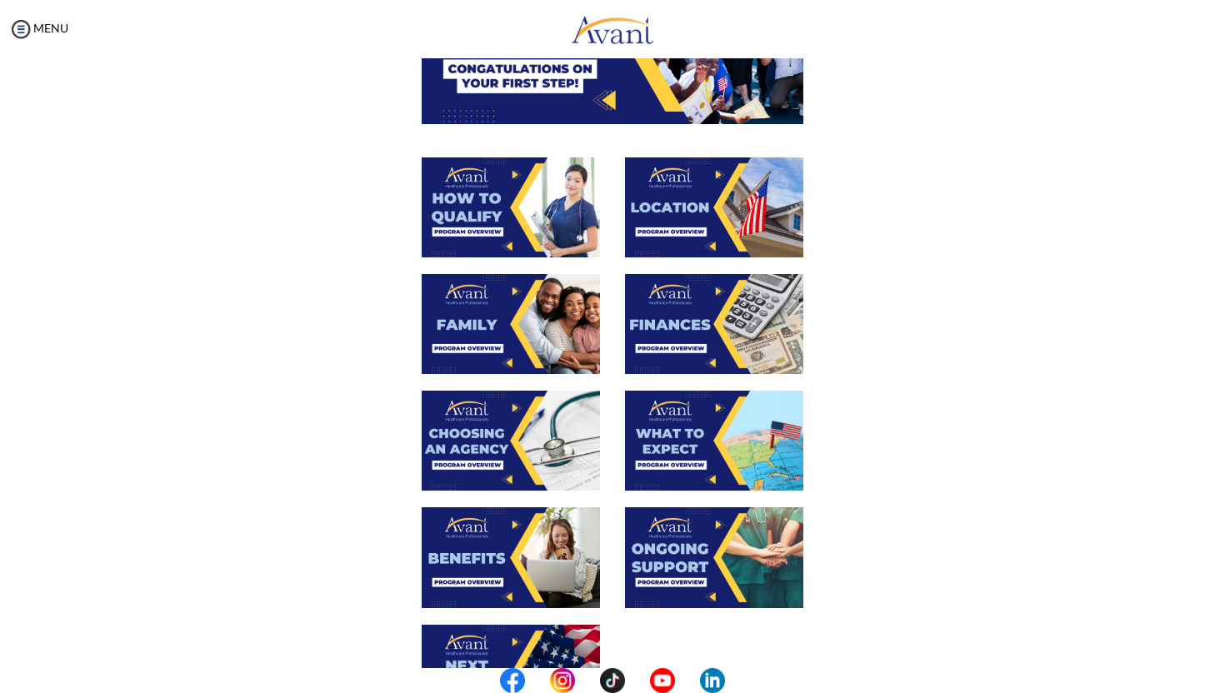
click at [557, 340] on img at bounding box center [511, 324] width 178 height 100
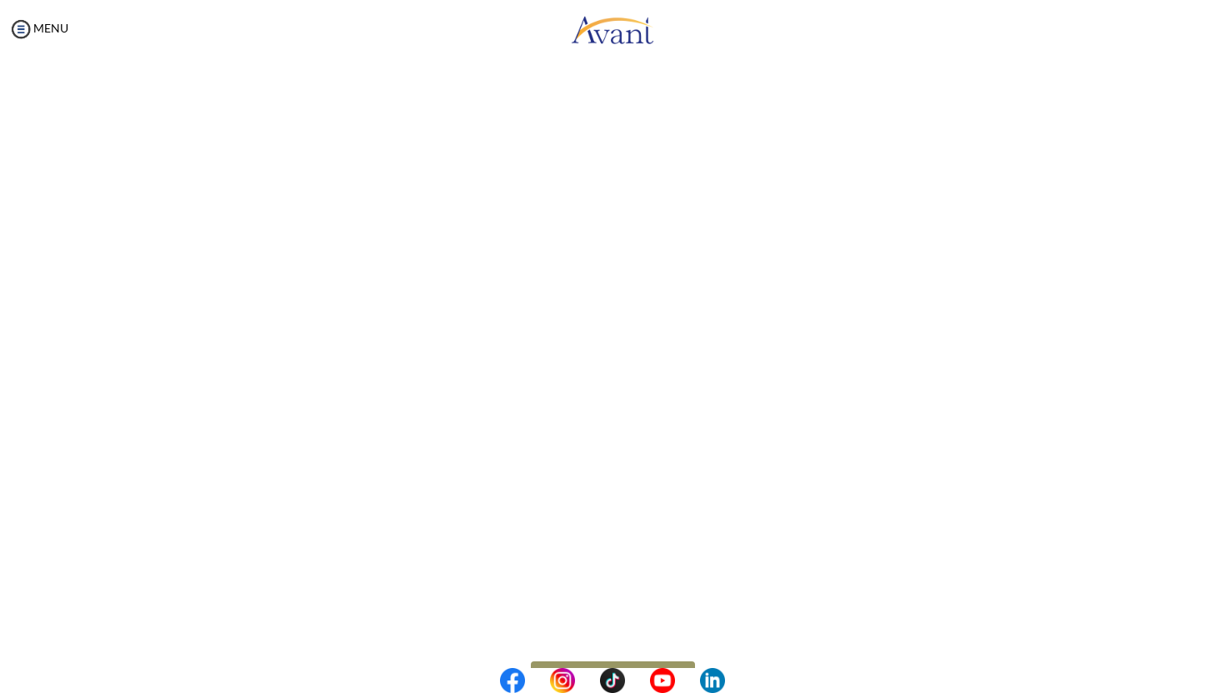
scroll to position [304, 0]
click at [613, 621] on body "Maintenance break. Please come back in 2 hours. MENU My Status What is the next…" at bounding box center [612, 346] width 1225 height 693
click at [608, 621] on button "Back to Avant Video Library" at bounding box center [613, 624] width 164 height 27
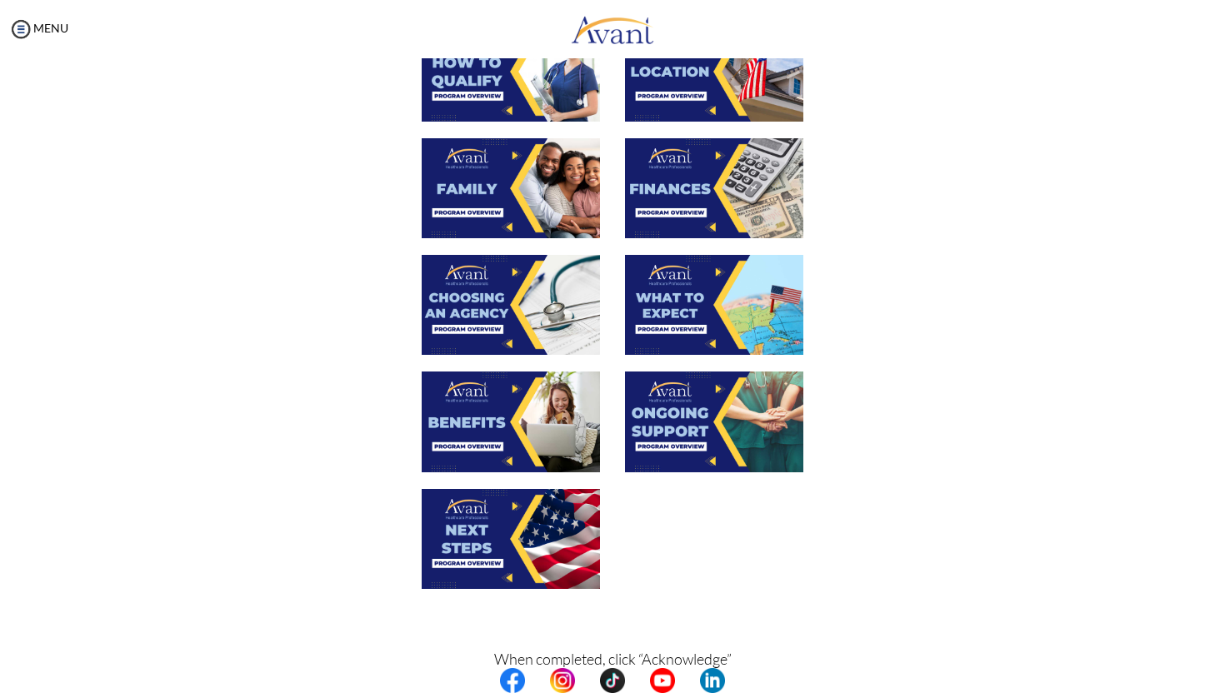
scroll to position [392, 0]
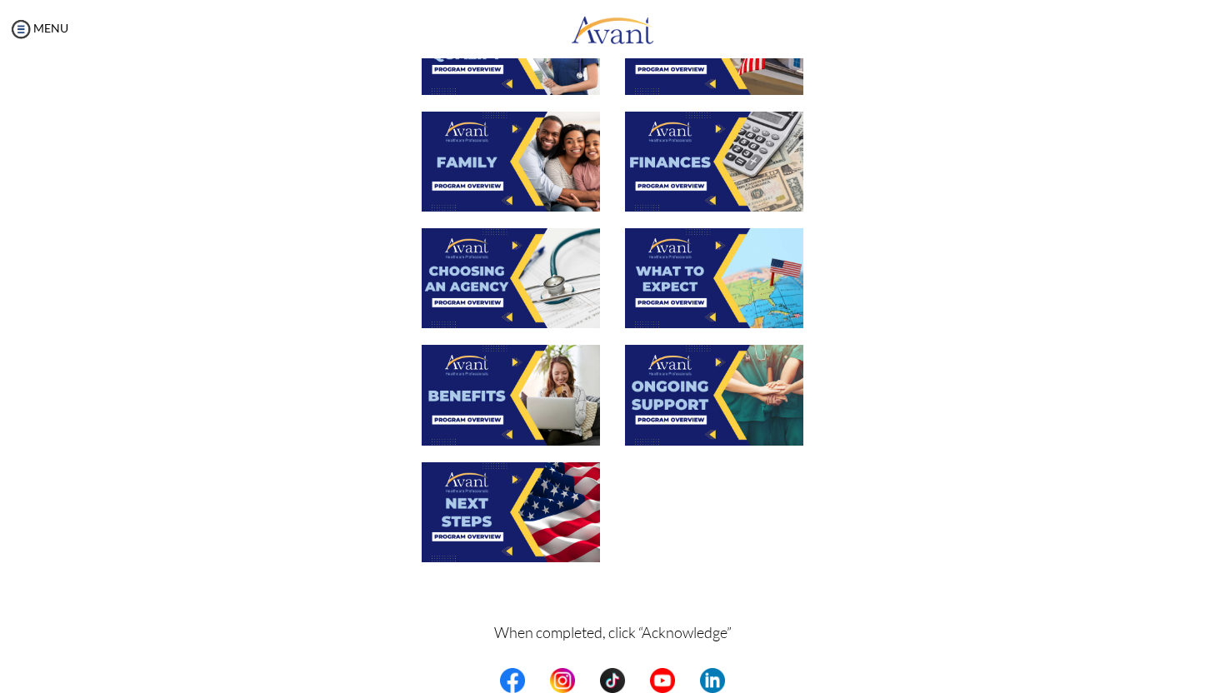
click at [730, 155] on img at bounding box center [714, 162] width 178 height 100
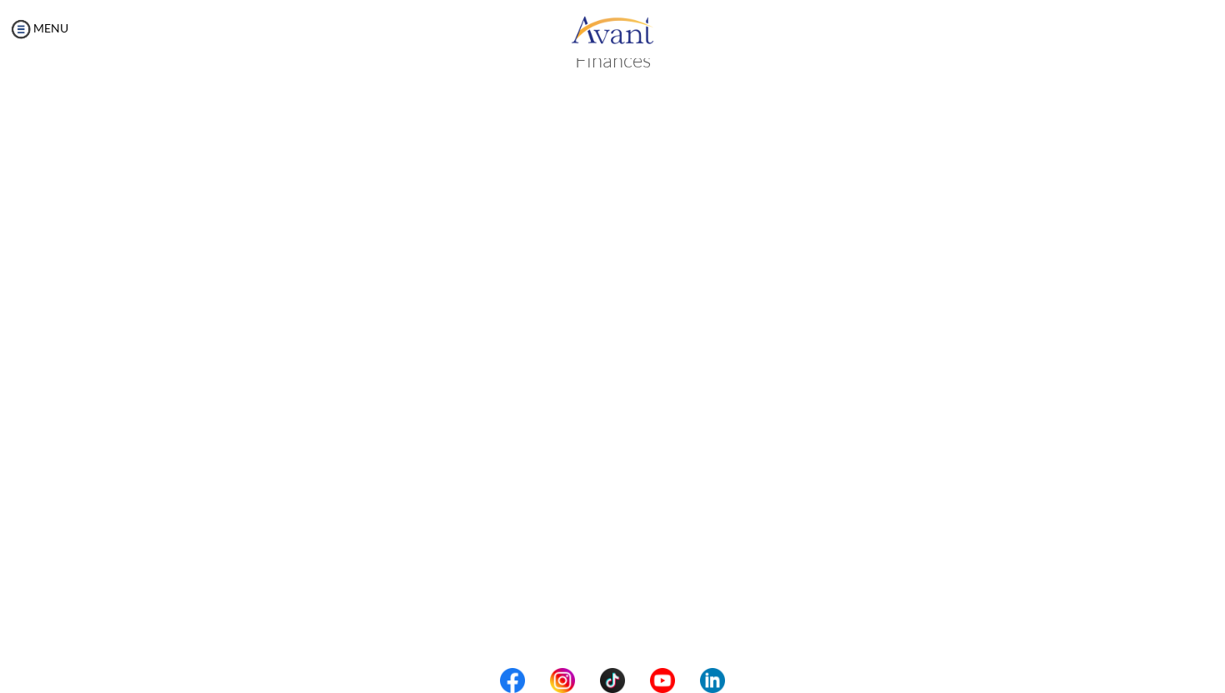
scroll to position [126, 0]
click at [620, 627] on body "Maintenance break. Please come back in 2 hours. MENU My Status What is the next…" at bounding box center [612, 346] width 1225 height 693
click at [620, 627] on button "Back to Avant Video Library" at bounding box center [613, 624] width 164 height 27
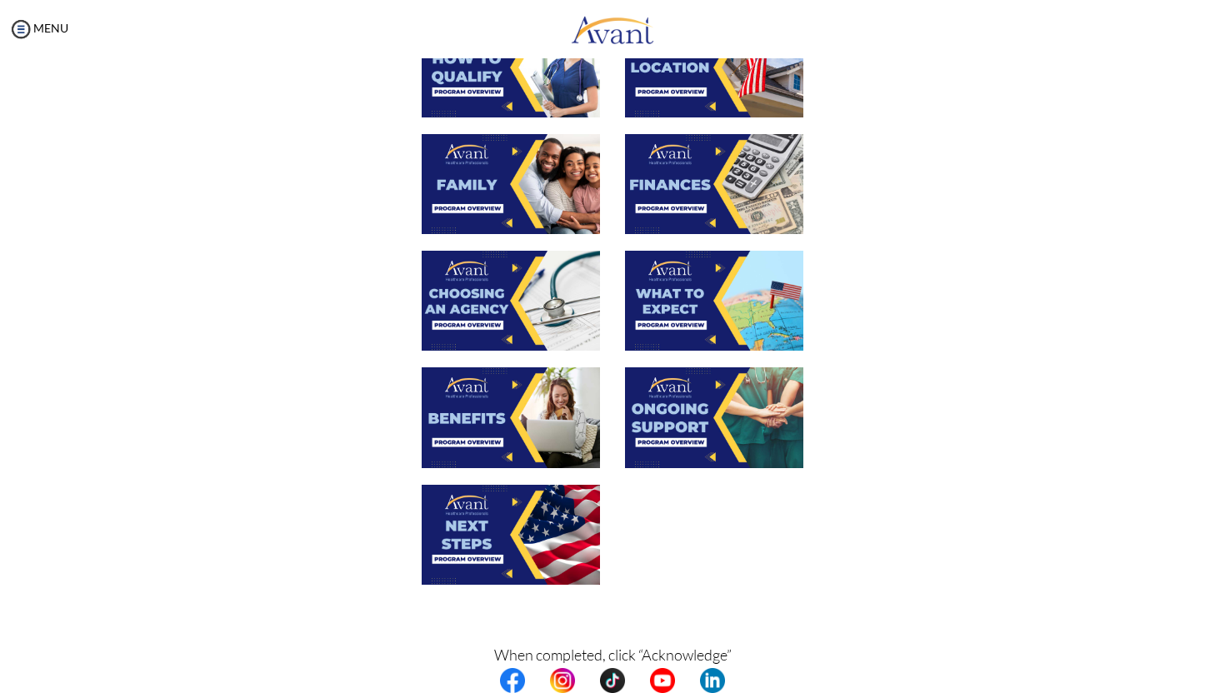
scroll to position [452, 0]
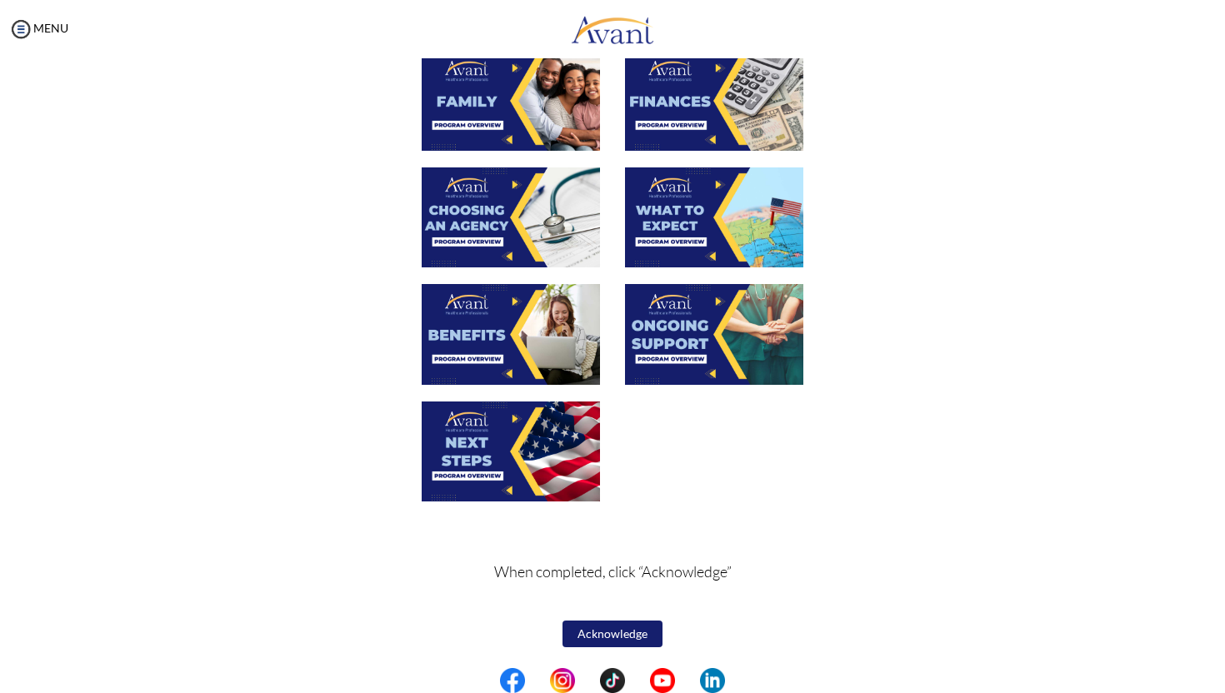
click at [478, 212] on img at bounding box center [511, 217] width 178 height 100
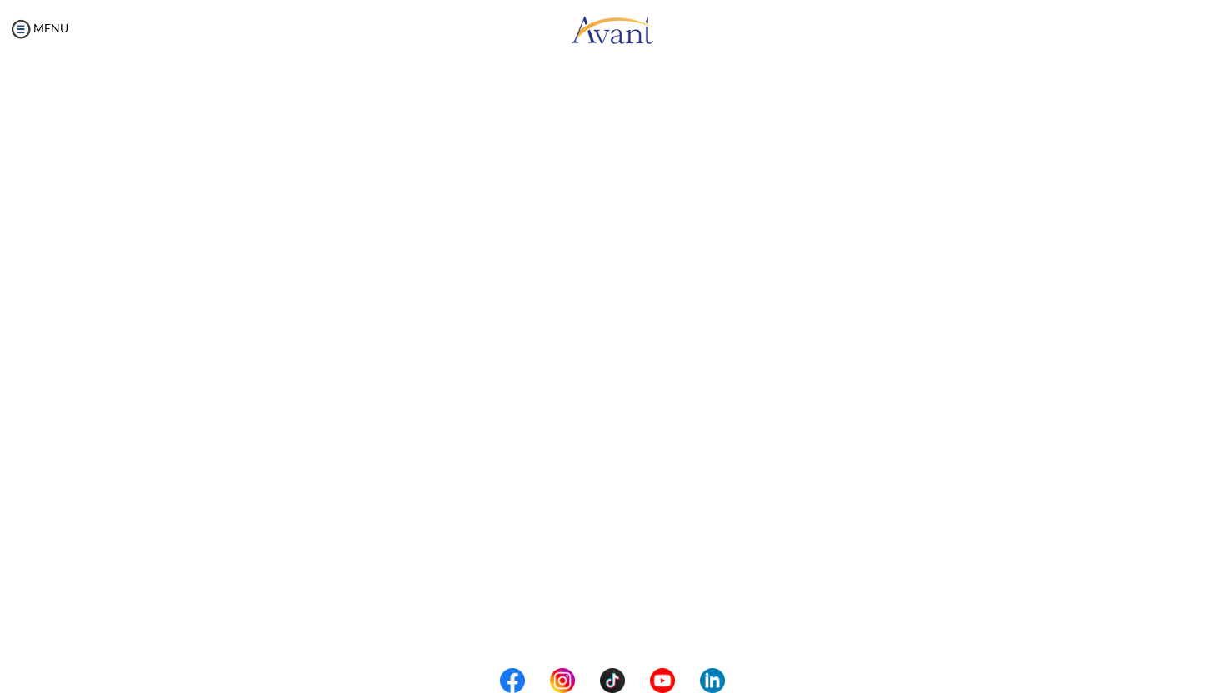
scroll to position [304, 0]
click at [589, 622] on body "Maintenance break. Please come back in 2 hours. MENU My Status What is the next…" at bounding box center [612, 346] width 1225 height 693
click at [589, 622] on button "Back to Avant Video Library" at bounding box center [613, 624] width 164 height 27
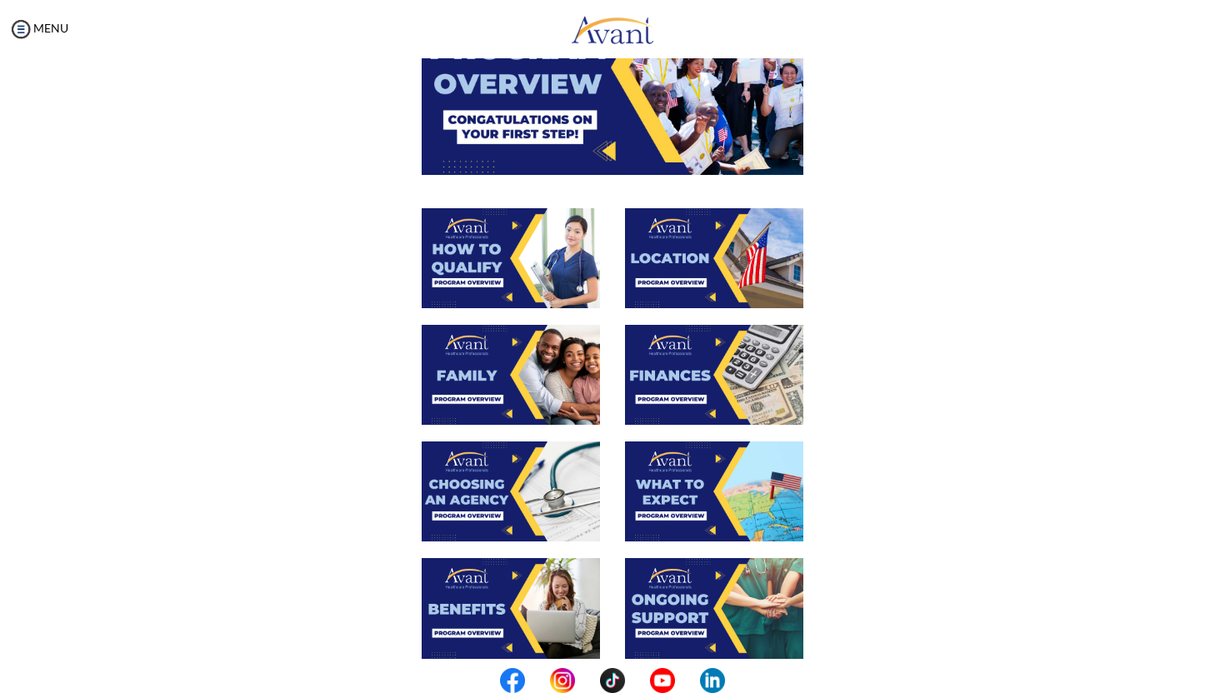
scroll to position [452, 0]
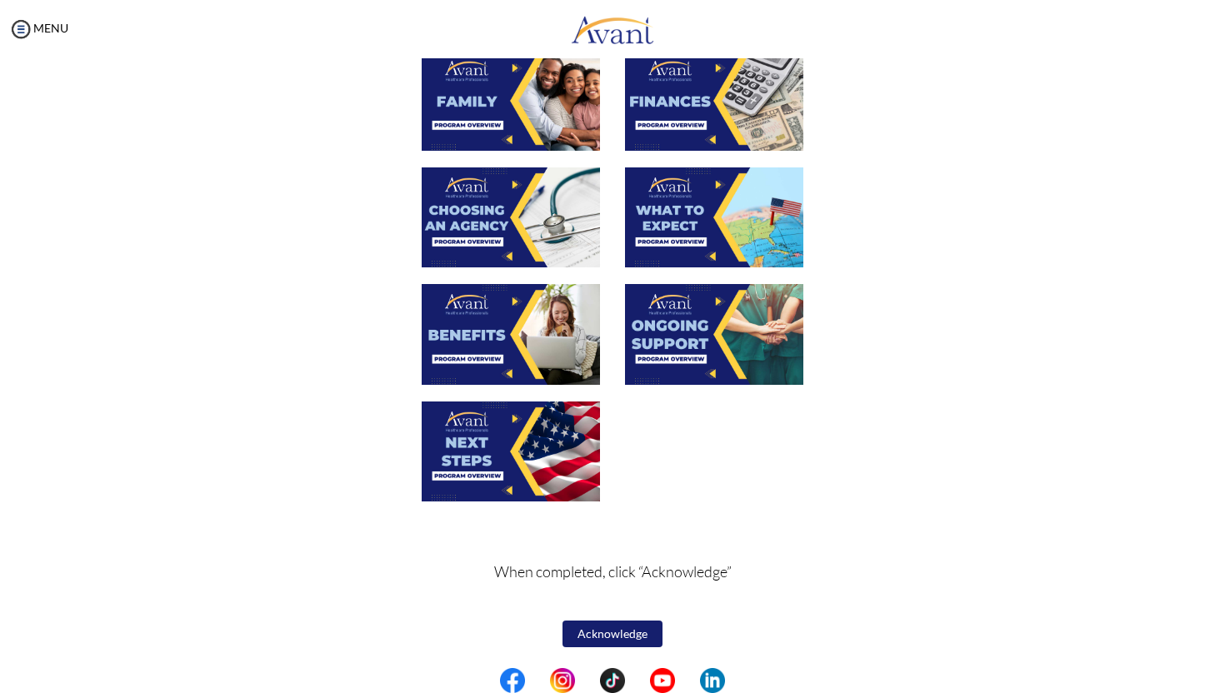
click at [727, 217] on img at bounding box center [714, 217] width 178 height 100
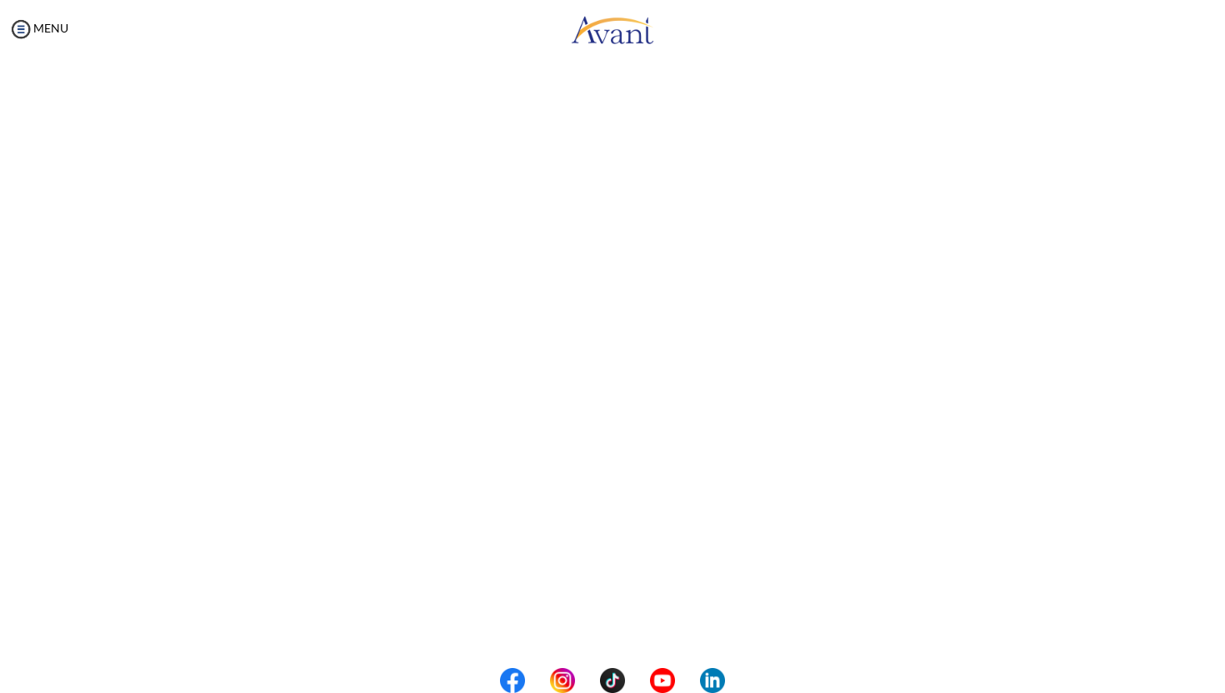
scroll to position [304, 0]
click at [643, 622] on body "Maintenance break. Please come back in 2 hours. MENU My Status What is the next…" at bounding box center [612, 346] width 1225 height 693
click at [654, 622] on button "Back to Avant Video Library" at bounding box center [613, 624] width 164 height 27
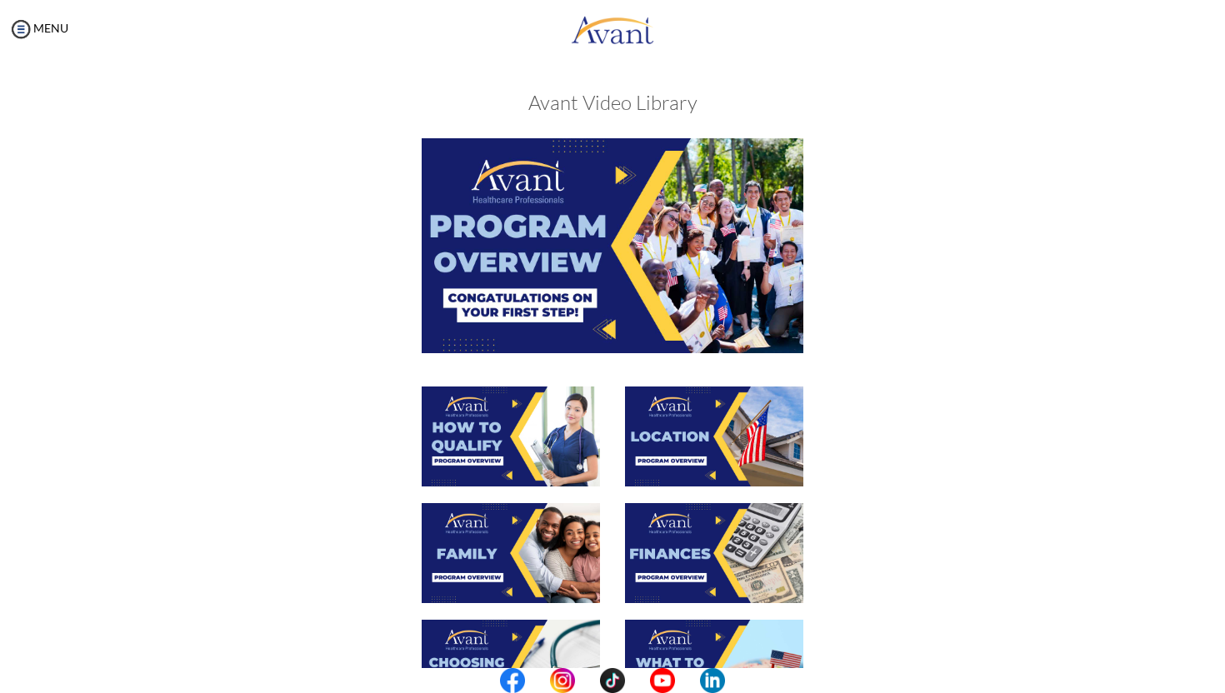
scroll to position [452, 0]
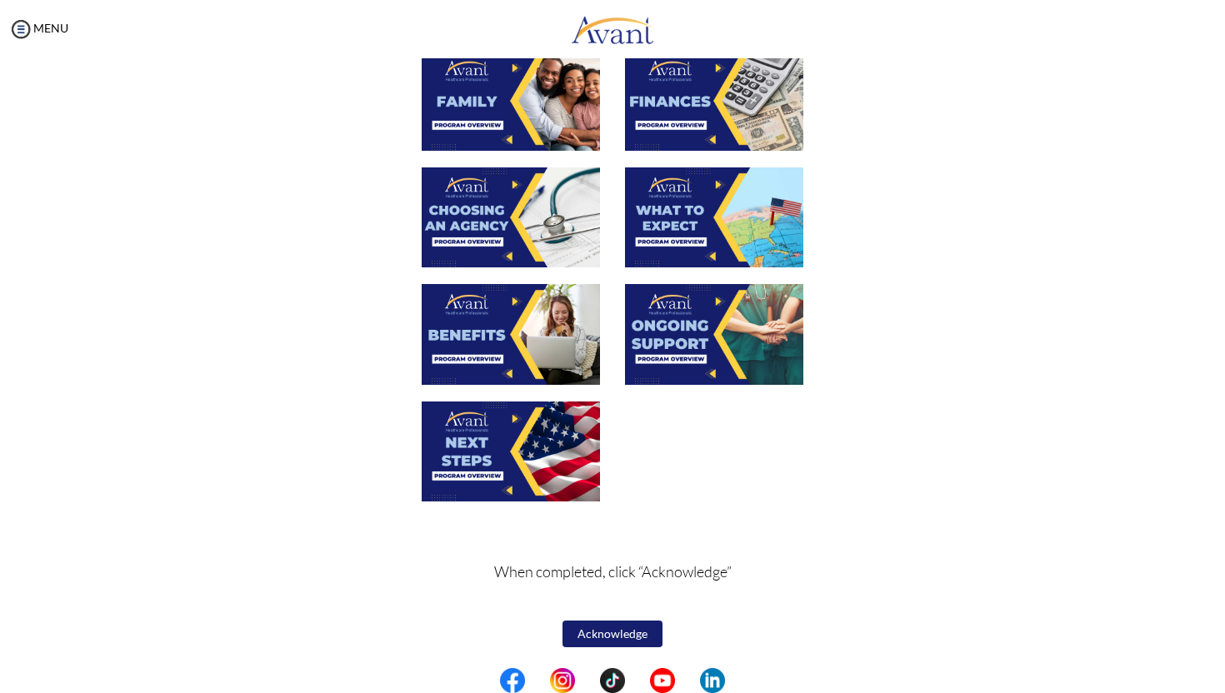
click at [463, 322] on img at bounding box center [511, 334] width 178 height 100
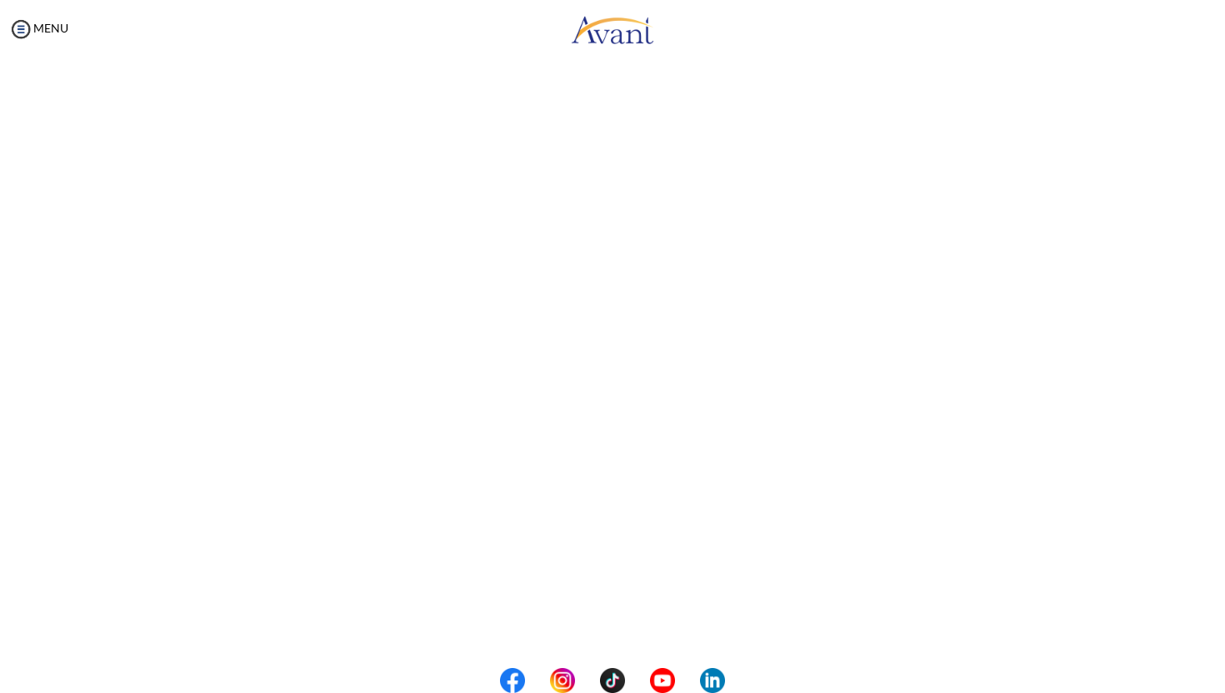
scroll to position [304, 0]
click at [621, 626] on body "Maintenance break. Please come back in 2 hours. MENU My Status What is the next…" at bounding box center [612, 346] width 1225 height 693
click at [621, 626] on button "Back to Avant Video Library" at bounding box center [613, 624] width 164 height 27
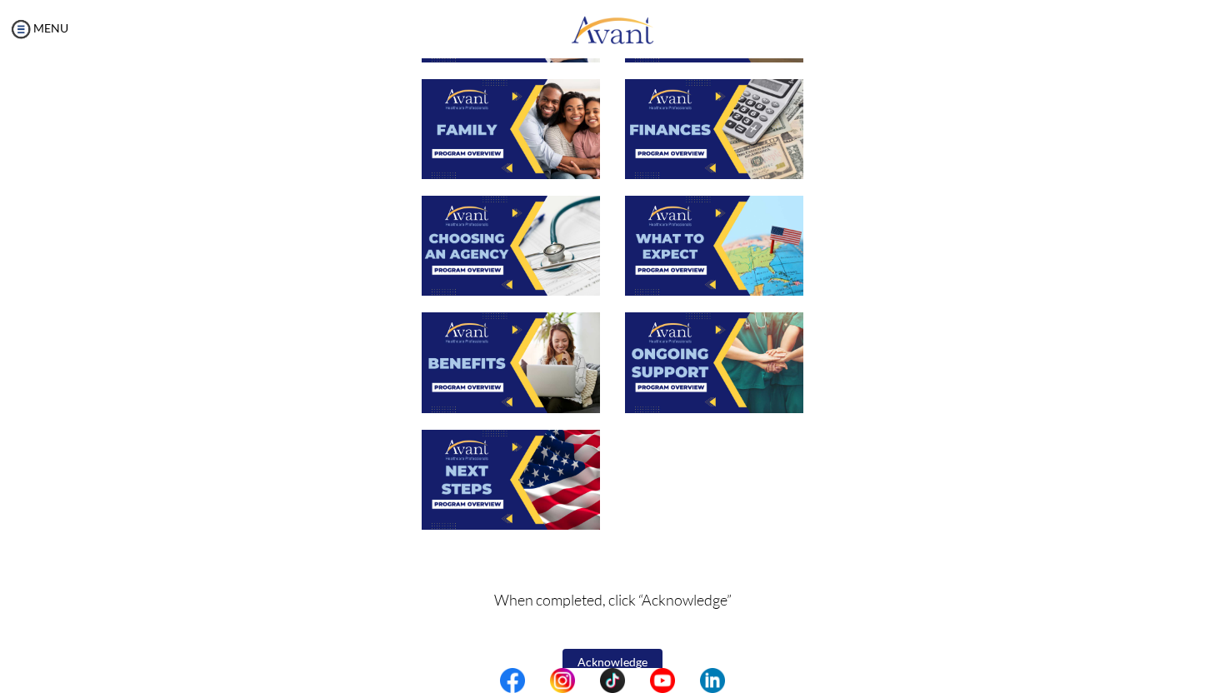
scroll to position [452, 0]
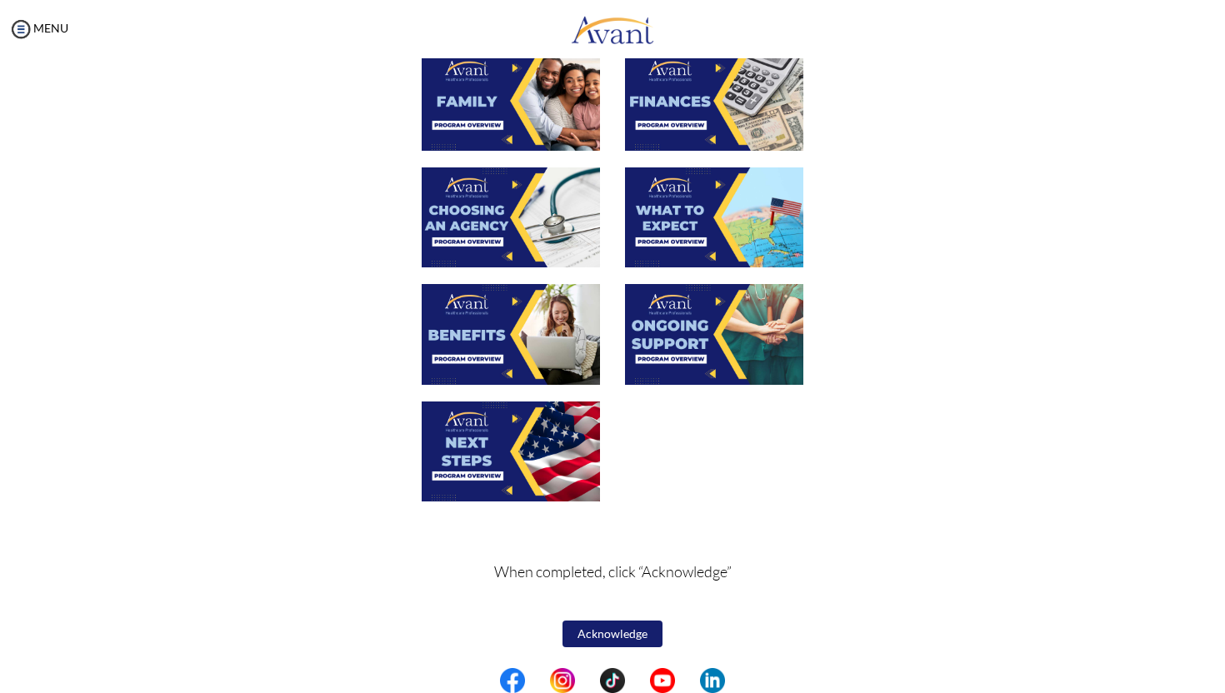
click at [696, 346] on img at bounding box center [714, 334] width 178 height 100
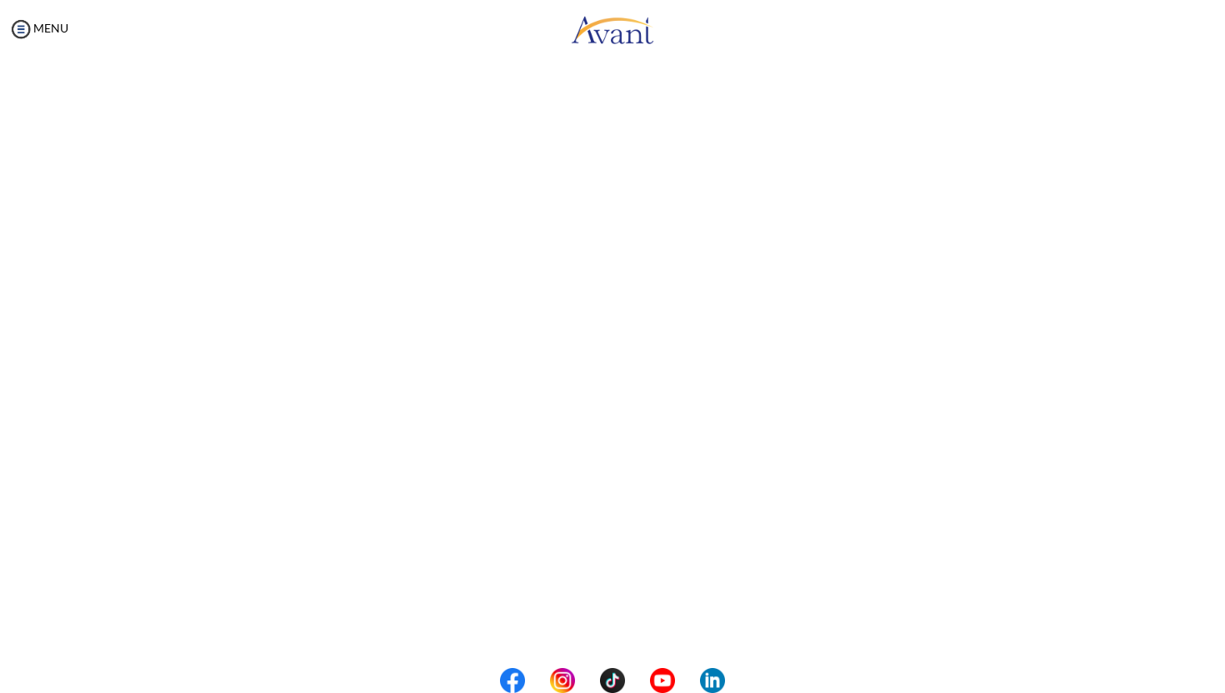
scroll to position [304, 0]
click at [598, 631] on body "Maintenance break. Please come back in 2 hours. MENU My Status What is the next…" at bounding box center [612, 346] width 1225 height 693
click at [598, 631] on button "Back to Avant Video Library" at bounding box center [613, 624] width 164 height 27
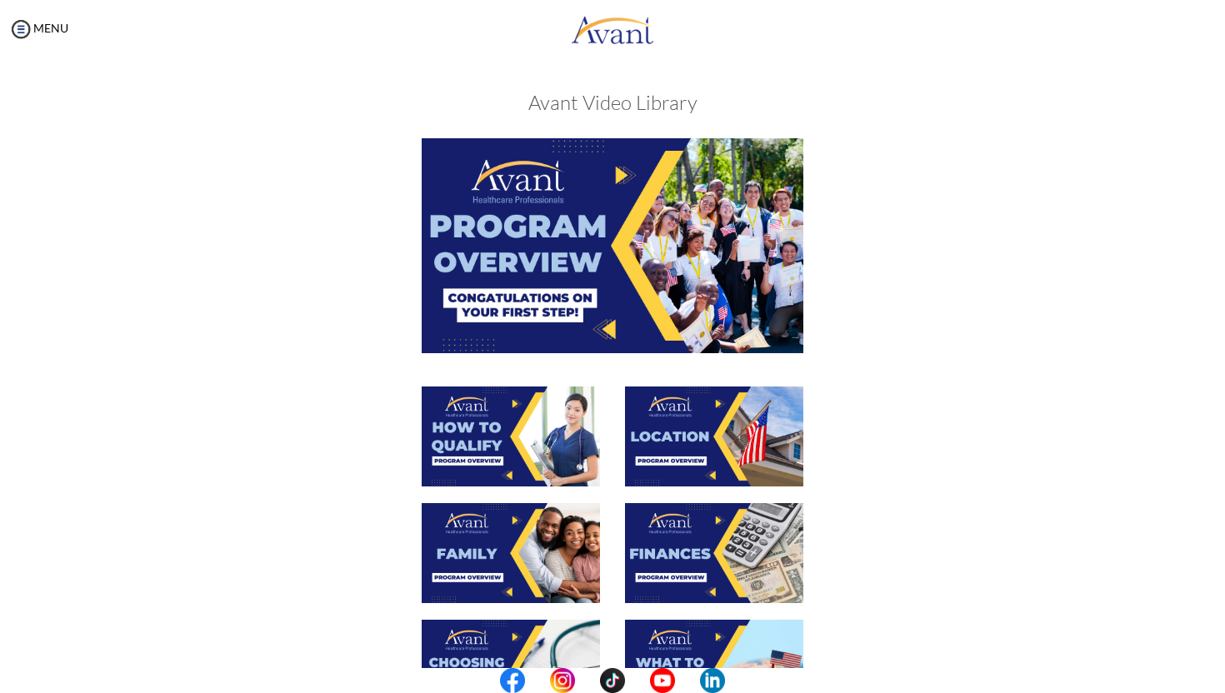
scroll to position [452, 0]
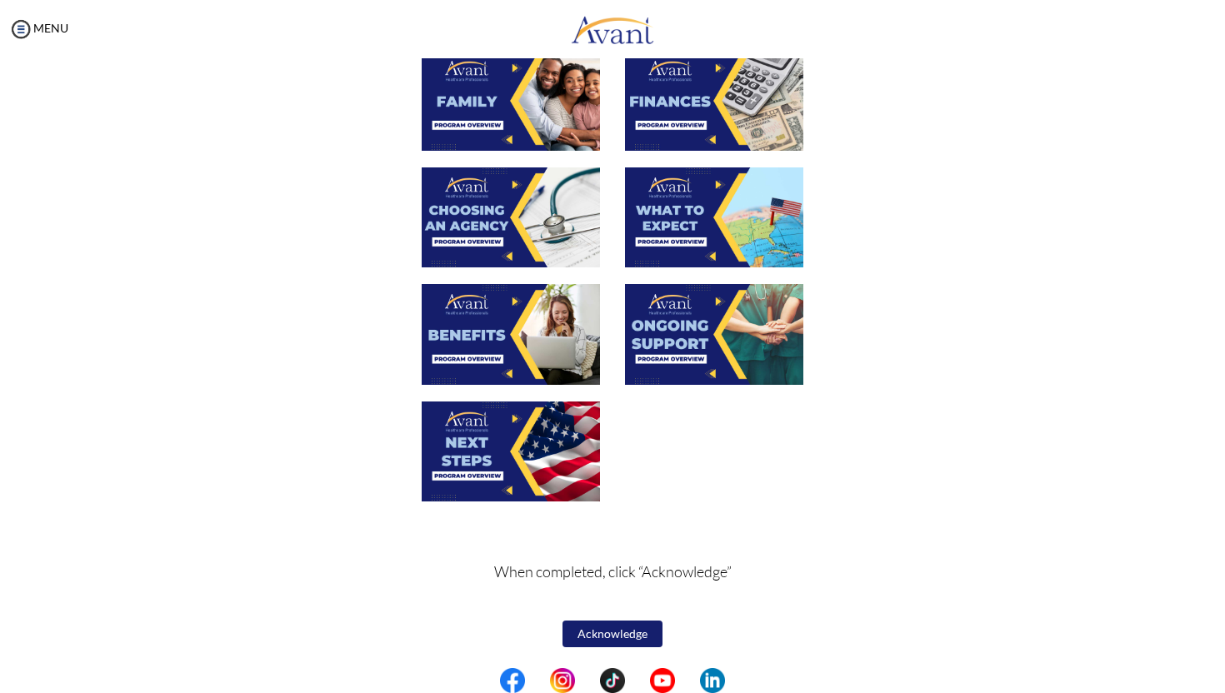
click at [461, 456] on img at bounding box center [511, 452] width 178 height 100
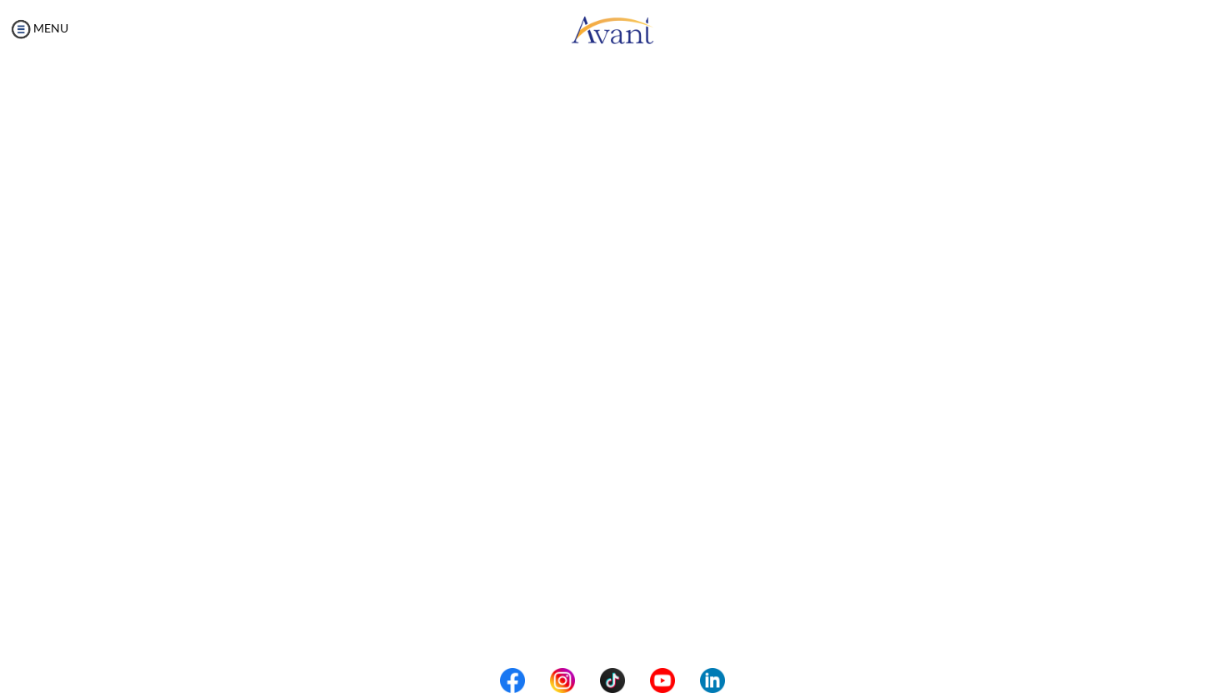
scroll to position [188, 0]
click at [27, 21] on body "Maintenance break. Please come back in 2 hours. MENU My Status What is the next…" at bounding box center [612, 346] width 1225 height 693
click at [15, 27] on img at bounding box center [20, 29] width 25 height 25
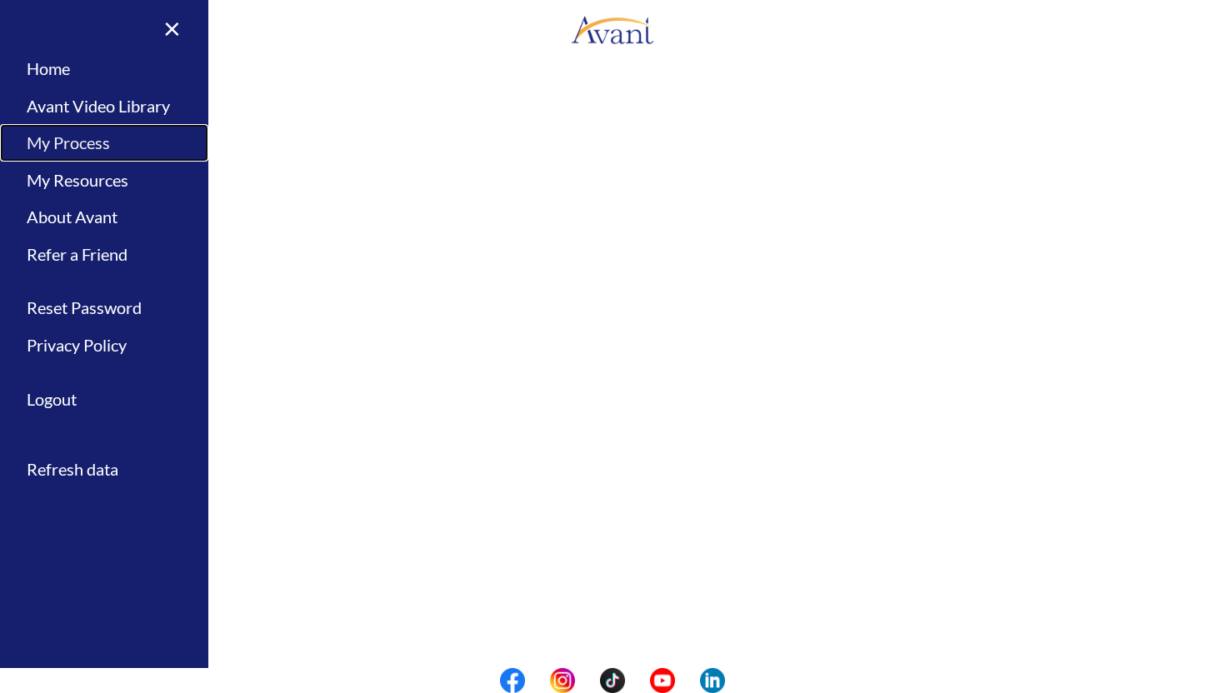
click at [101, 146] on link "My Process" at bounding box center [104, 142] width 208 height 37
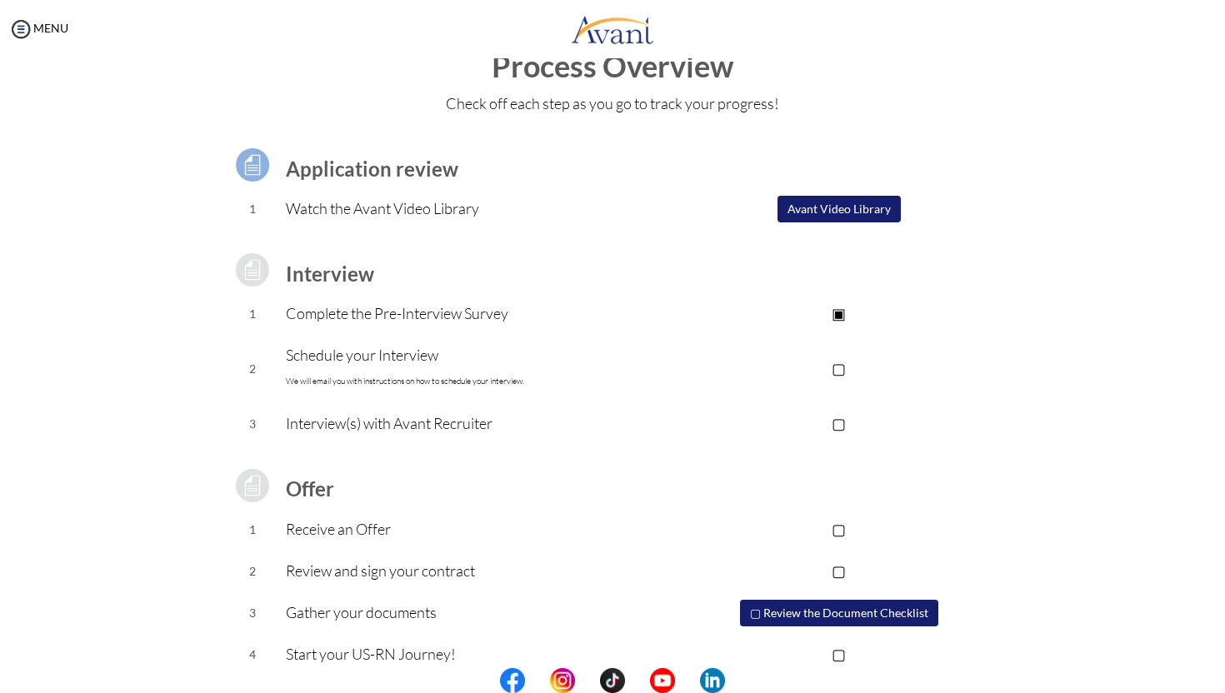
scroll to position [65, 0]
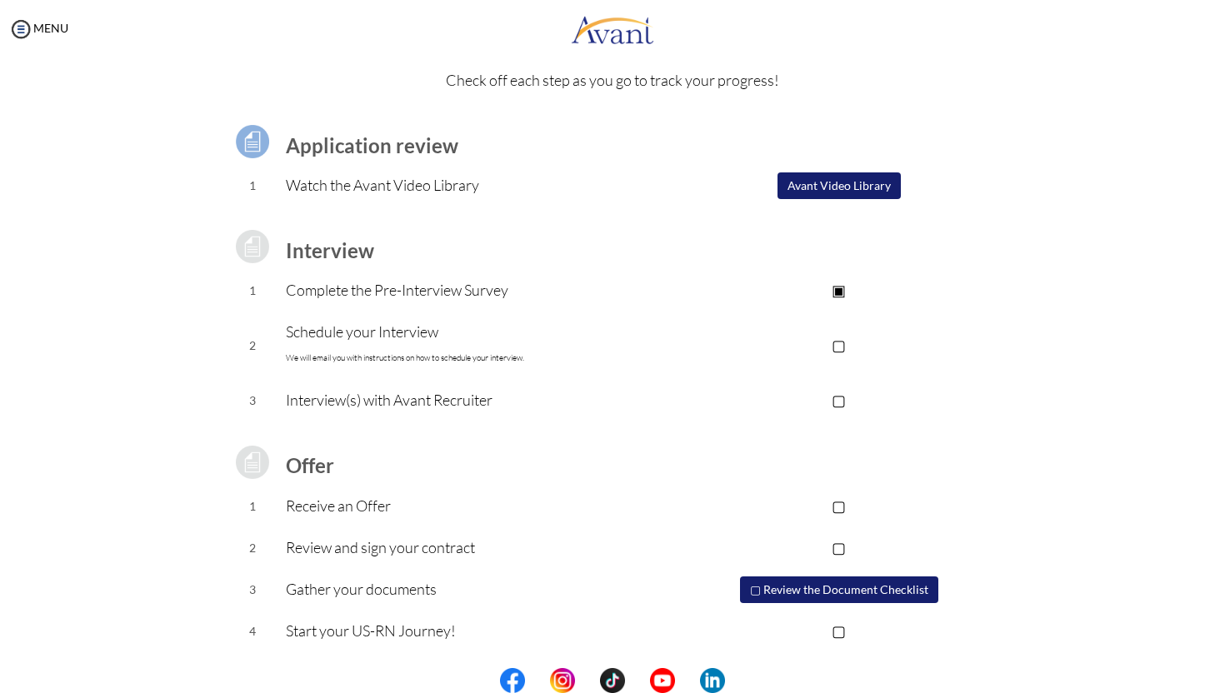
click at [846, 346] on p "▢" at bounding box center [838, 344] width 334 height 23
click at [846, 346] on p "▣" at bounding box center [838, 344] width 334 height 23
click at [563, 679] on img at bounding box center [562, 680] width 25 height 25
